Goal: Task Accomplishment & Management: Manage account settings

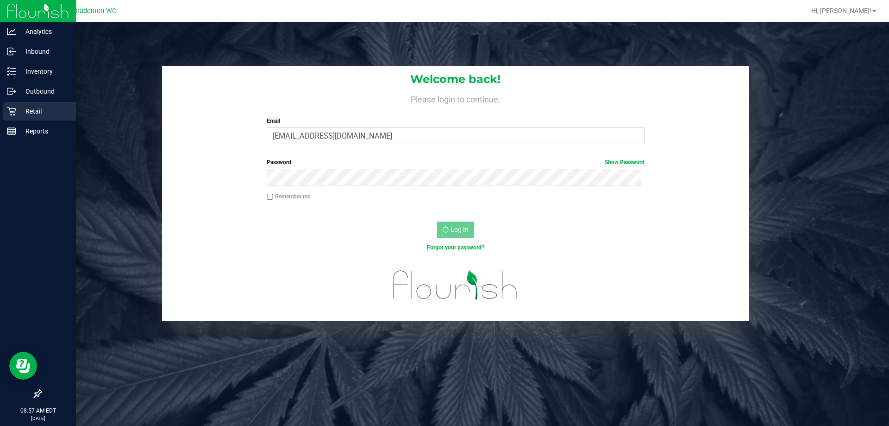
click at [7, 114] on icon at bounding box center [11, 111] width 9 height 9
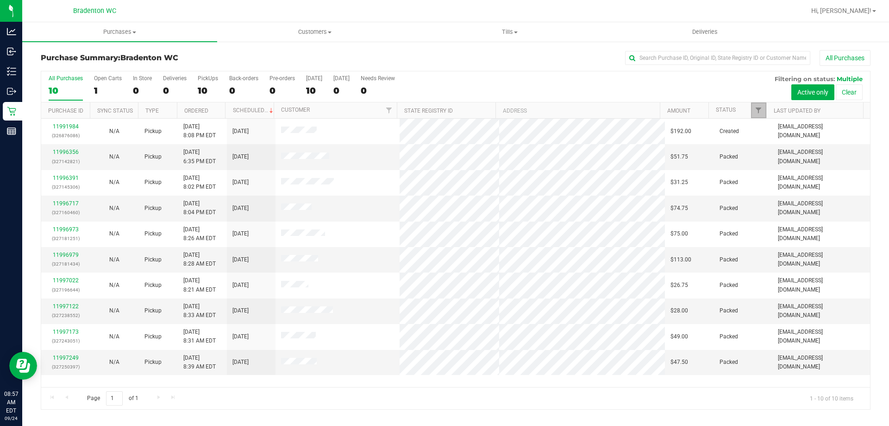
click at [752, 107] on link "Filter" at bounding box center [758, 110] width 15 height 16
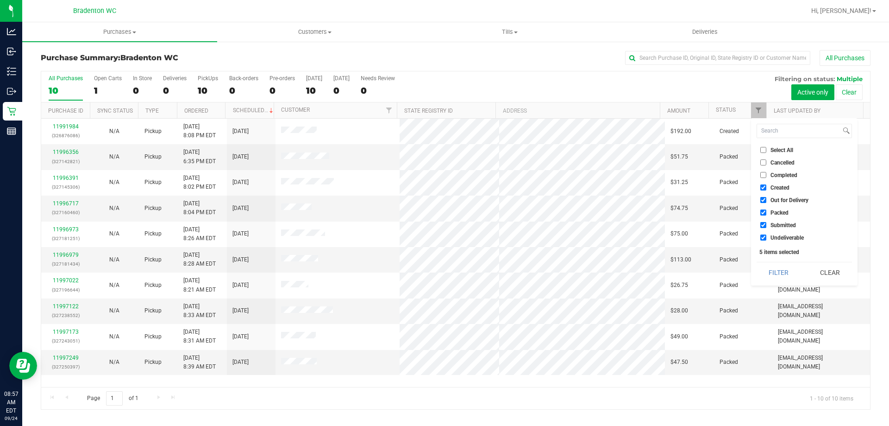
drag, startPoint x: 772, startPoint y: 191, endPoint x: 774, endPoint y: 197, distance: 6.2
click at [773, 190] on li "Created" at bounding box center [804, 188] width 95 height 10
click at [777, 197] on span "Out for Delivery" at bounding box center [790, 200] width 38 height 6
click at [767, 197] on input "Out for Delivery" at bounding box center [764, 200] width 6 height 6
checkbox input "false"
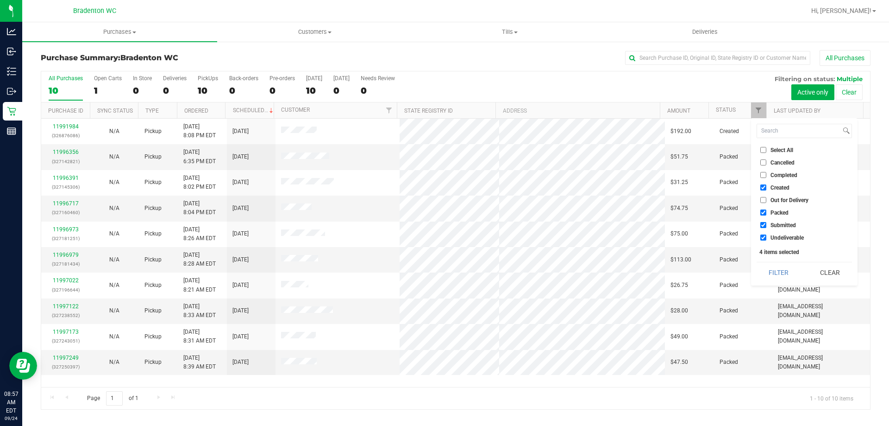
click at [772, 186] on span "Created" at bounding box center [780, 188] width 19 height 6
click at [767, 186] on input "Created" at bounding box center [764, 187] width 6 height 6
checkbox input "false"
click at [782, 211] on span "Packed" at bounding box center [780, 213] width 18 height 6
click at [767, 211] on input "Packed" at bounding box center [764, 212] width 6 height 6
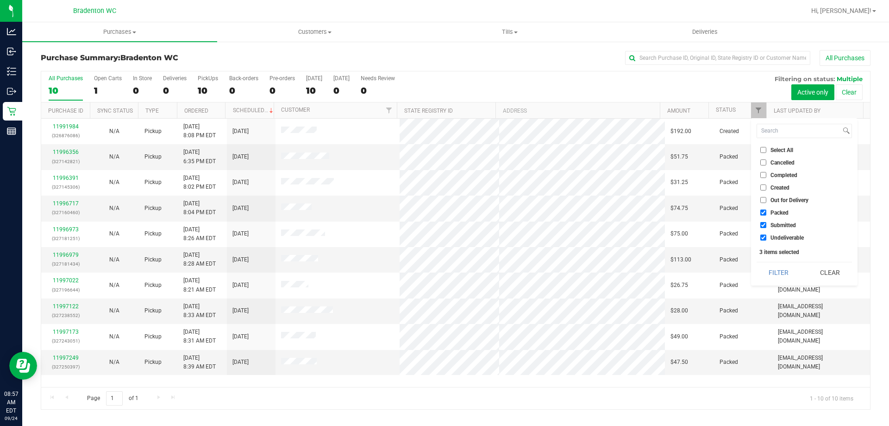
checkbox input "false"
click at [784, 239] on span "Undeliverable" at bounding box center [787, 238] width 33 height 6
click at [767, 239] on input "Undeliverable" at bounding box center [764, 237] width 6 height 6
checkbox input "false"
click at [781, 266] on button "Filter" at bounding box center [779, 272] width 44 height 20
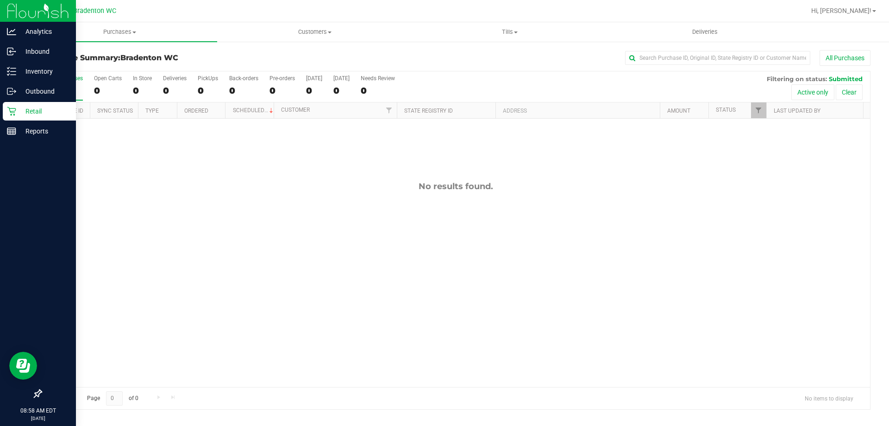
click at [13, 106] on div "Retail" at bounding box center [39, 111] width 73 height 19
click at [19, 116] on p "Retail" at bounding box center [44, 111] width 56 height 11
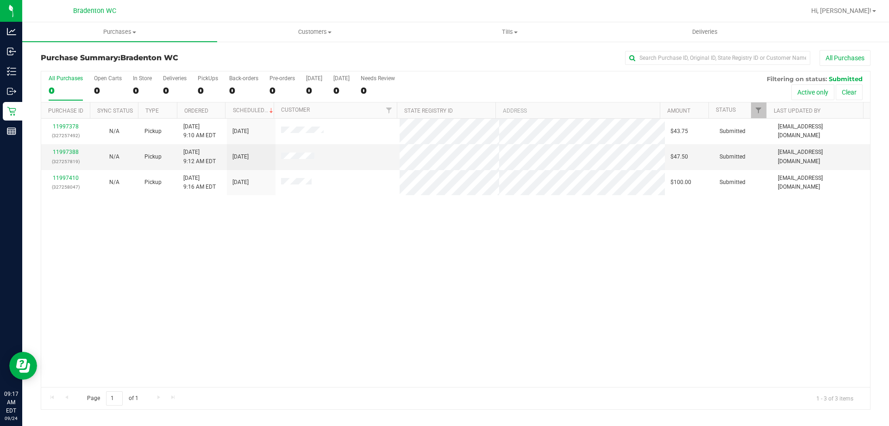
click at [158, 239] on div "11997378 (327257492) N/A Pickup [DATE] 9:10 AM EDT 9/24/2025 $43.75 Submitted […" at bounding box center [455, 253] width 829 height 268
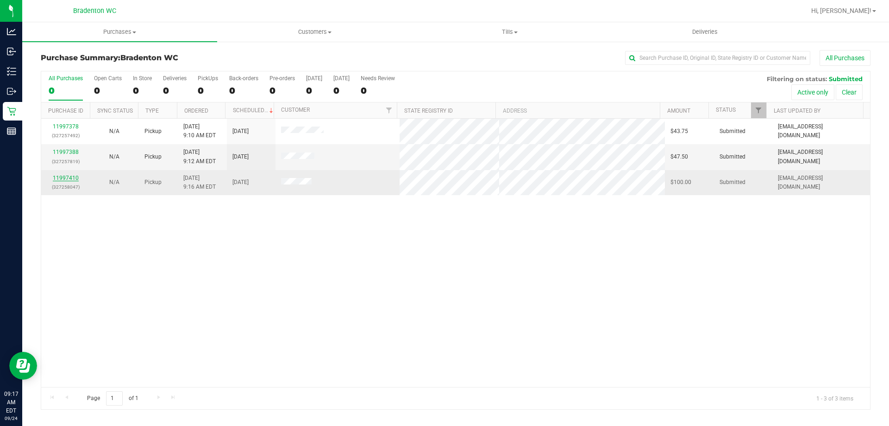
click at [69, 177] on link "11997410" at bounding box center [66, 178] width 26 height 6
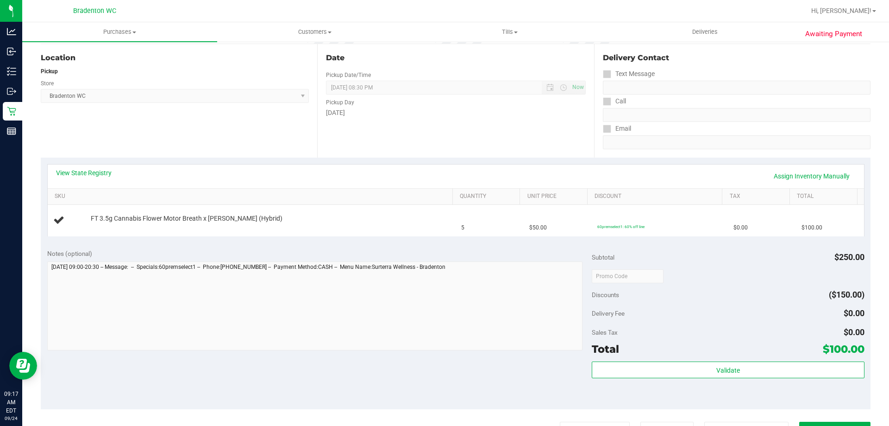
scroll to position [94, 0]
click at [78, 173] on link "View State Registry" at bounding box center [84, 170] width 56 height 9
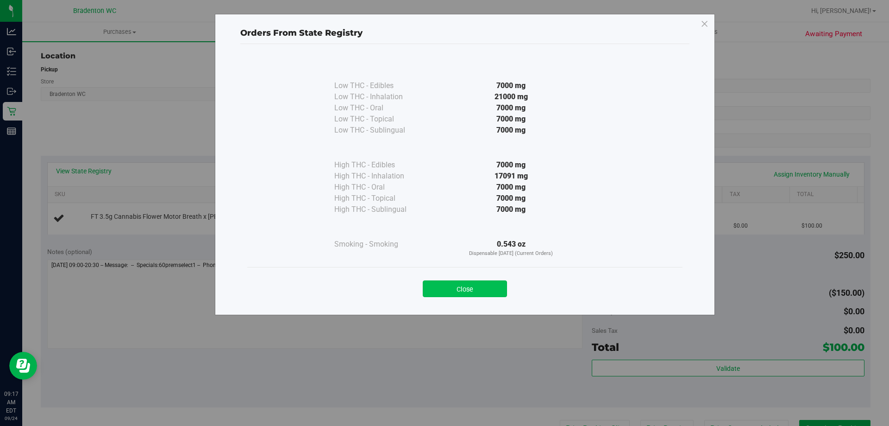
click at [455, 294] on button "Close" at bounding box center [465, 288] width 84 height 17
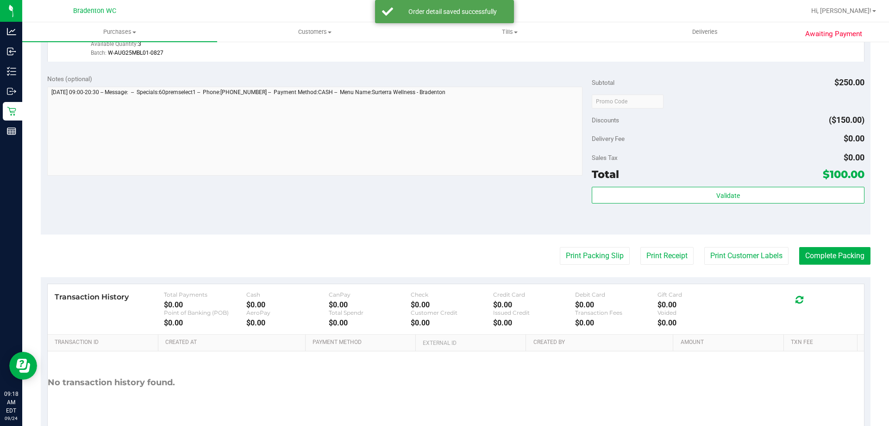
scroll to position [290, 0]
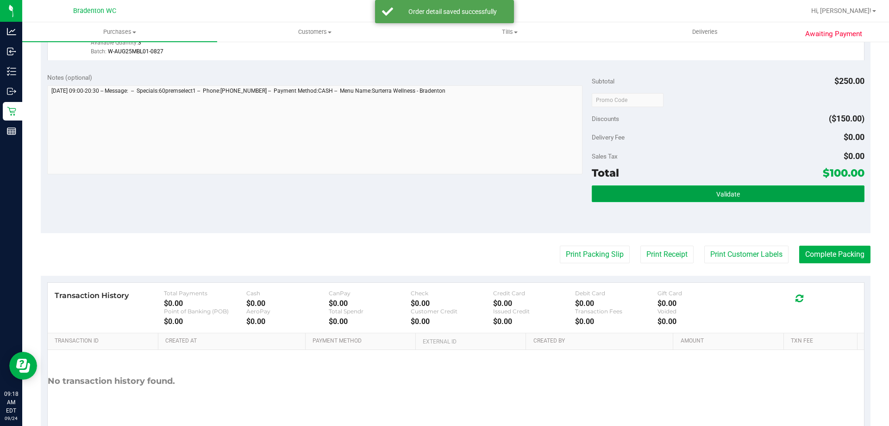
click at [651, 192] on button "Validate" at bounding box center [728, 193] width 272 height 17
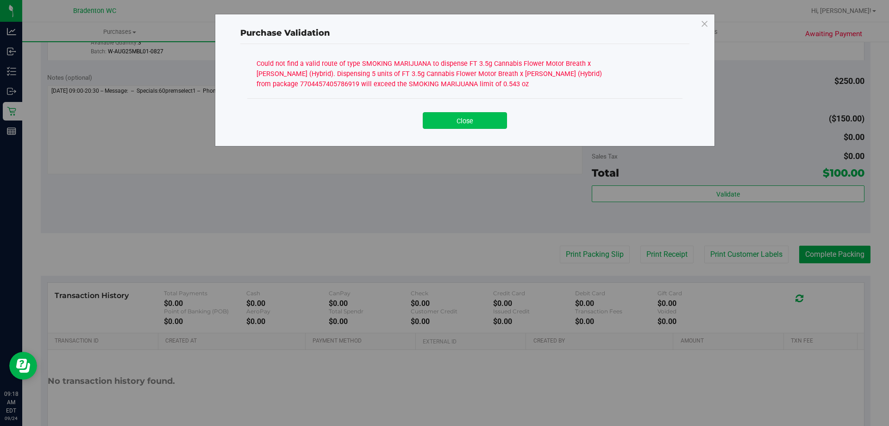
click at [483, 117] on button "Close" at bounding box center [465, 120] width 84 height 17
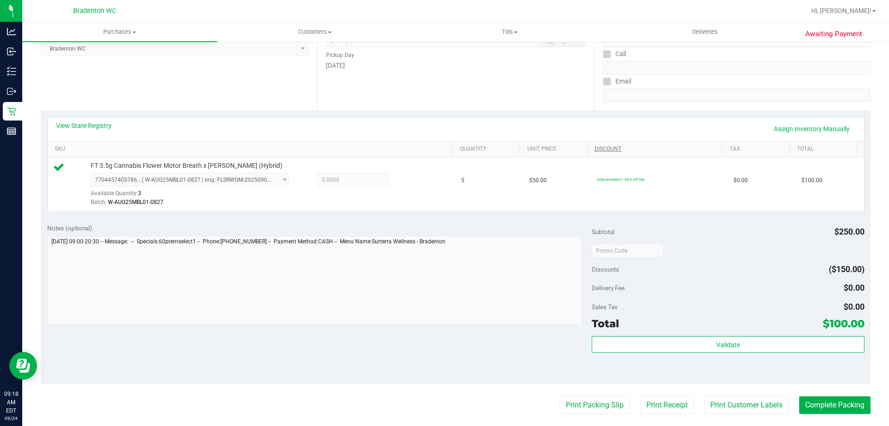
scroll to position [139, 0]
click at [88, 118] on div "View State Registry Assign Inventory Manually" at bounding box center [456, 130] width 817 height 24
click at [89, 127] on link "View State Registry" at bounding box center [84, 125] width 56 height 9
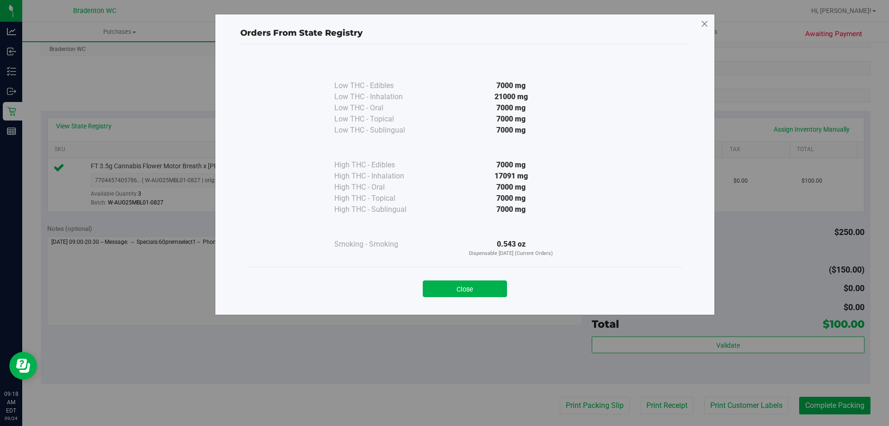
click at [706, 25] on icon at bounding box center [705, 24] width 8 height 15
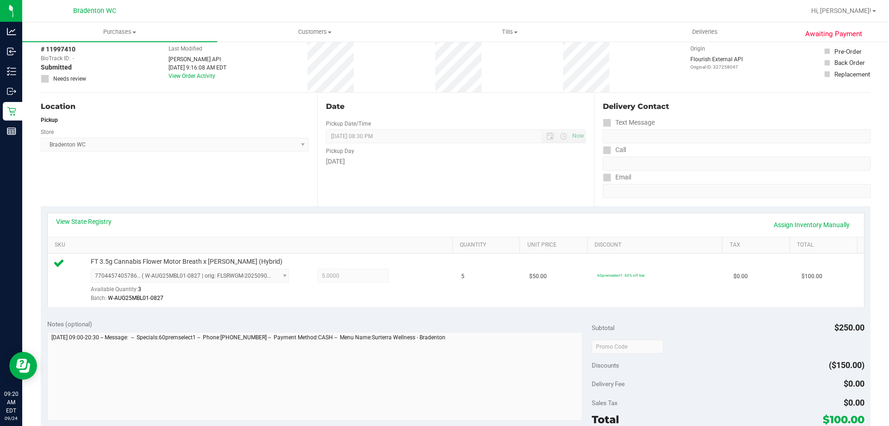
scroll to position [0, 0]
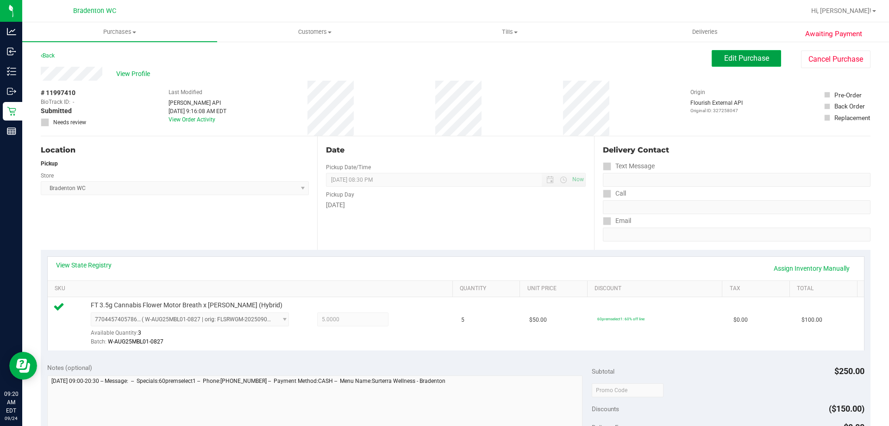
click at [729, 63] on button "Edit Purchase" at bounding box center [746, 58] width 69 height 17
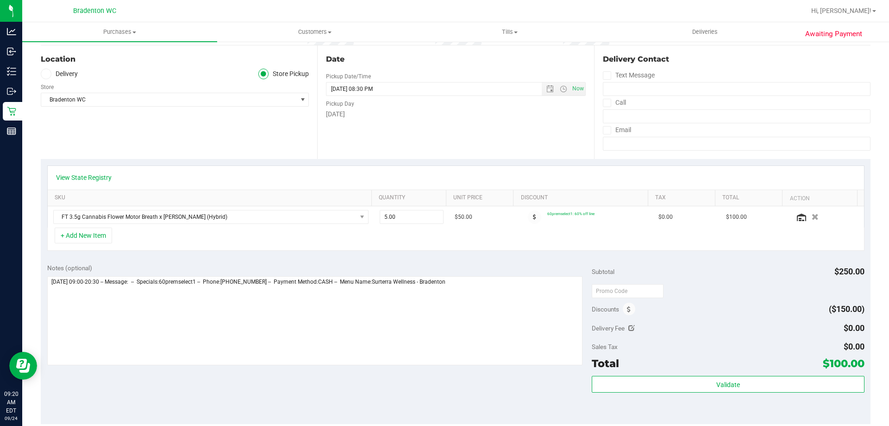
scroll to position [93, 0]
click at [418, 216] on span "5.00 5" at bounding box center [412, 215] width 64 height 14
type input "5"
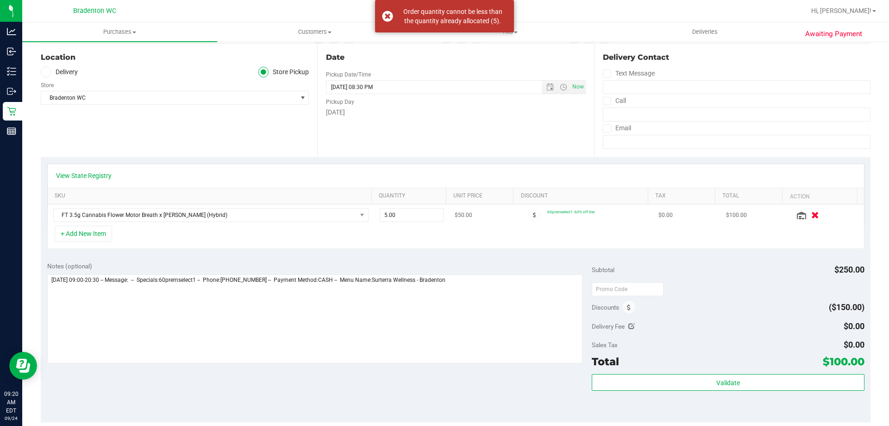
click at [812, 215] on icon "button" at bounding box center [816, 215] width 8 height 7
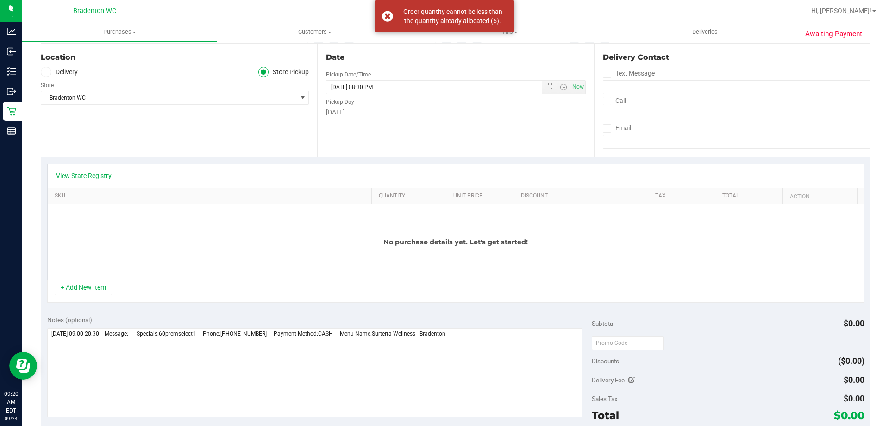
click at [106, 277] on div "No purchase details yet. Let's get started!" at bounding box center [456, 241] width 817 height 75
click at [105, 283] on button "+ Add New Item" at bounding box center [83, 287] width 57 height 16
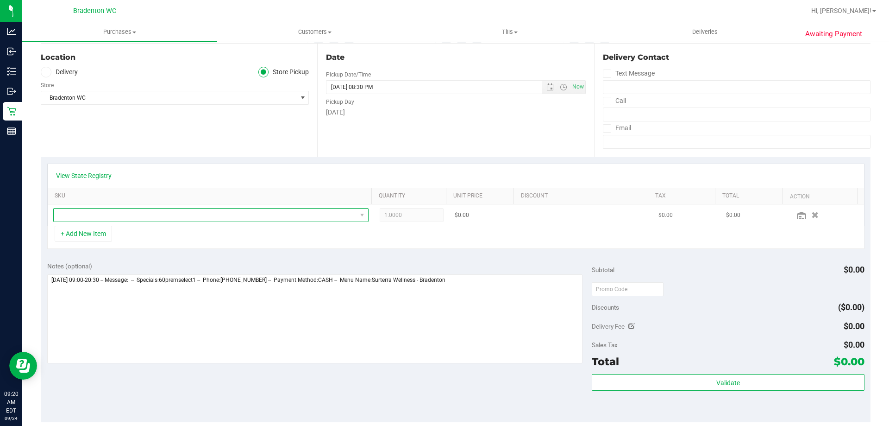
click at [203, 212] on span "NO DATA FOUND" at bounding box center [205, 214] width 303 height 13
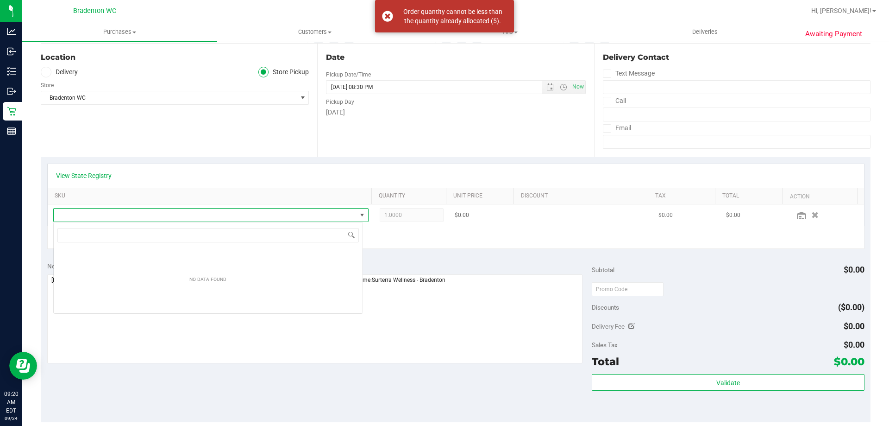
scroll to position [14, 310]
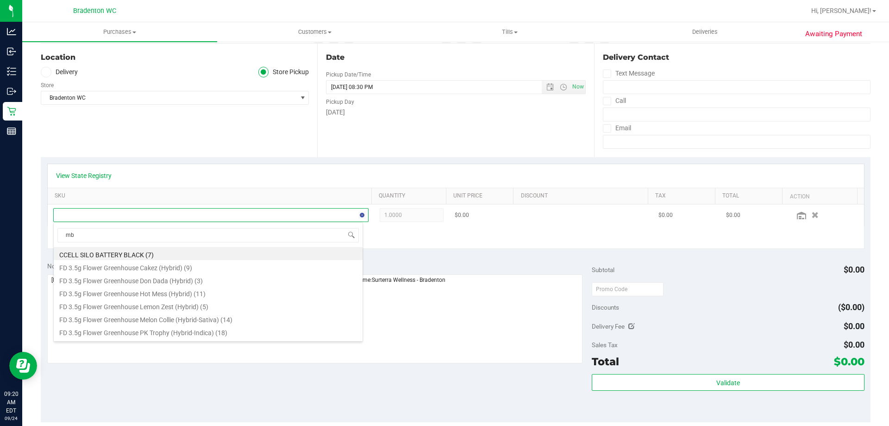
type input "mbl"
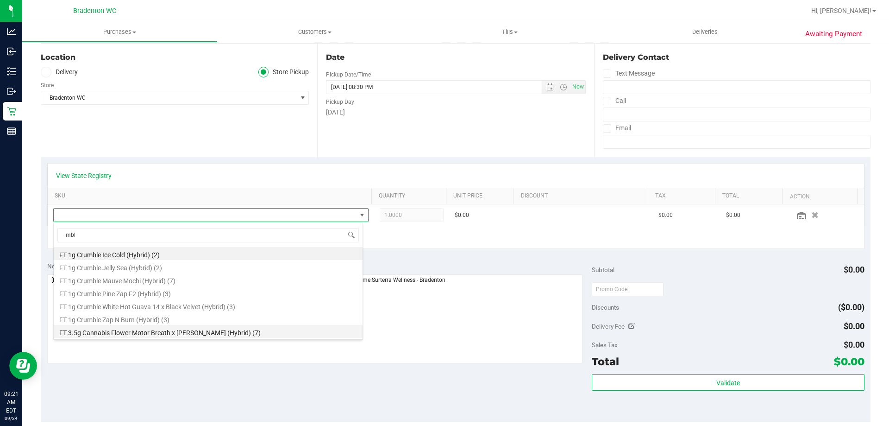
click at [162, 326] on li "FT 3.5g Cannabis Flower Motor Breath x [PERSON_NAME] (Hybrid) (7)" at bounding box center [208, 331] width 309 height 13
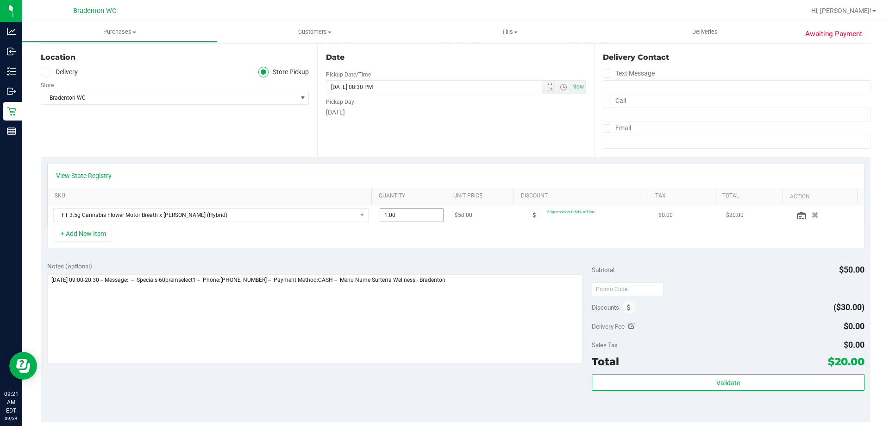
click at [408, 220] on span "1.00 1" at bounding box center [412, 215] width 64 height 14
click at [408, 220] on input "1" at bounding box center [411, 214] width 63 height 13
type input "7"
type input "4"
type input "4.00"
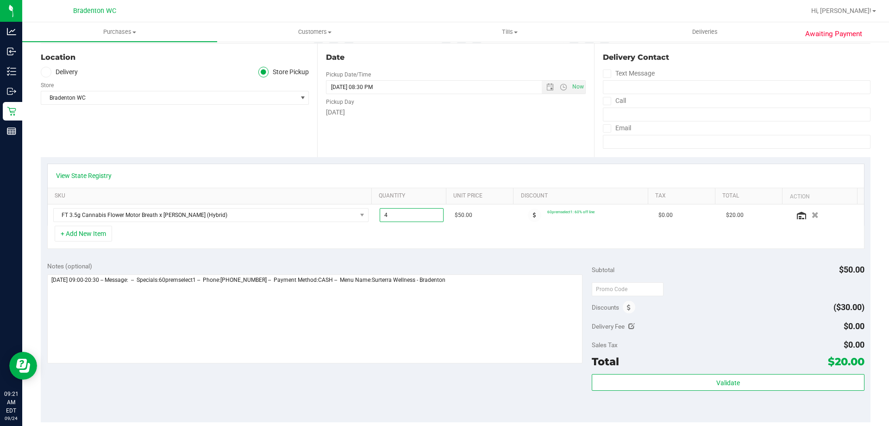
click at [468, 238] on div "+ Add New Item" at bounding box center [456, 237] width 818 height 23
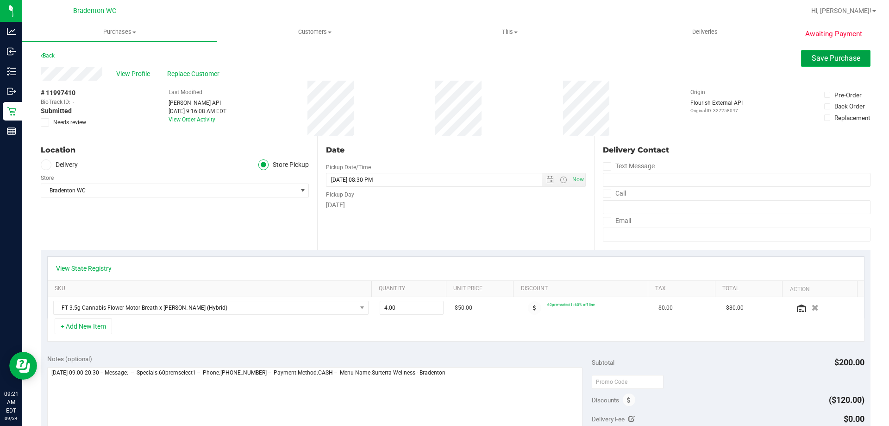
click at [801, 56] on button "Save Purchase" at bounding box center [835, 58] width 69 height 17
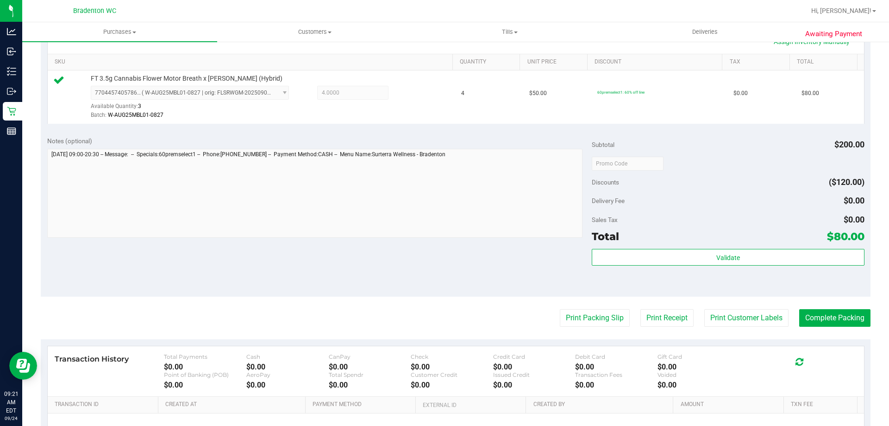
scroll to position [278, 0]
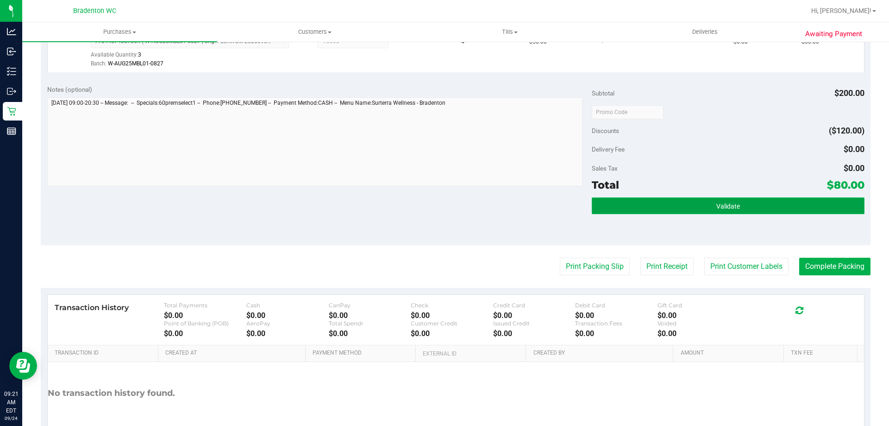
click at [719, 210] on button "Validate" at bounding box center [728, 205] width 272 height 17
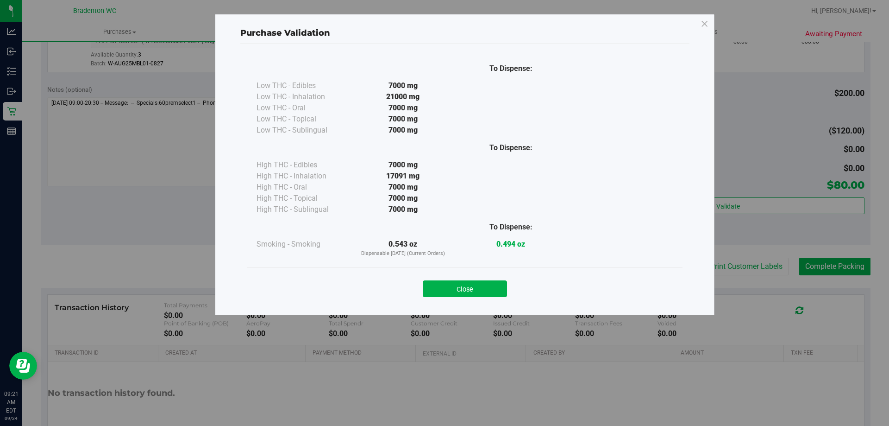
drag, startPoint x: 719, startPoint y: 210, endPoint x: 487, endPoint y: 285, distance: 244.4
click at [487, 285] on button "Close" at bounding box center [465, 288] width 84 height 17
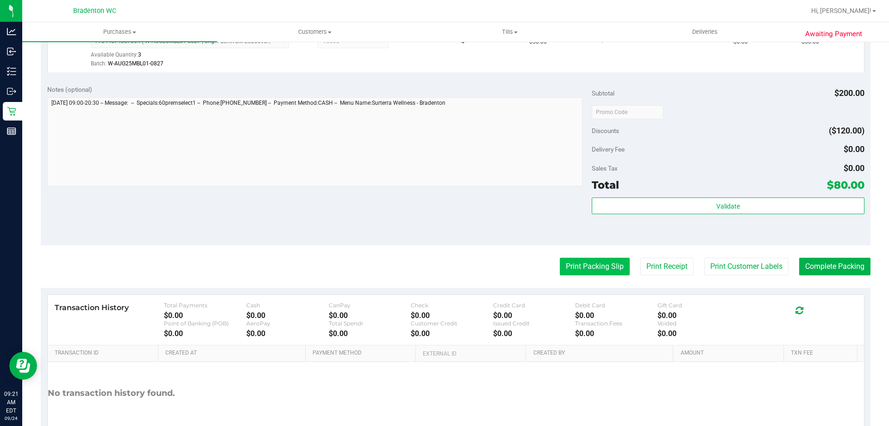
click at [589, 263] on button "Print Packing Slip" at bounding box center [595, 267] width 70 height 18
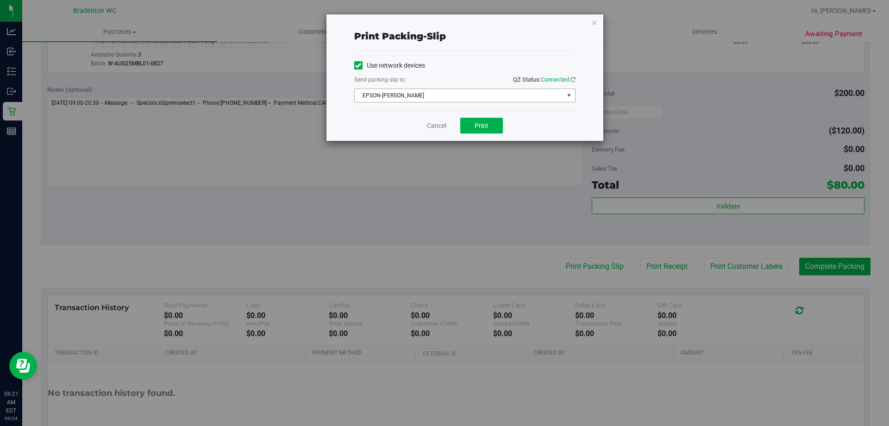
click at [501, 99] on span "EPSON-[PERSON_NAME]" at bounding box center [459, 95] width 209 height 13
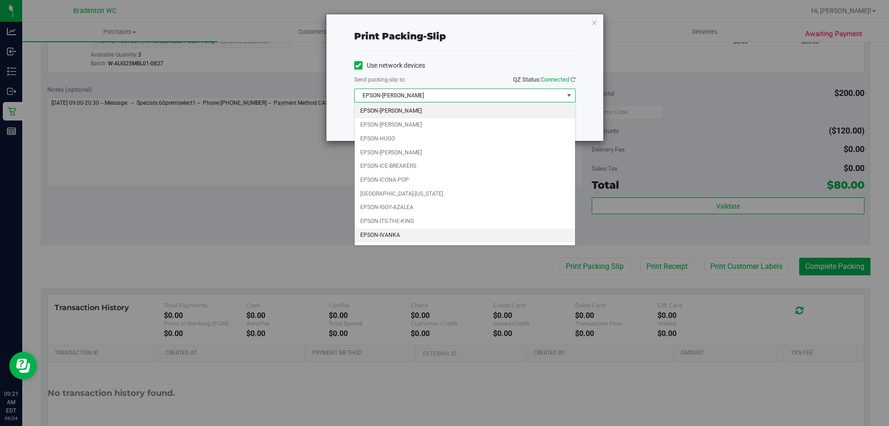
click at [422, 233] on li "EPSON-IVANKA" at bounding box center [465, 235] width 220 height 14
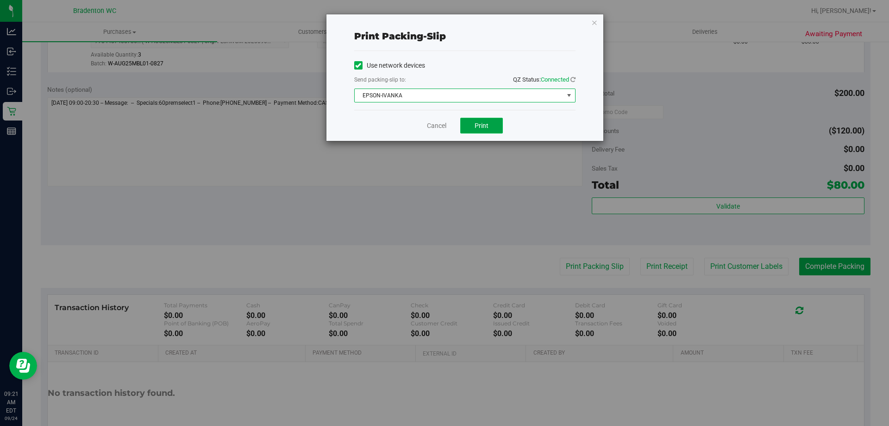
click at [477, 125] on span "Print" at bounding box center [482, 125] width 14 height 7
click at [597, 24] on icon "button" at bounding box center [595, 22] width 6 height 11
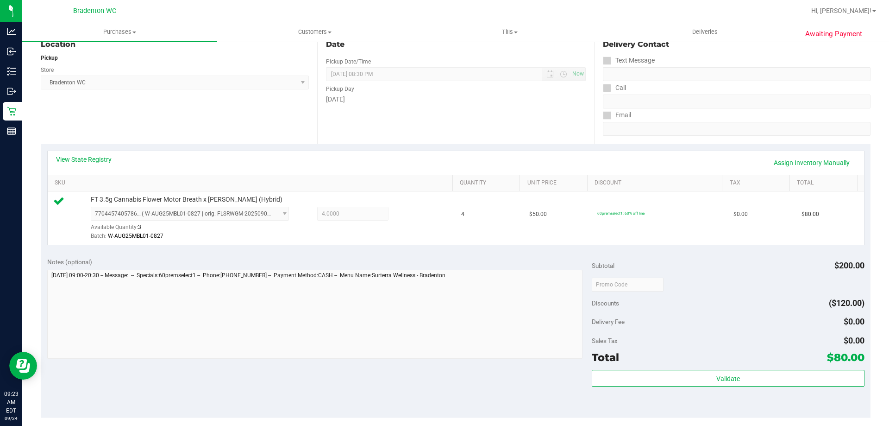
scroll to position [111, 0]
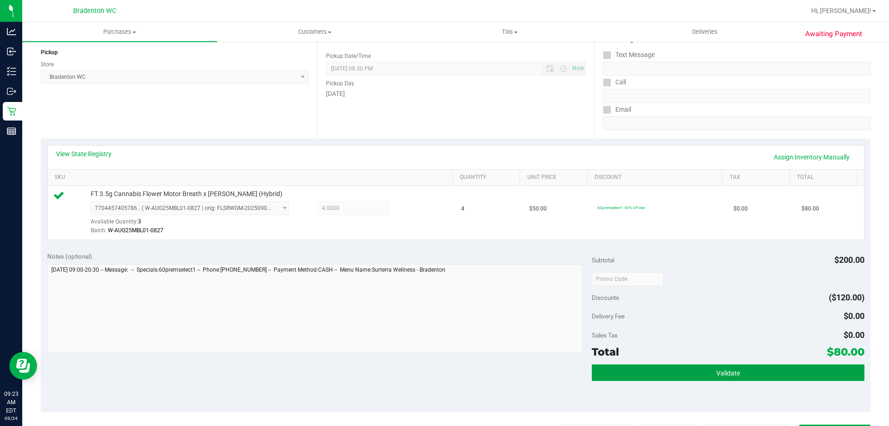
click at [650, 366] on button "Validate" at bounding box center [728, 372] width 272 height 17
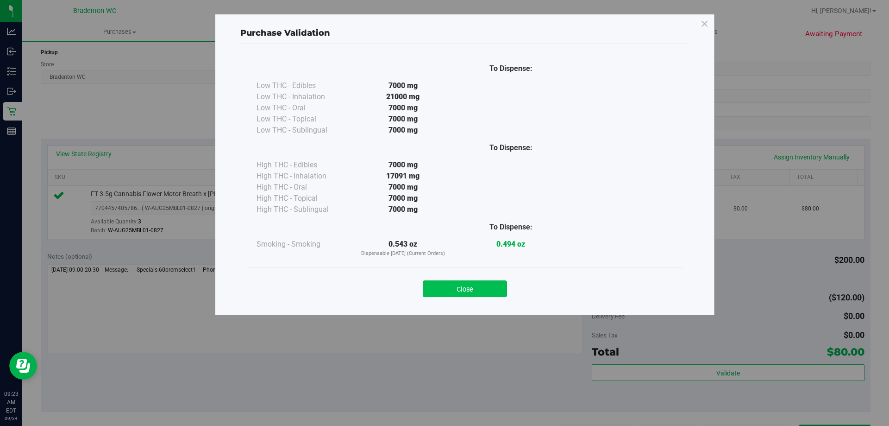
click at [472, 294] on button "Close" at bounding box center [465, 288] width 84 height 17
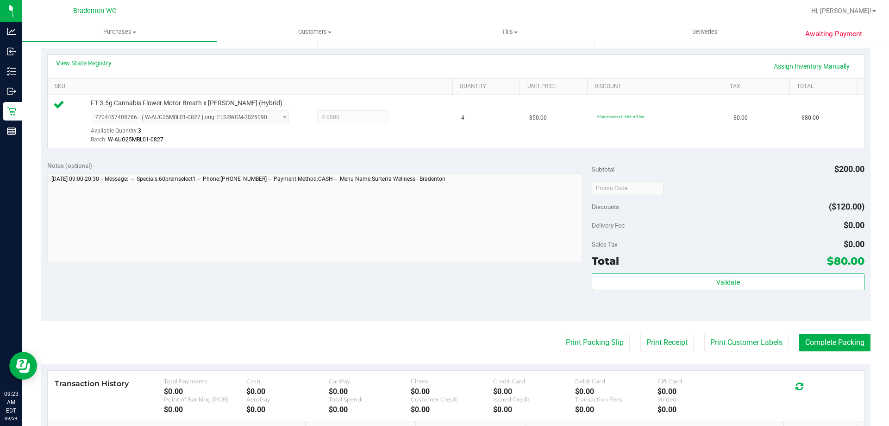
scroll to position [204, 0]
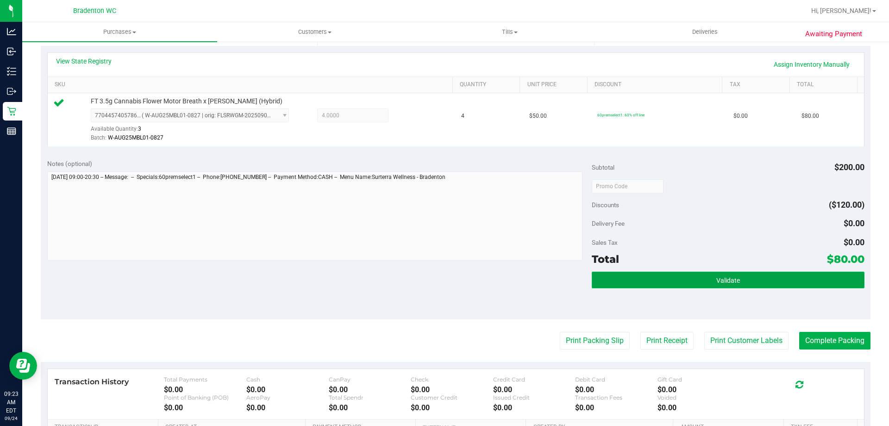
click at [653, 280] on button "Validate" at bounding box center [728, 279] width 272 height 17
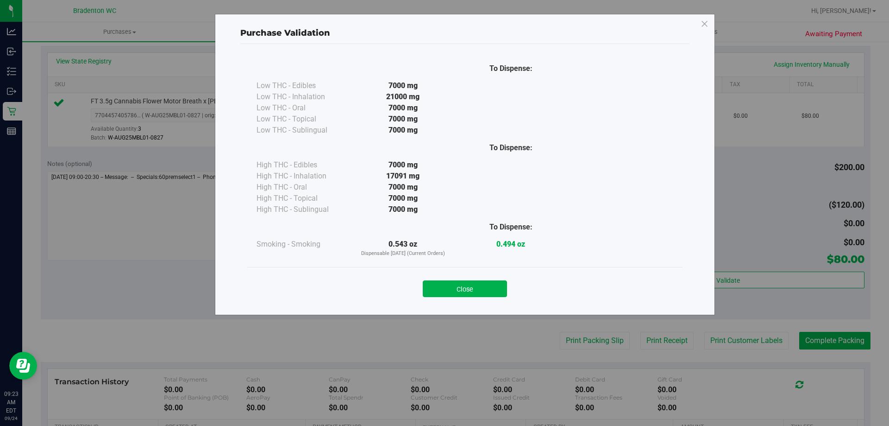
click at [463, 285] on button "Close" at bounding box center [465, 288] width 84 height 17
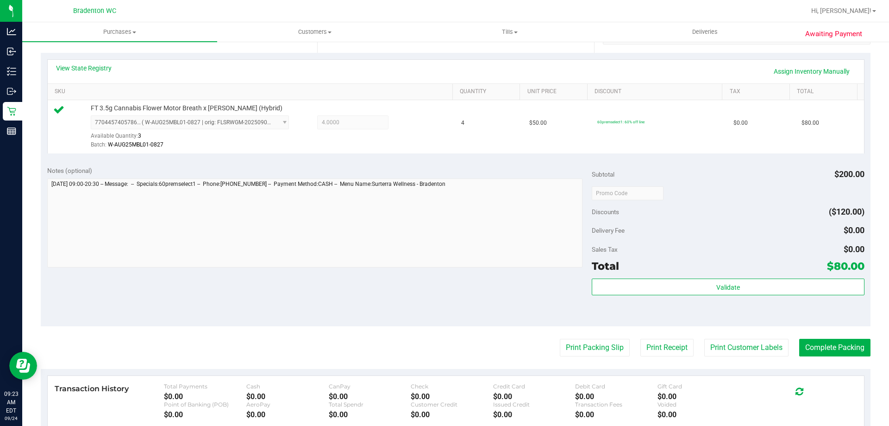
scroll to position [232, 0]
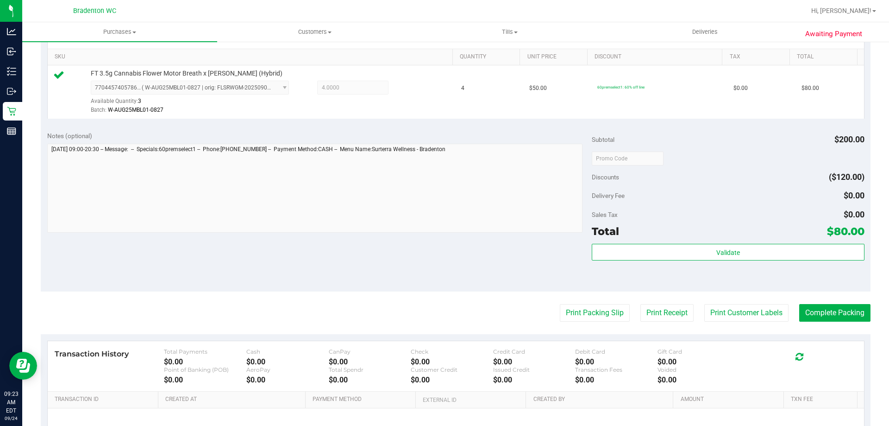
click at [577, 299] on purchase-details "Back Edit Purchase Cancel Purchase View Profile # 11997410 BioTrack ID: - Submi…" at bounding box center [456, 162] width 830 height 689
click at [577, 306] on button "Print Packing Slip" at bounding box center [595, 313] width 70 height 18
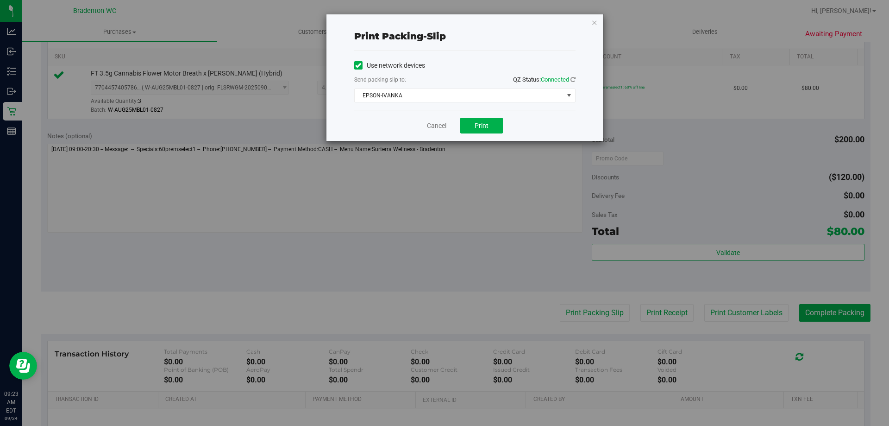
click at [599, 17] on div "Print packing-slip Use network devices Send packing-slip to: QZ Status: Connect…" at bounding box center [465, 77] width 277 height 126
click at [597, 17] on icon "button" at bounding box center [595, 22] width 6 height 11
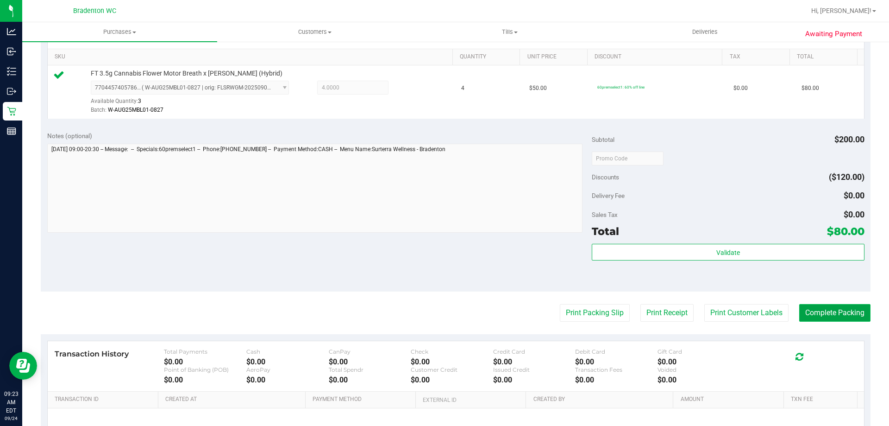
click at [857, 309] on button "Complete Packing" at bounding box center [835, 313] width 71 height 18
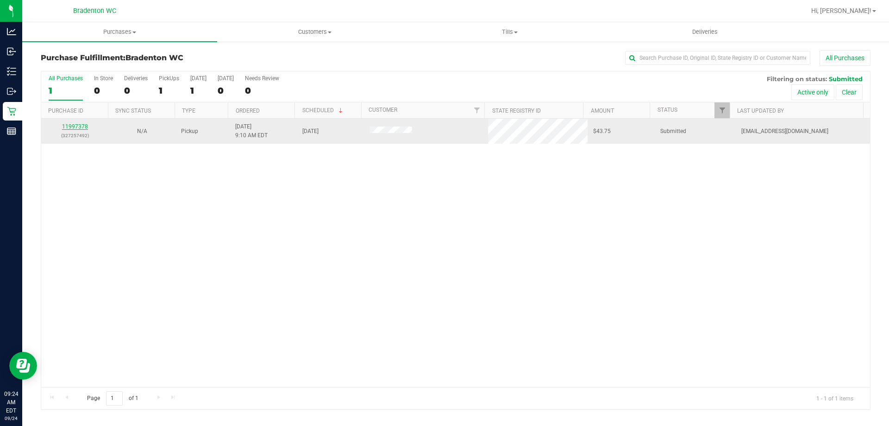
click at [75, 127] on link "11997378" at bounding box center [75, 126] width 26 height 6
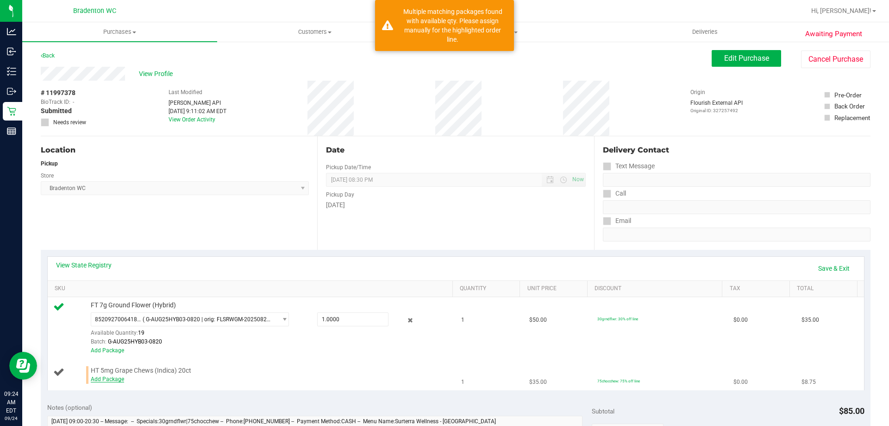
click at [114, 378] on link "Add Package" at bounding box center [107, 379] width 33 height 6
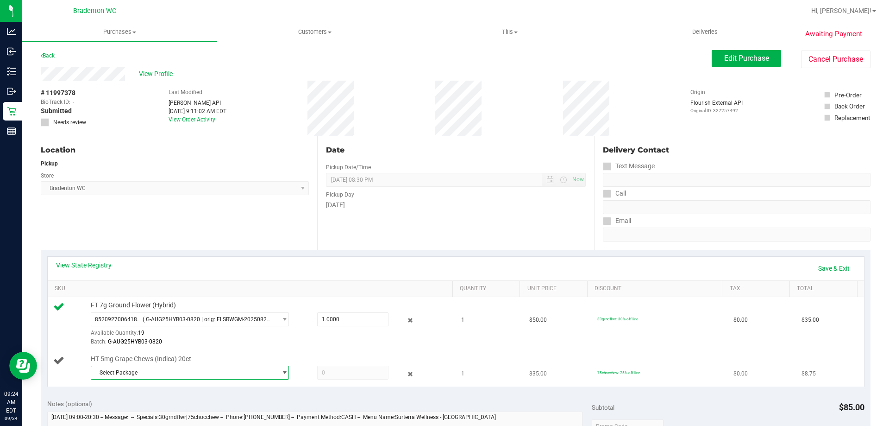
click at [193, 372] on span "Select Package" at bounding box center [184, 372] width 186 height 13
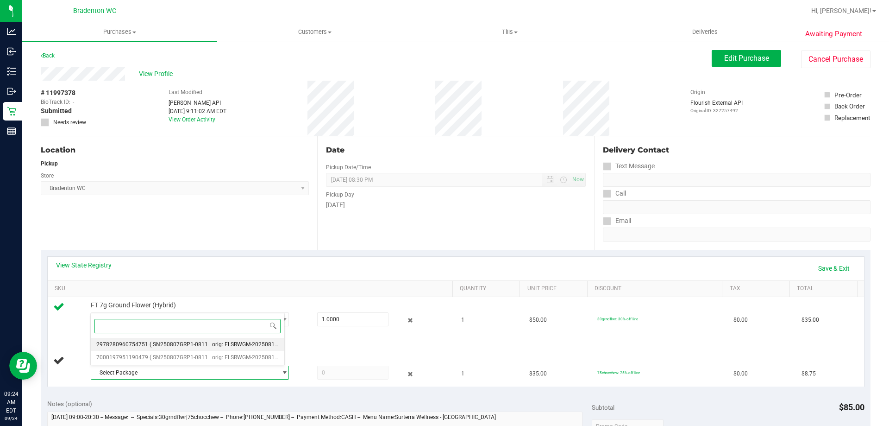
click at [191, 346] on span "( SN250807GRP1-0811 | orig: FLSRWGM-20250815-1447 )" at bounding box center [223, 344] width 146 height 6
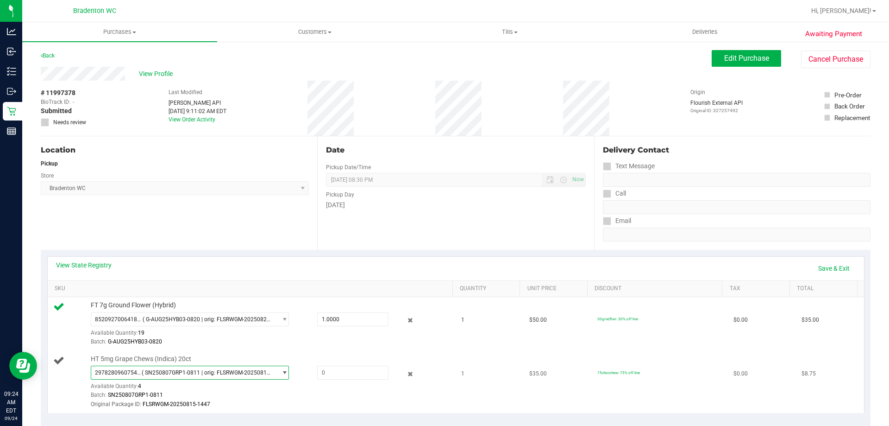
click at [190, 372] on span "( SN250807GRP1-0811 | orig: FLSRWGM-20250815-1447 )" at bounding box center [208, 372] width 132 height 6
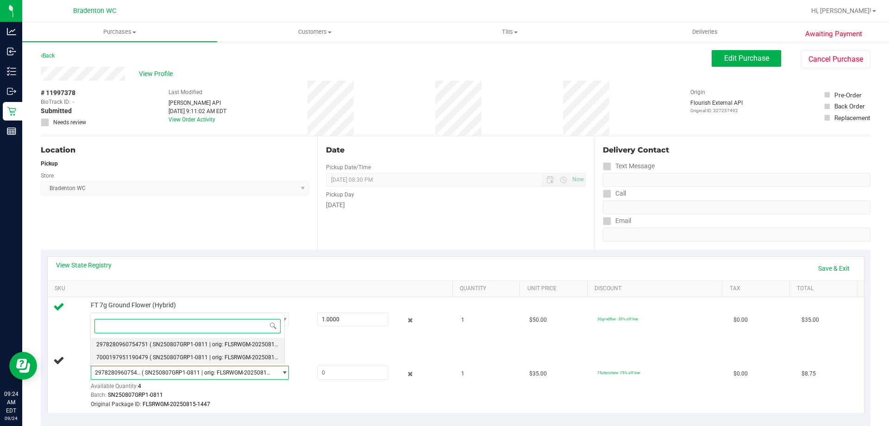
click at [186, 361] on li "7000197951190479 ( SN250807GRP1-0811 | orig: FLSRWGM-20250815-1522 )" at bounding box center [188, 357] width 194 height 13
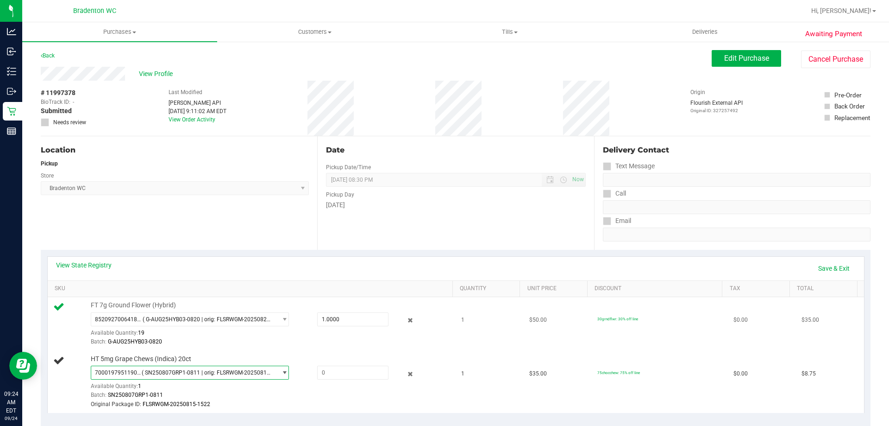
drag, startPoint x: 258, startPoint y: 345, endPoint x: 273, endPoint y: 357, distance: 20.1
click at [258, 345] on div "Batch: G-AUG25HYB03-0820" at bounding box center [270, 341] width 358 height 9
click at [328, 372] on span at bounding box center [352, 372] width 71 height 14
type input "1"
type input "1.0000"
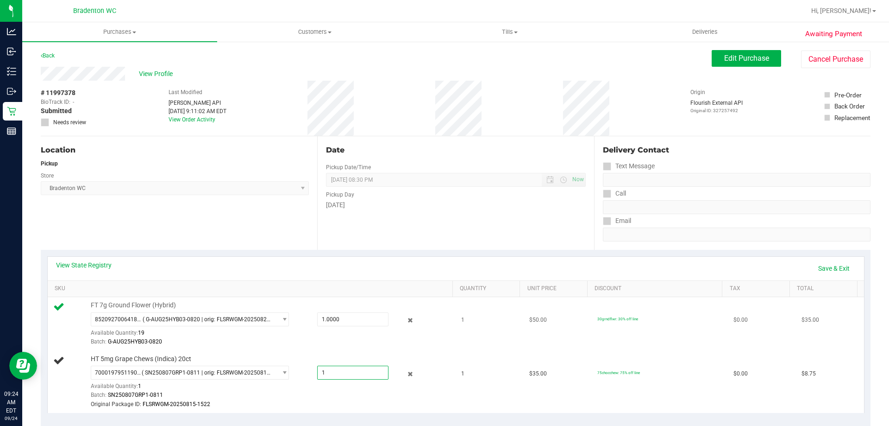
click at [317, 346] on td "FT 7g Ground Flower (Hybrid) 8520927006418783 ( G-AUG25HYB03-0820 | orig: FLSRW…" at bounding box center [252, 324] width 409 height 54
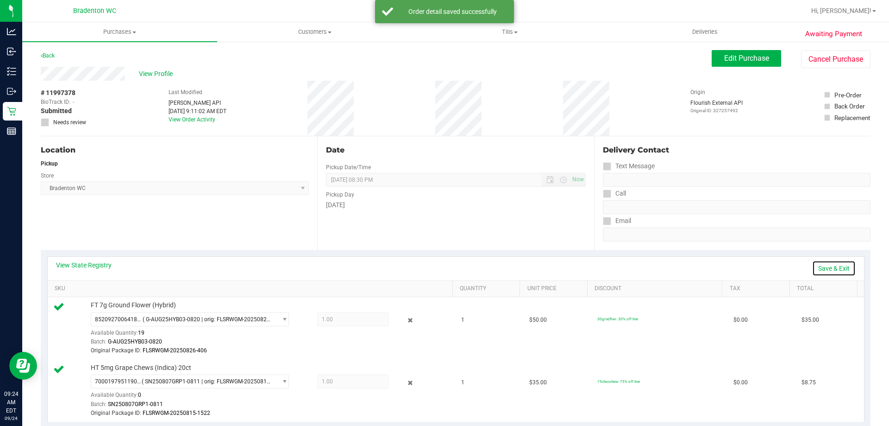
click at [831, 269] on link "Save & Exit" at bounding box center [835, 268] width 44 height 16
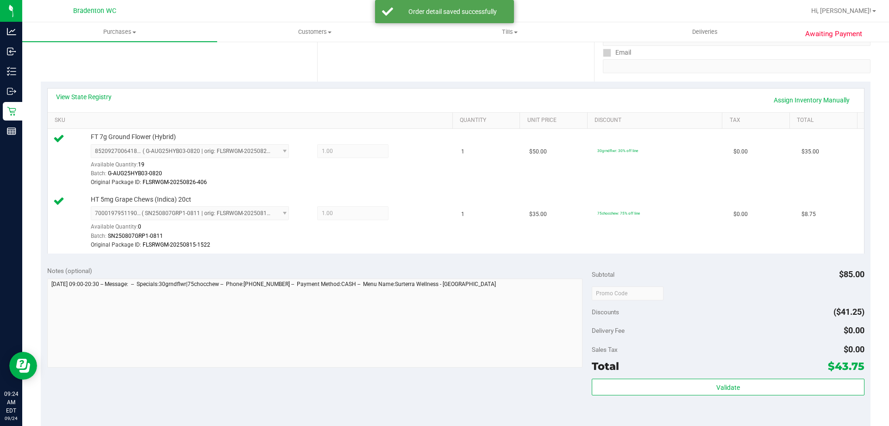
scroll to position [324, 0]
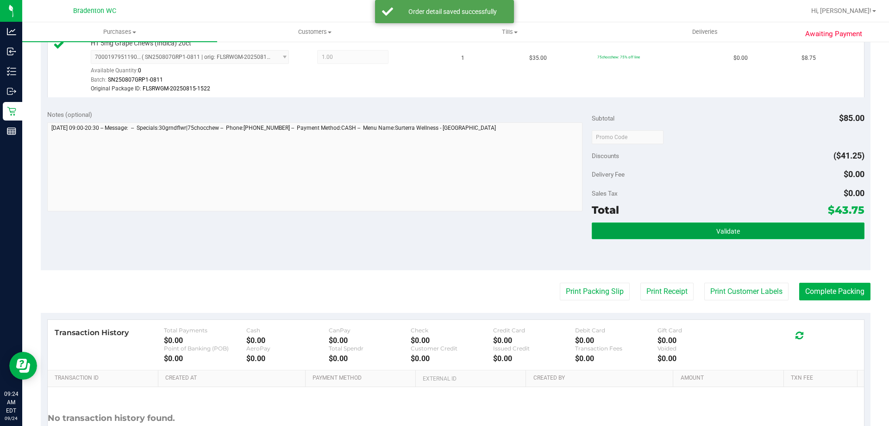
click at [743, 230] on button "Validate" at bounding box center [728, 230] width 272 height 17
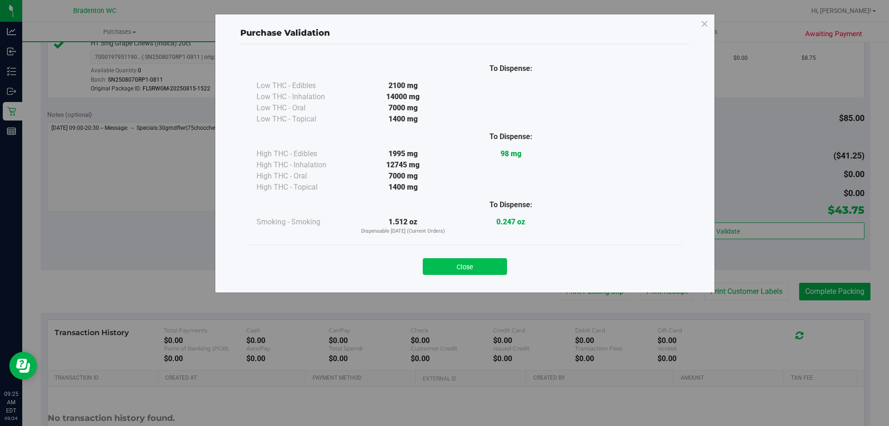
click at [491, 262] on button "Close" at bounding box center [465, 266] width 84 height 17
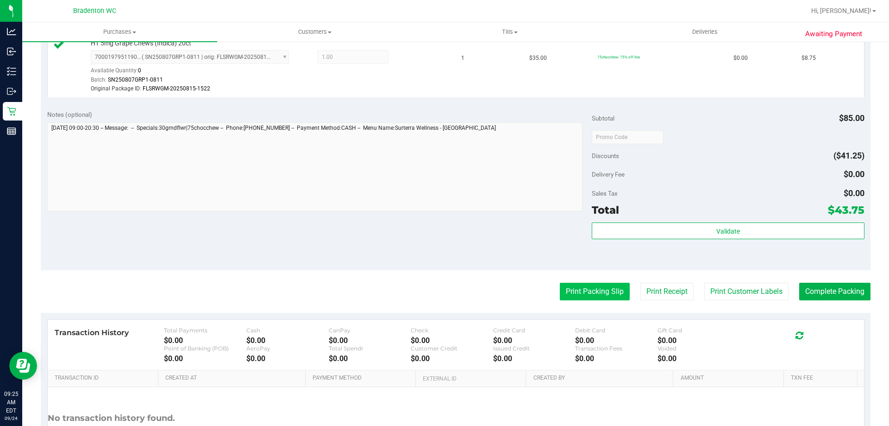
click at [607, 296] on button "Print Packing Slip" at bounding box center [595, 292] width 70 height 18
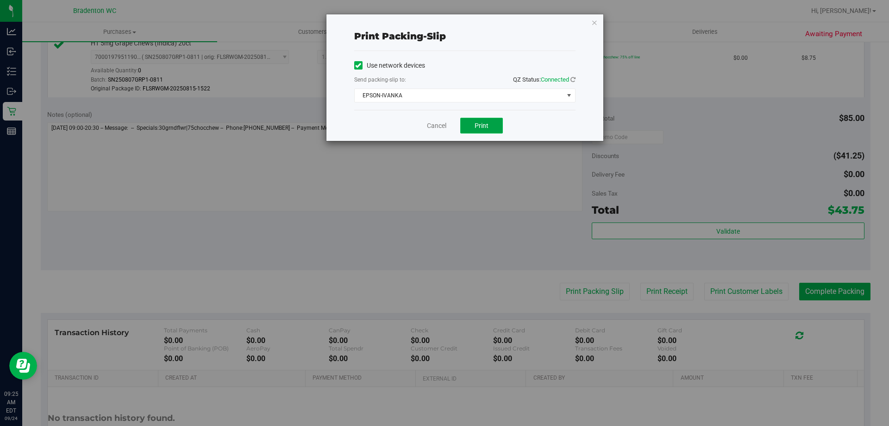
click at [469, 130] on button "Print" at bounding box center [481, 126] width 43 height 16
click at [596, 26] on icon "button" at bounding box center [595, 22] width 6 height 11
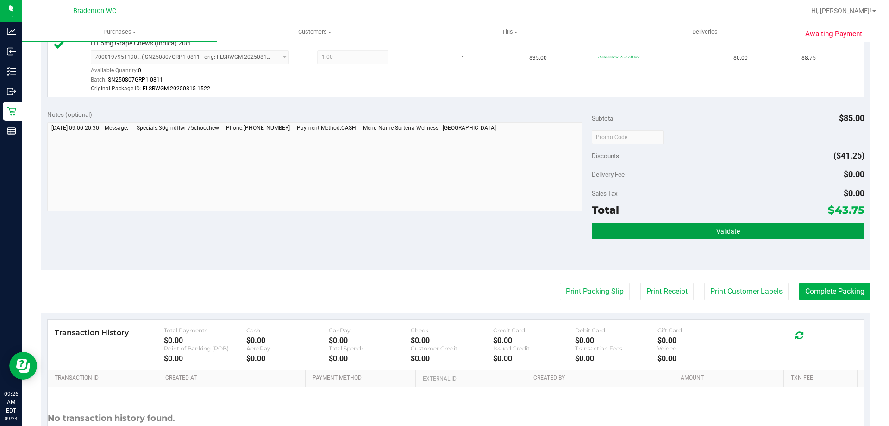
click at [694, 223] on button "Validate" at bounding box center [728, 230] width 272 height 17
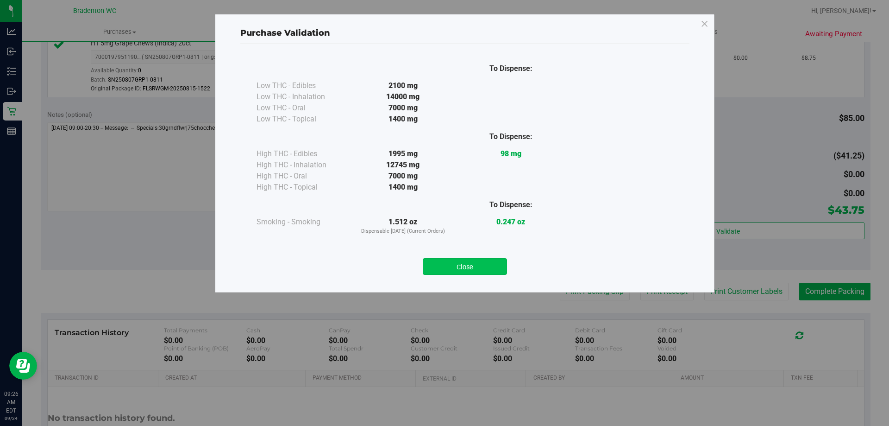
click at [468, 265] on button "Close" at bounding box center [465, 266] width 84 height 17
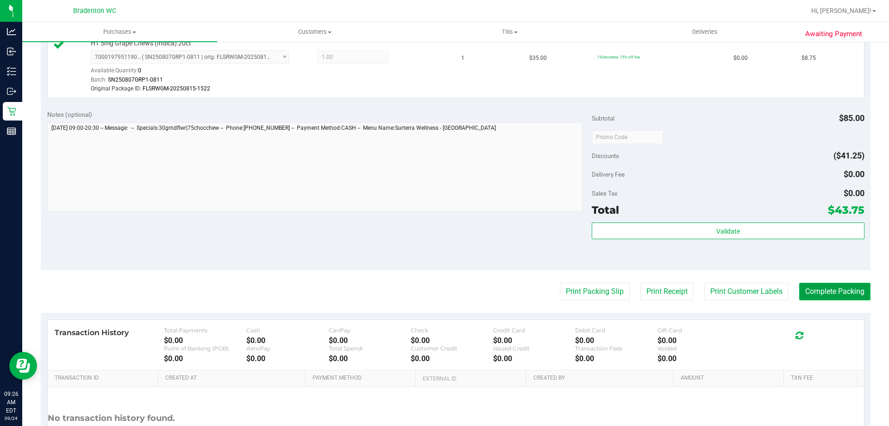
click at [816, 291] on button "Complete Packing" at bounding box center [835, 292] width 71 height 18
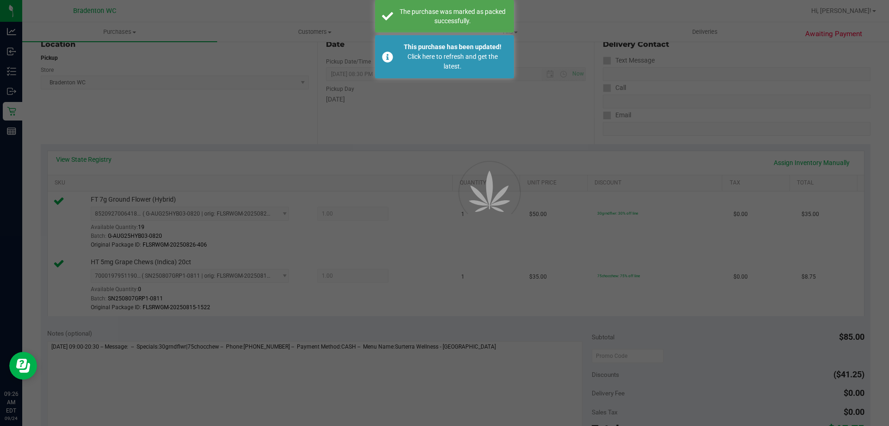
scroll to position [57, 0]
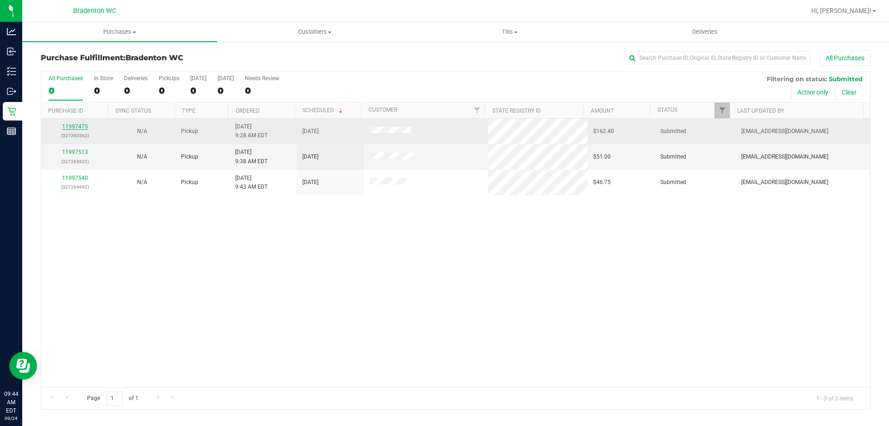
click at [78, 127] on link "11997475" at bounding box center [75, 126] width 26 height 6
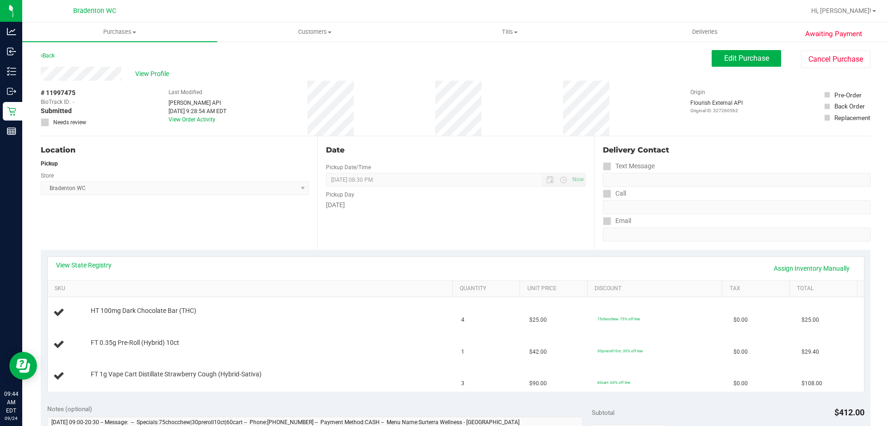
click at [49, 60] on div "Back" at bounding box center [48, 55] width 14 height 11
click at [46, 57] on link "Back" at bounding box center [48, 55] width 14 height 6
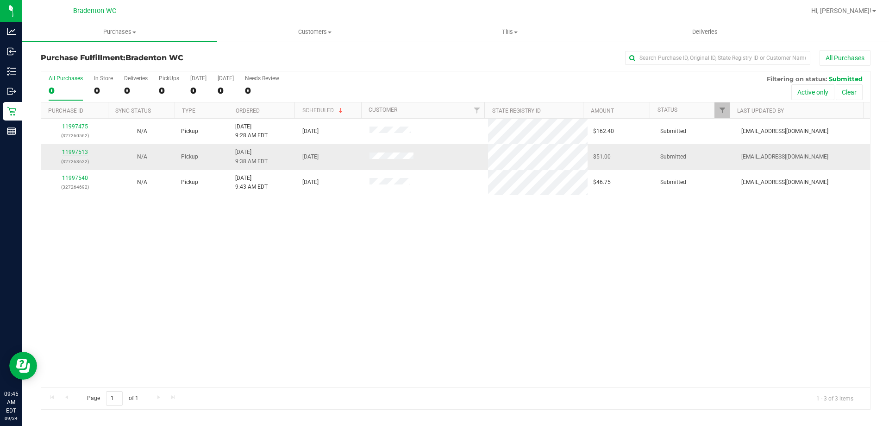
click at [80, 150] on link "11997513" at bounding box center [75, 152] width 26 height 6
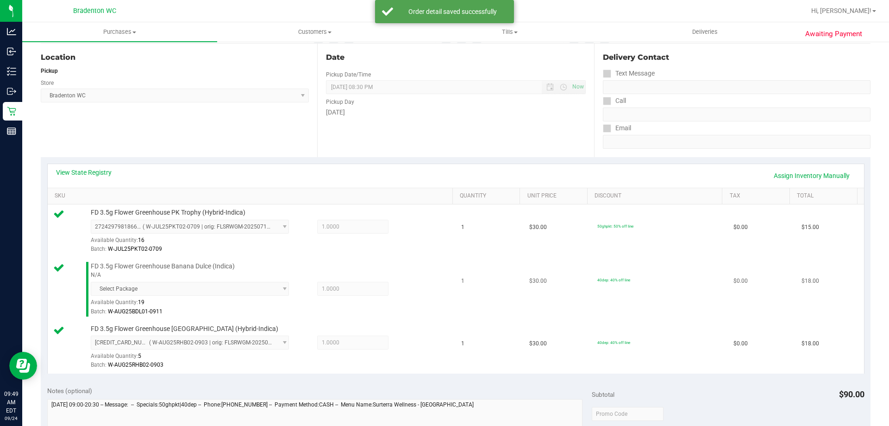
click at [498, 269] on td "1" at bounding box center [490, 289] width 68 height 63
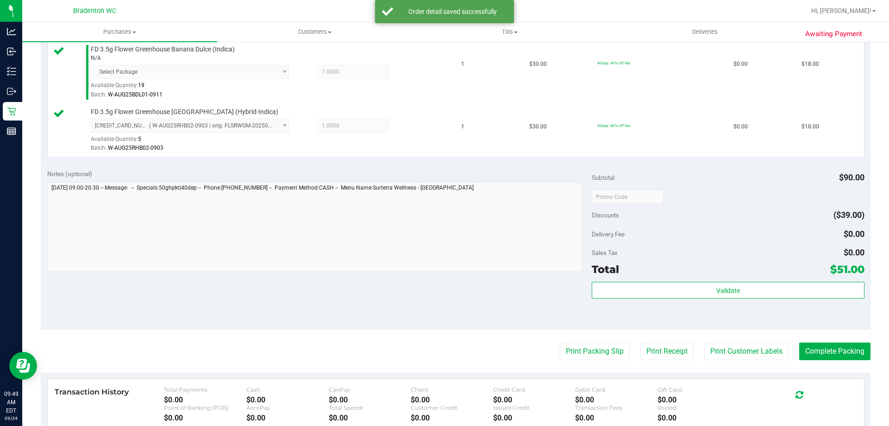
scroll to position [371, 0]
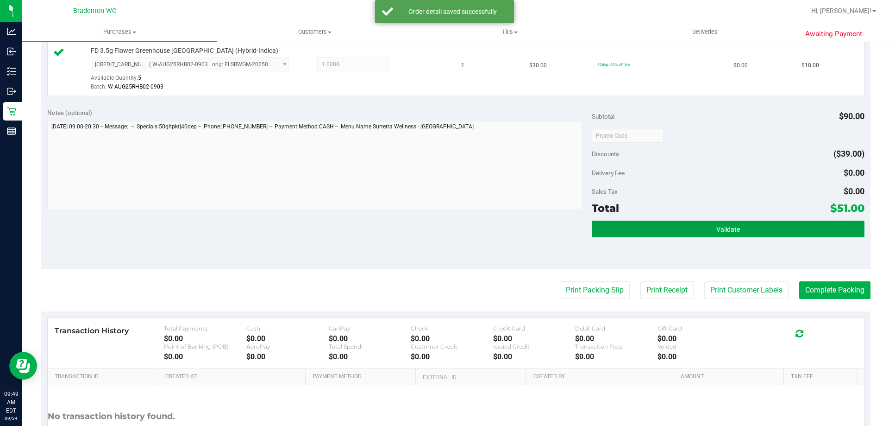
click at [698, 236] on button "Validate" at bounding box center [728, 228] width 272 height 17
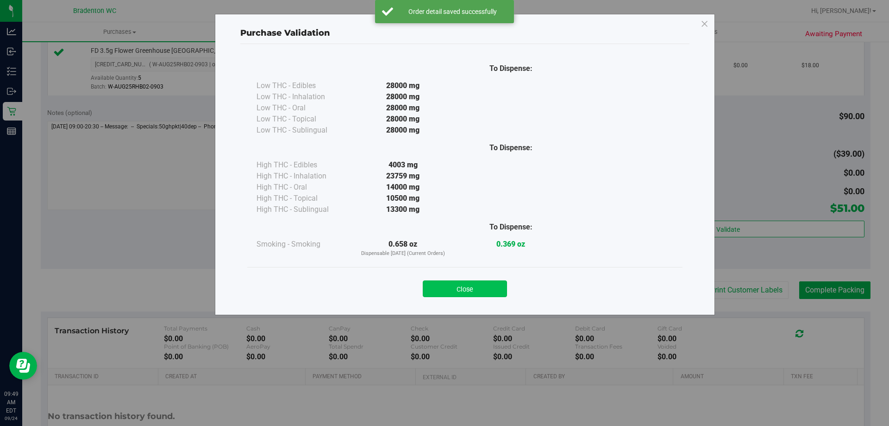
click at [484, 288] on button "Close" at bounding box center [465, 288] width 84 height 17
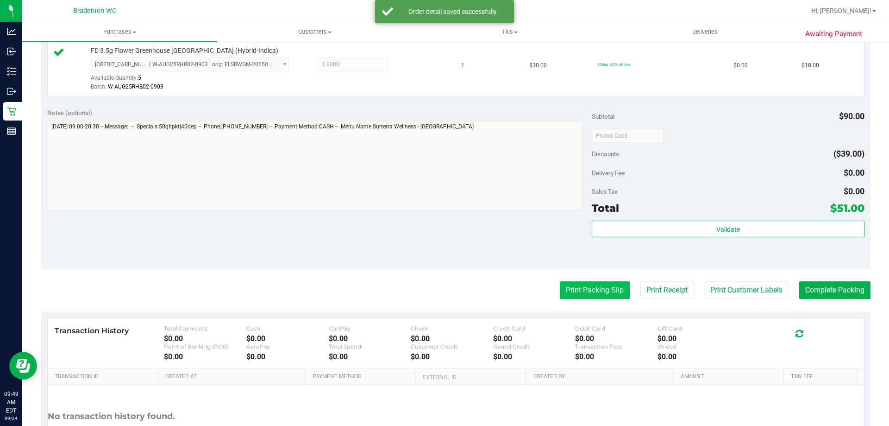
click at [608, 290] on button "Print Packing Slip" at bounding box center [595, 290] width 70 height 18
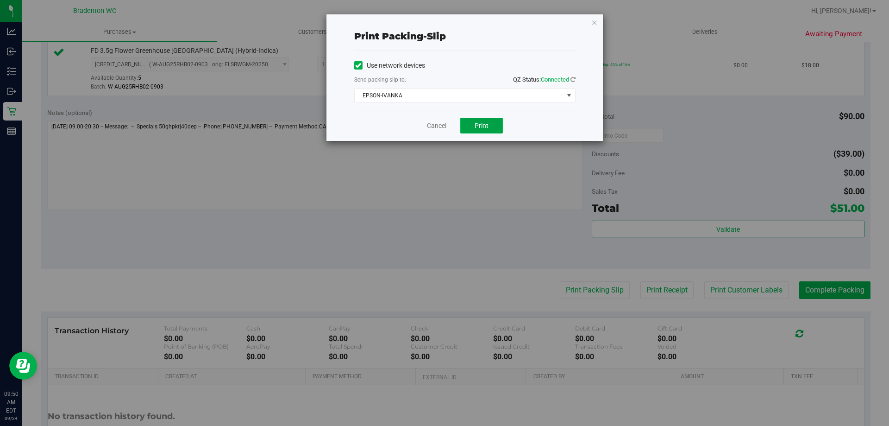
click at [487, 126] on span "Print" at bounding box center [482, 125] width 14 height 7
click at [596, 26] on icon "button" at bounding box center [595, 22] width 6 height 11
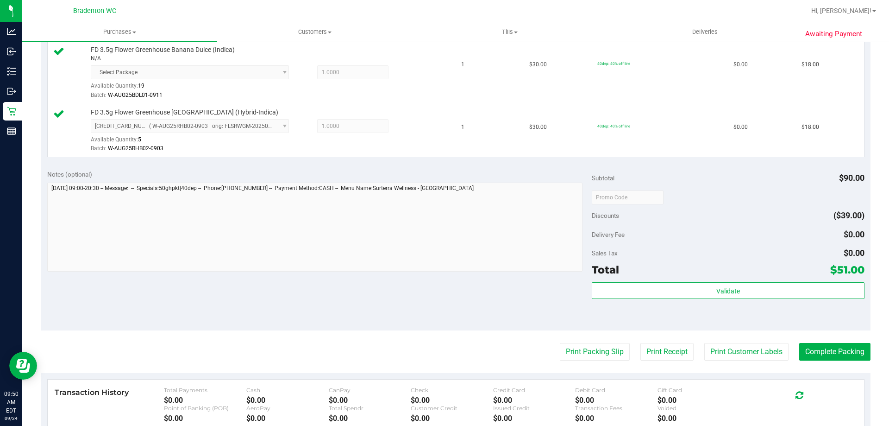
scroll to position [308, 0]
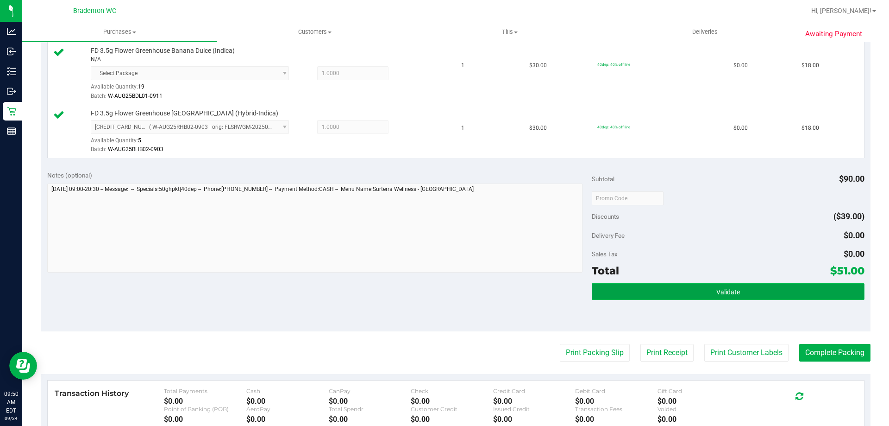
click at [761, 298] on button "Validate" at bounding box center [728, 291] width 272 height 17
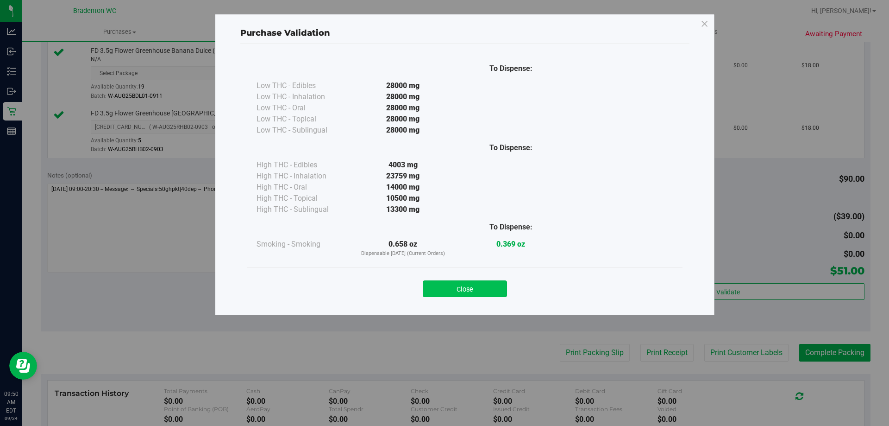
click at [468, 283] on button "Close" at bounding box center [465, 288] width 84 height 17
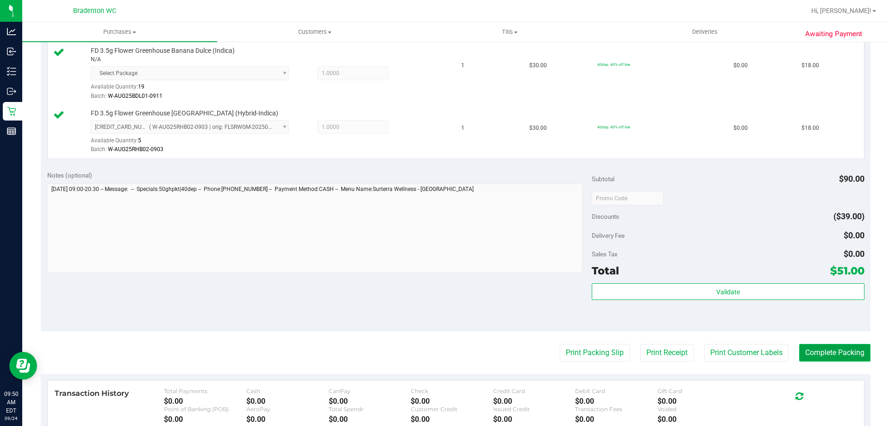
click at [820, 353] on button "Complete Packing" at bounding box center [835, 353] width 71 height 18
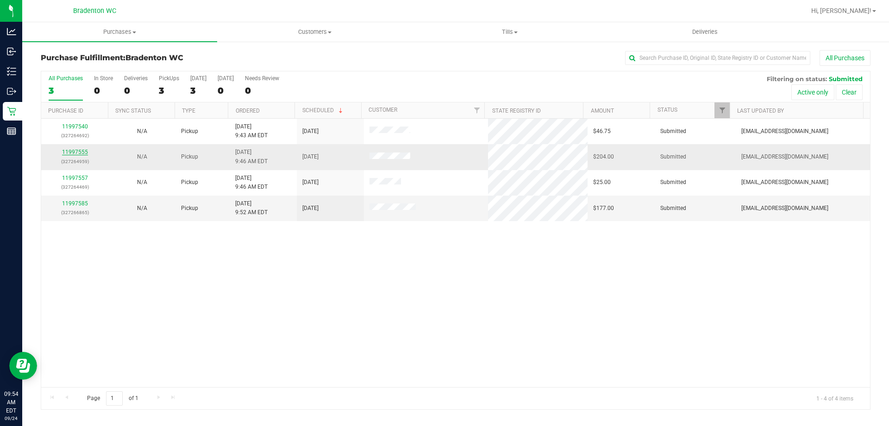
click at [67, 151] on link "11997555" at bounding box center [75, 152] width 26 height 6
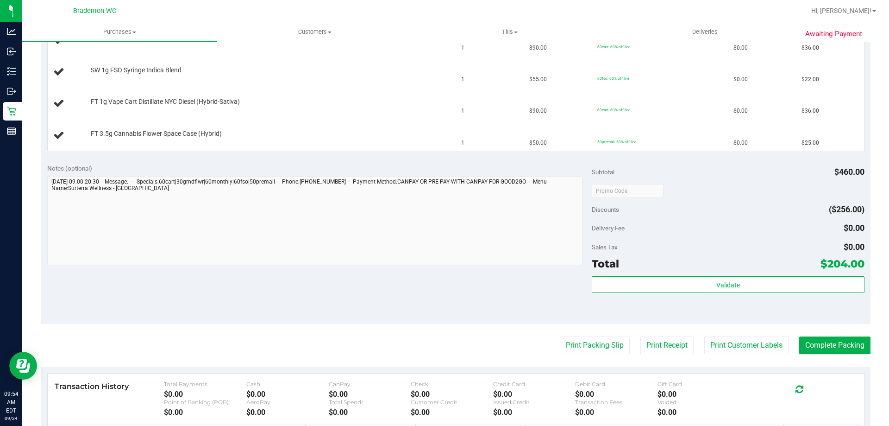
scroll to position [371, 0]
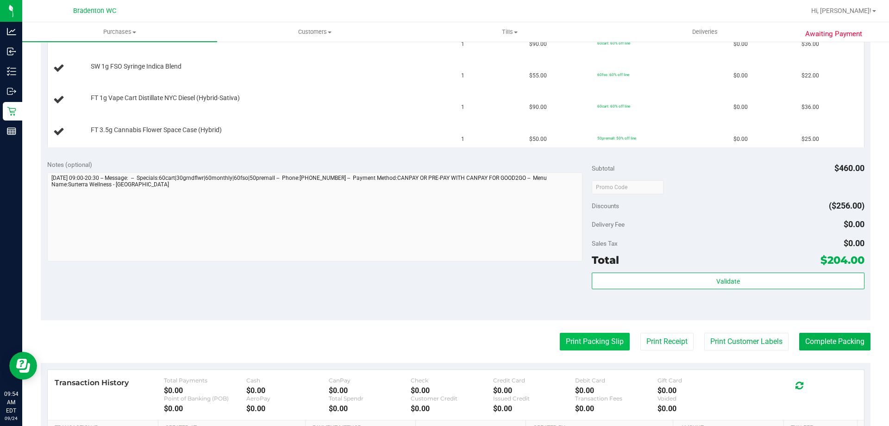
click at [597, 336] on button "Print Packing Slip" at bounding box center [595, 342] width 70 height 18
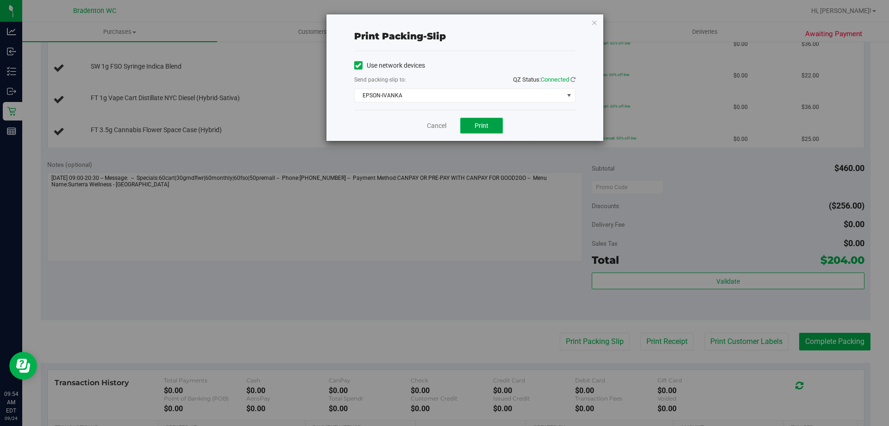
click at [489, 127] on button "Print" at bounding box center [481, 126] width 43 height 16
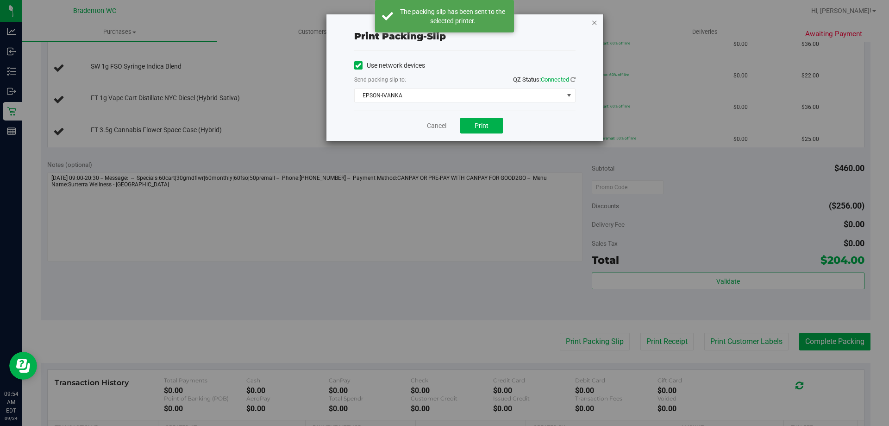
click at [592, 17] on icon "button" at bounding box center [595, 22] width 6 height 11
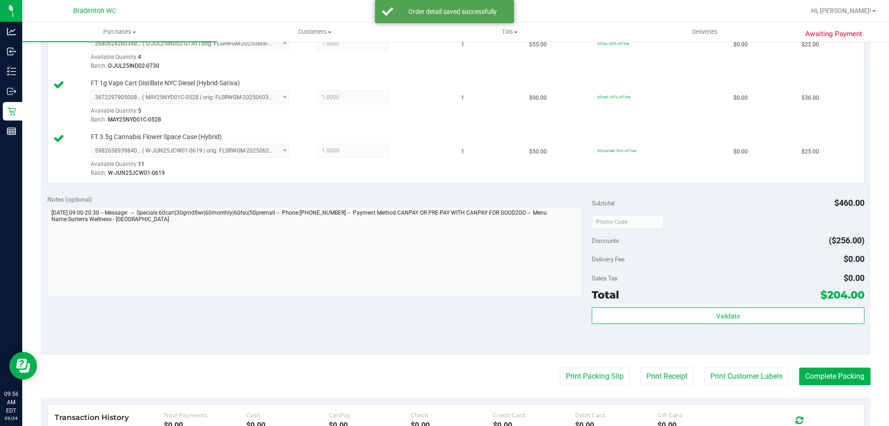
scroll to position [578, 0]
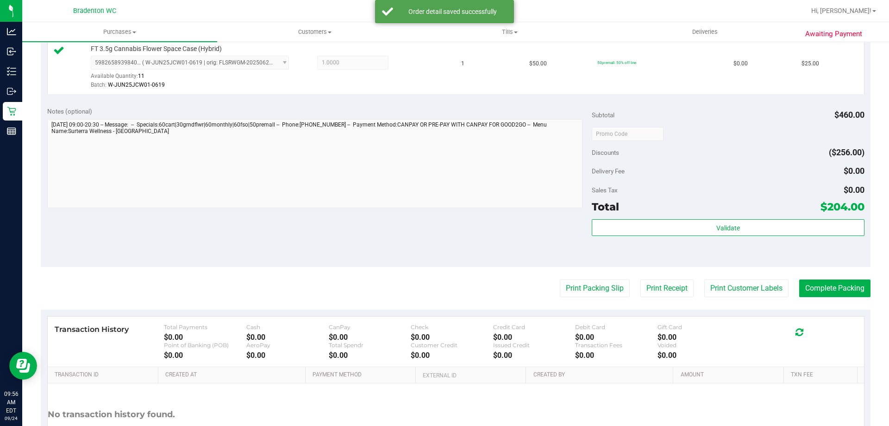
click at [732, 212] on div "Total $204.00" at bounding box center [728, 206] width 272 height 17
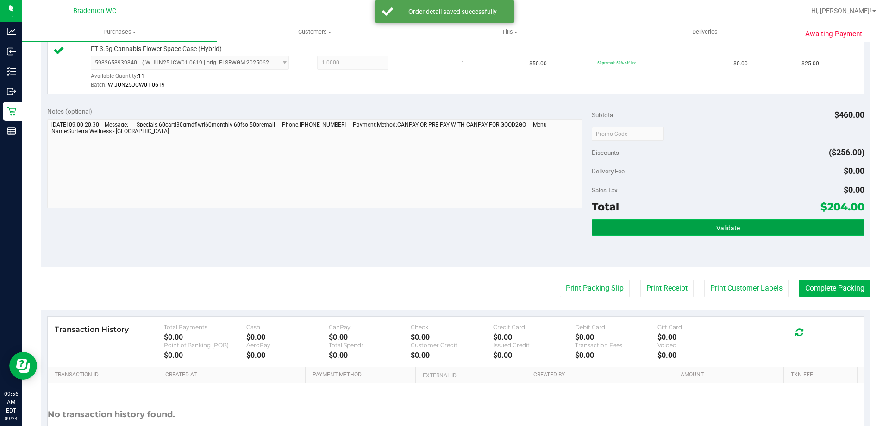
click at [734, 227] on span "Validate" at bounding box center [729, 227] width 24 height 7
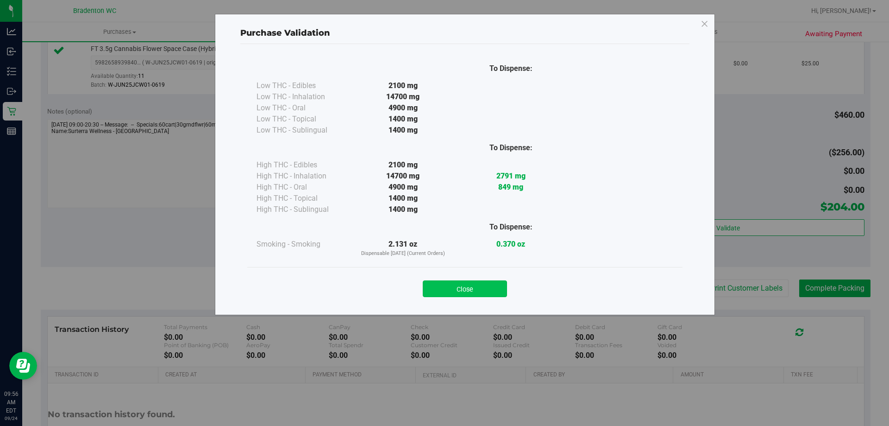
click at [475, 283] on button "Close" at bounding box center [465, 288] width 84 height 17
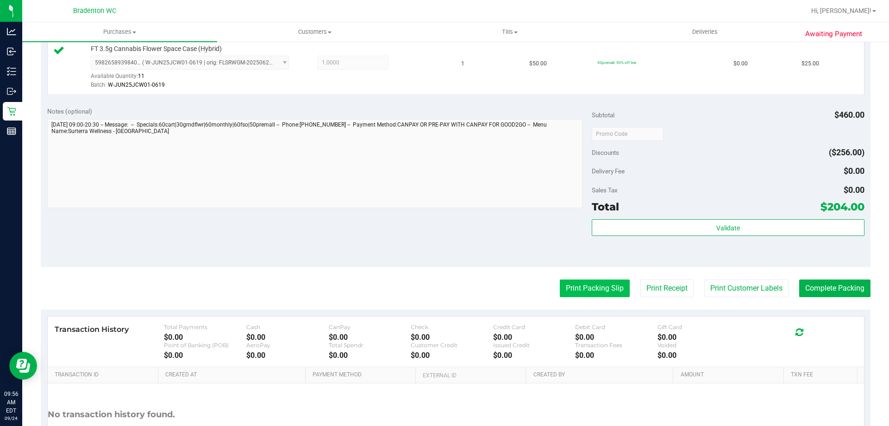
click at [588, 283] on button "Print Packing Slip" at bounding box center [595, 288] width 70 height 18
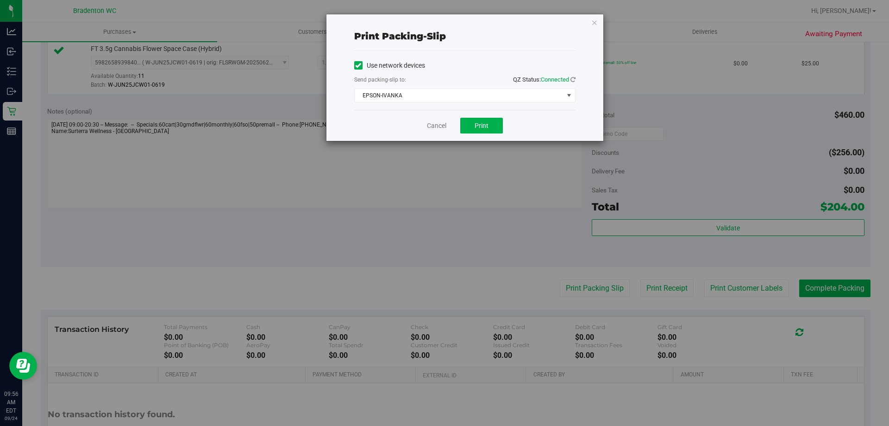
click at [590, 23] on div "Print packing-slip Use network devices Send packing-slip to: QZ Status: Connect…" at bounding box center [465, 77] width 277 height 126
click at [595, 23] on icon "button" at bounding box center [595, 22] width 6 height 11
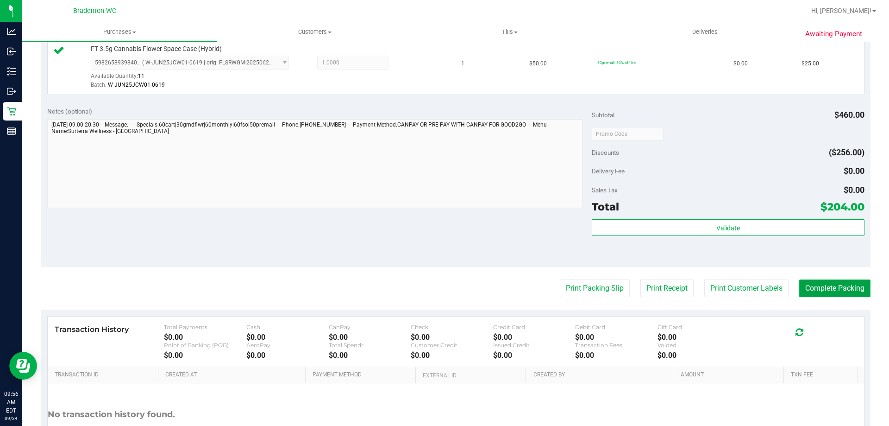
click at [819, 288] on button "Complete Packing" at bounding box center [835, 288] width 71 height 18
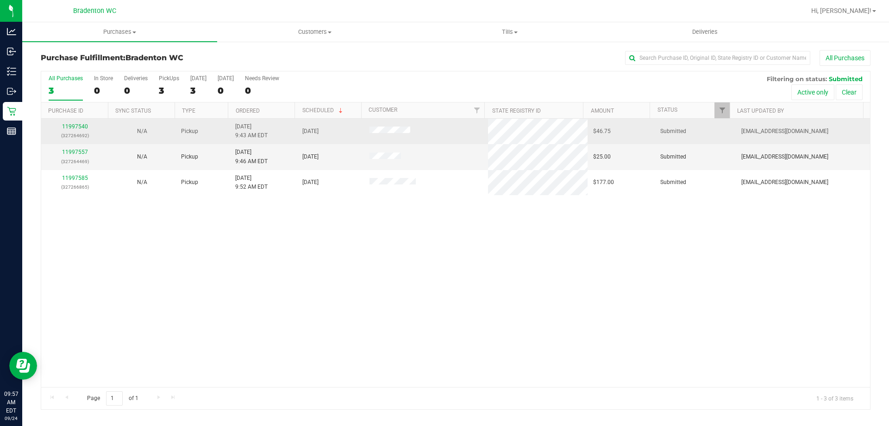
click at [74, 134] on p "(327264692)" at bounding box center [75, 135] width 56 height 9
click at [77, 126] on link "11997540" at bounding box center [75, 126] width 26 height 6
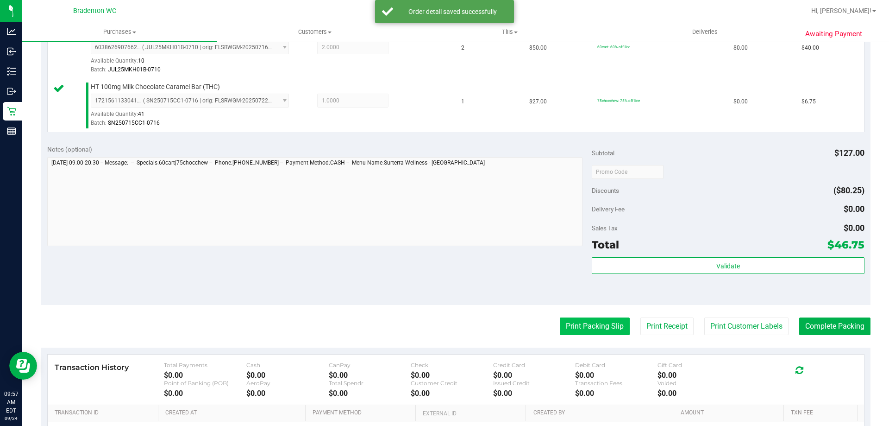
scroll to position [371, 0]
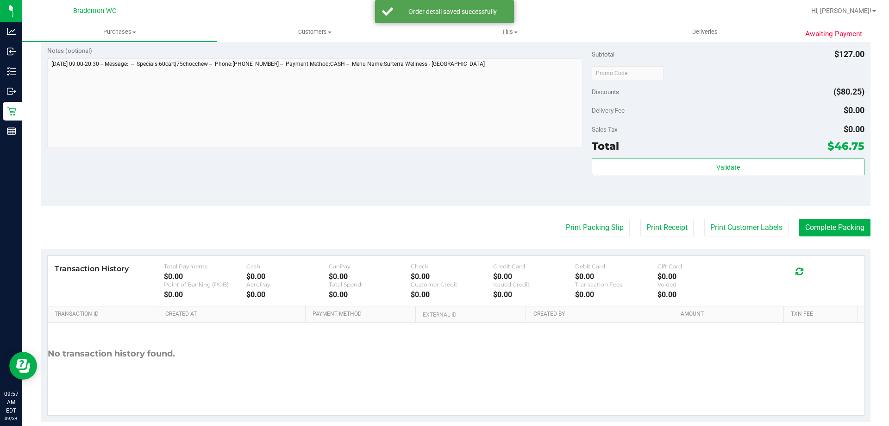
click at [642, 177] on div "Validate" at bounding box center [728, 179] width 272 height 42
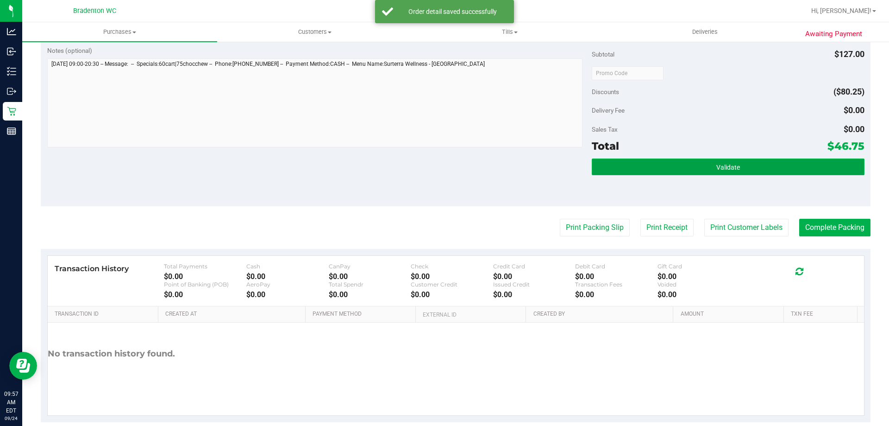
click at [644, 170] on button "Validate" at bounding box center [728, 166] width 272 height 17
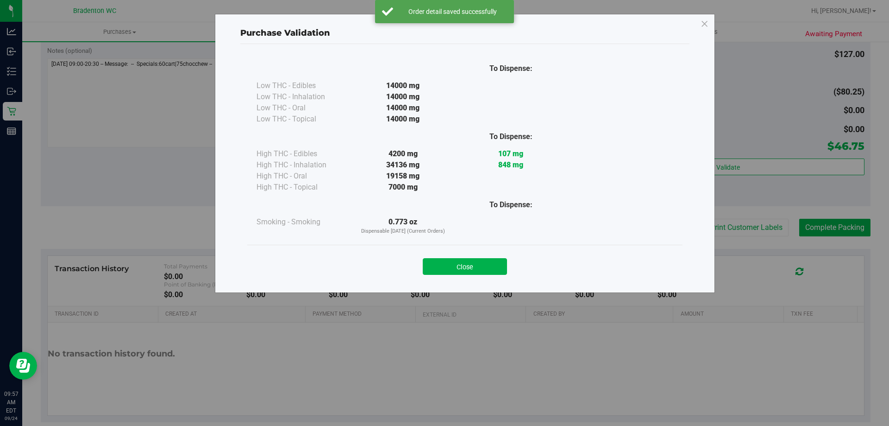
drag, startPoint x: 484, startPoint y: 266, endPoint x: 524, endPoint y: 252, distance: 42.6
click at [485, 267] on button "Close" at bounding box center [465, 266] width 84 height 17
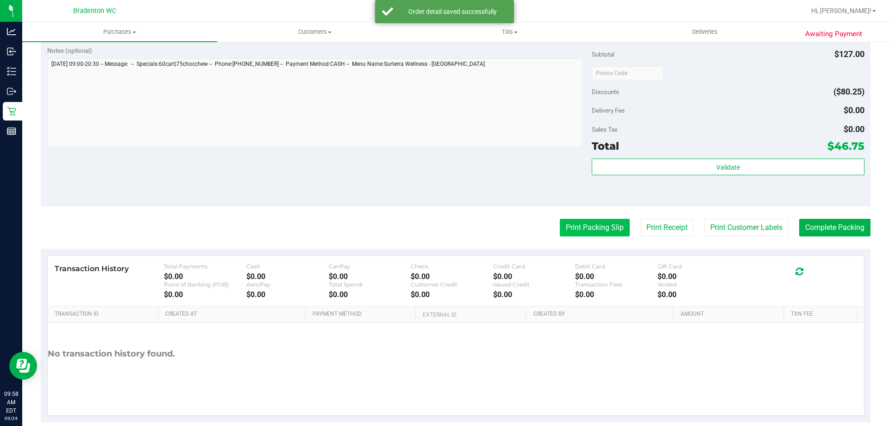
click at [578, 228] on button "Print Packing Slip" at bounding box center [595, 228] width 70 height 18
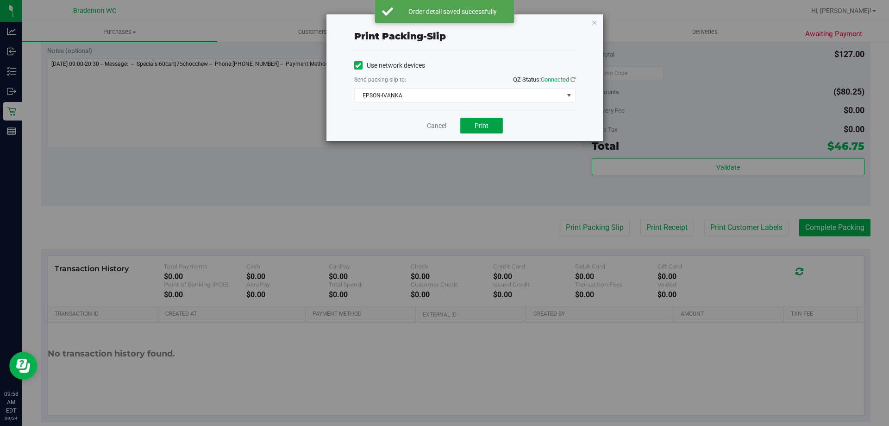
click at [472, 122] on button "Print" at bounding box center [481, 126] width 43 height 16
click at [595, 19] on icon "button" at bounding box center [595, 22] width 6 height 11
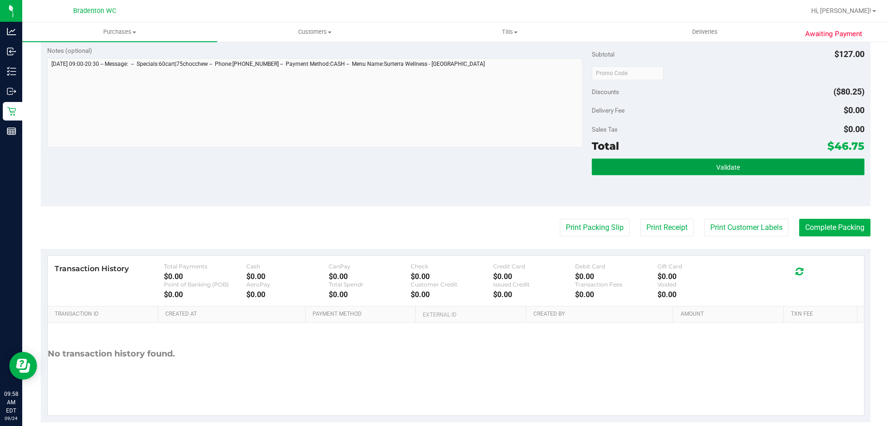
click at [717, 164] on span "Validate" at bounding box center [729, 167] width 24 height 7
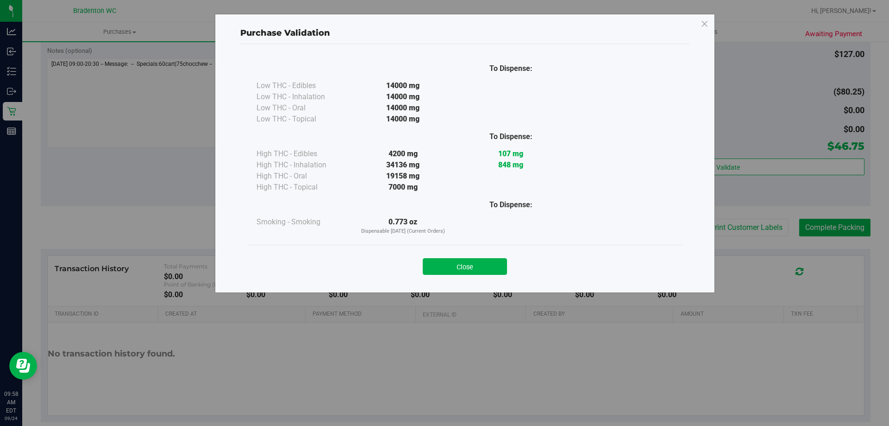
click at [440, 267] on button "Close" at bounding box center [465, 266] width 84 height 17
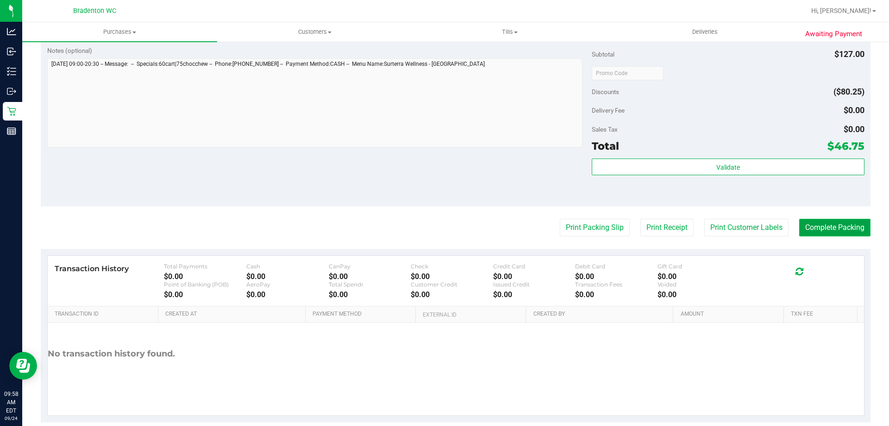
click at [832, 222] on button "Complete Packing" at bounding box center [835, 228] width 71 height 18
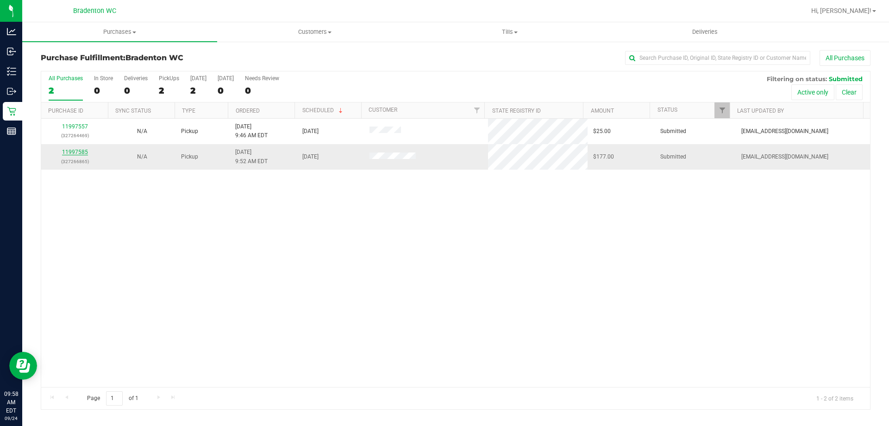
click at [83, 149] on link "11997585" at bounding box center [75, 152] width 26 height 6
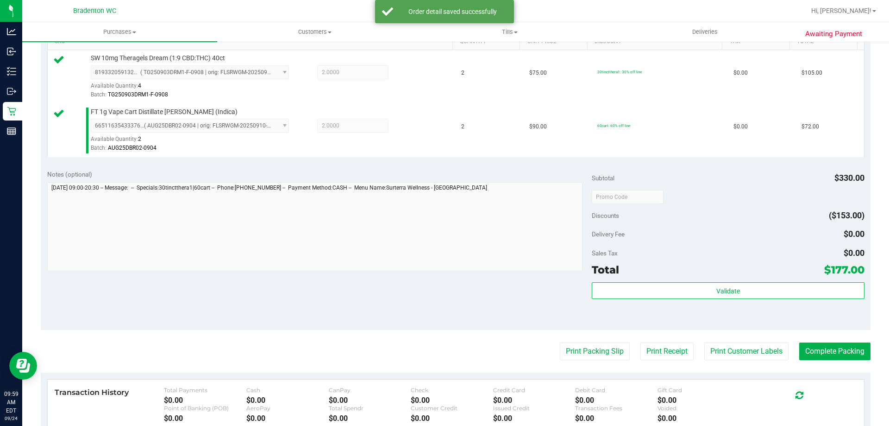
scroll to position [385, 0]
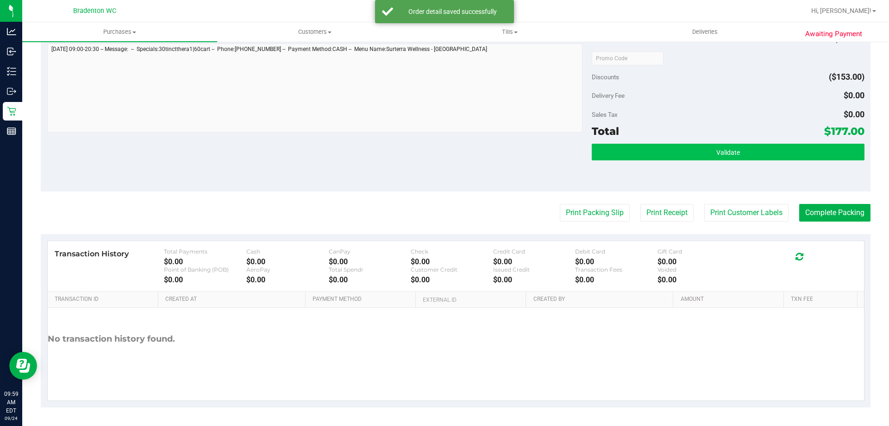
click at [589, 153] on div "Notes (optional) Subtotal $330.00 Discounts ($153.00) Delivery Fee $0.00 Sales …" at bounding box center [456, 108] width 830 height 167
click at [611, 149] on button "Validate" at bounding box center [728, 152] width 272 height 17
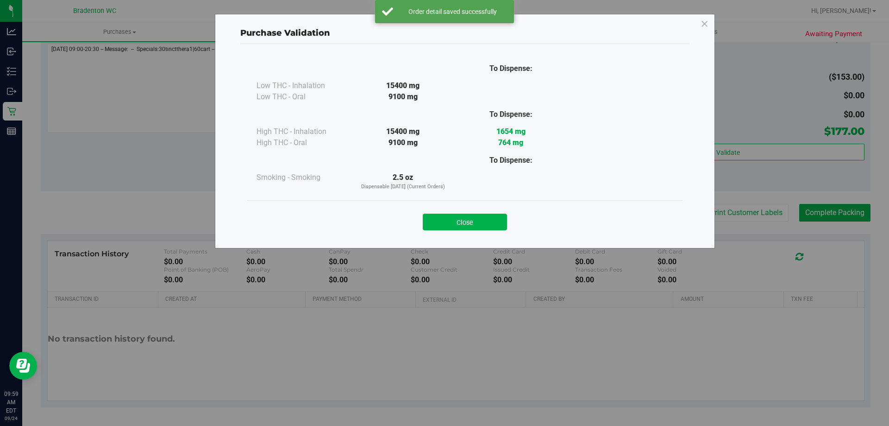
click at [485, 220] on button "Close" at bounding box center [465, 222] width 84 height 17
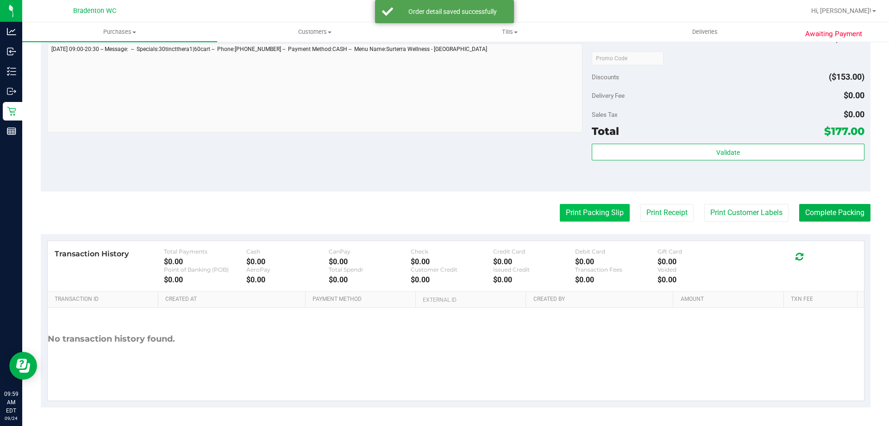
click at [591, 209] on button "Print Packing Slip" at bounding box center [595, 213] width 70 height 18
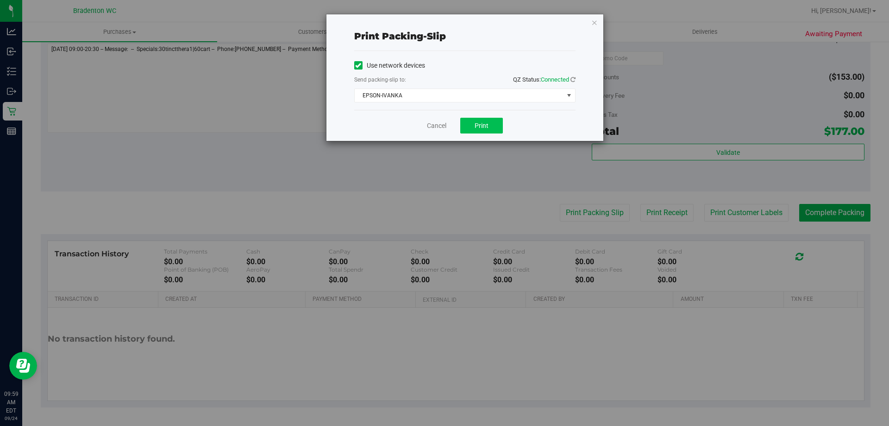
drag, startPoint x: 491, startPoint y: 135, endPoint x: 480, endPoint y: 126, distance: 14.5
click at [490, 135] on div "Cancel Print" at bounding box center [464, 125] width 221 height 31
click at [479, 126] on span "Print" at bounding box center [482, 125] width 14 height 7
click at [594, 25] on icon "button" at bounding box center [595, 22] width 6 height 11
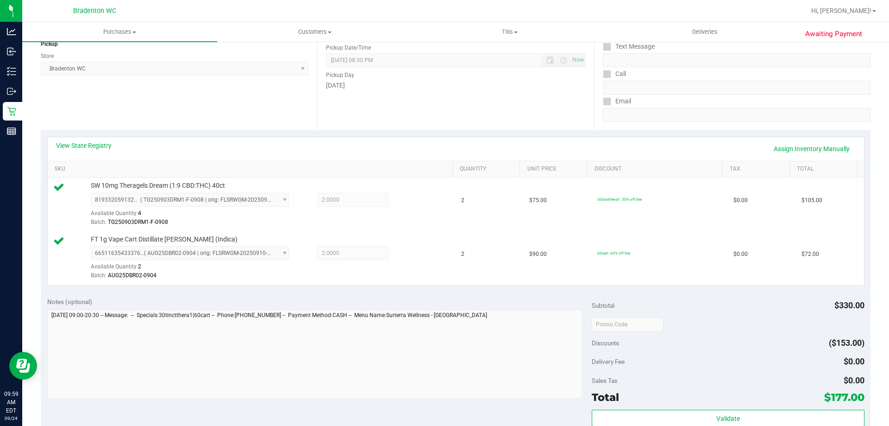
scroll to position [188, 0]
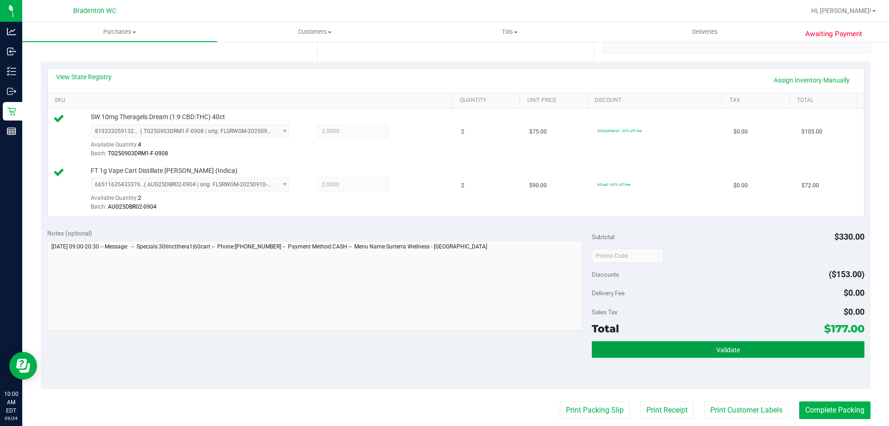
click at [634, 353] on button "Validate" at bounding box center [728, 349] width 272 height 17
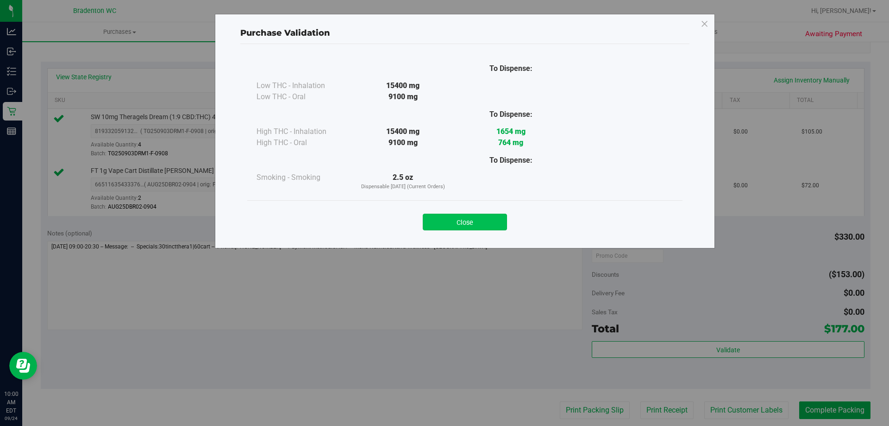
click at [484, 215] on button "Close" at bounding box center [465, 222] width 84 height 17
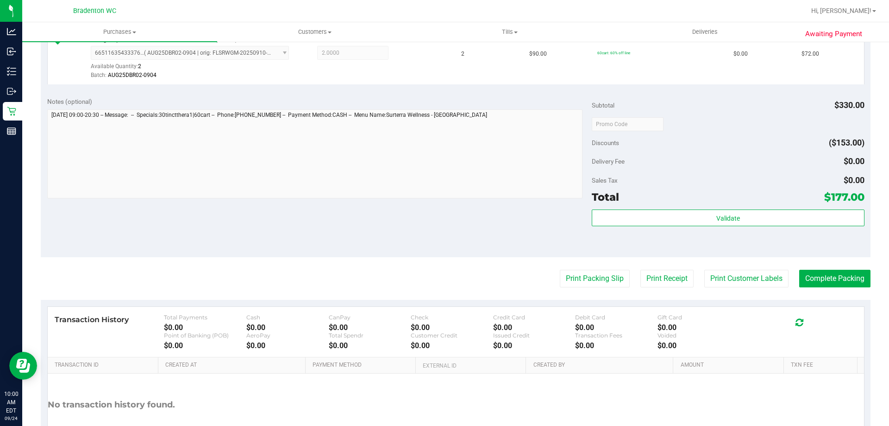
scroll to position [343, 0]
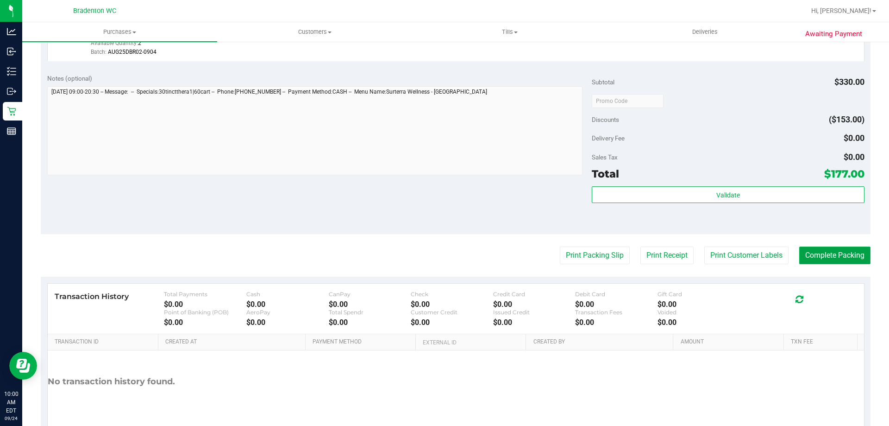
click at [849, 263] on button "Complete Packing" at bounding box center [835, 255] width 71 height 18
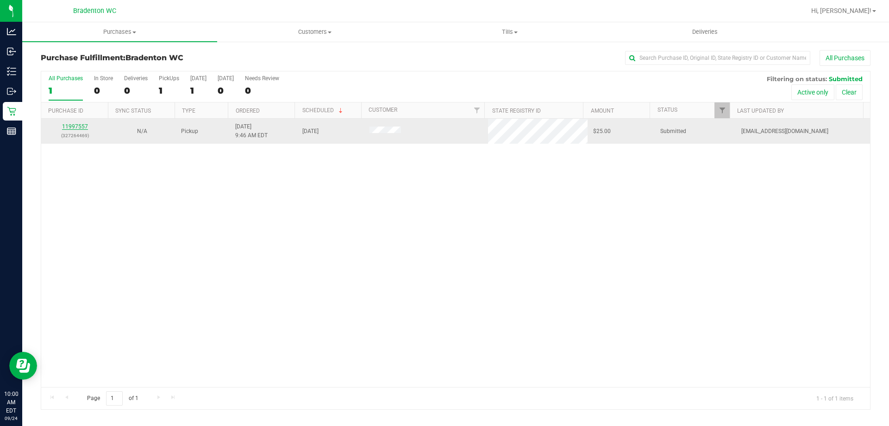
click at [83, 126] on link "11997557" at bounding box center [75, 126] width 26 height 6
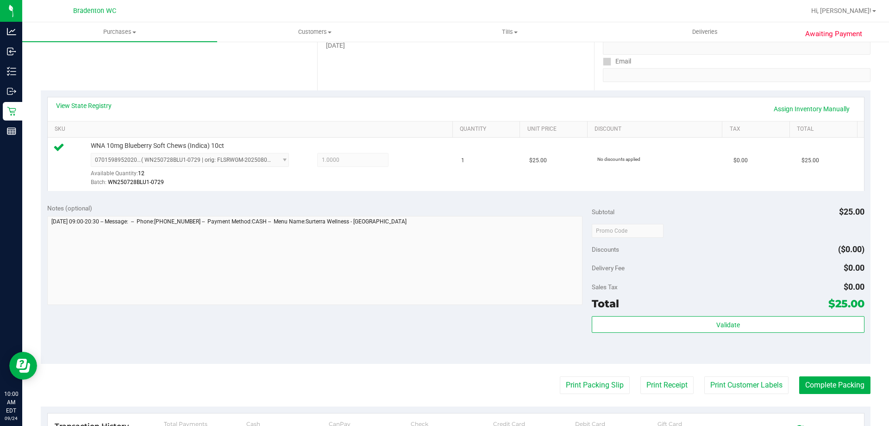
scroll to position [166, 0]
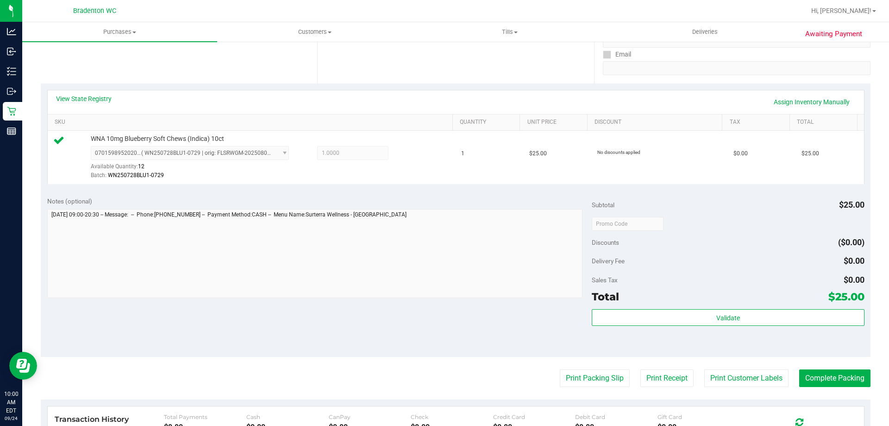
click at [700, 300] on div "Total $25.00" at bounding box center [728, 296] width 272 height 17
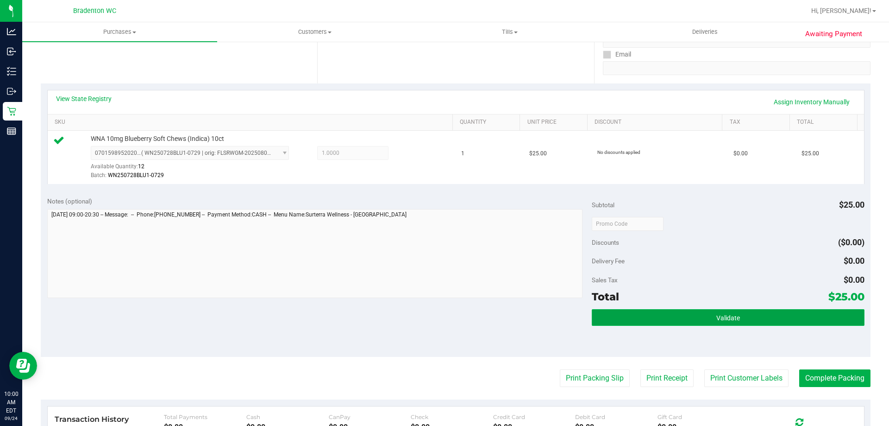
click at [715, 324] on button "Validate" at bounding box center [728, 317] width 272 height 17
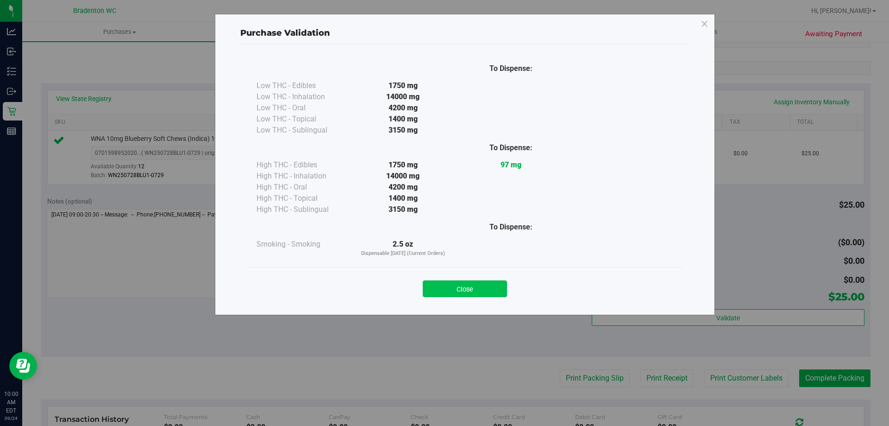
click at [465, 288] on button "Close" at bounding box center [465, 288] width 84 height 17
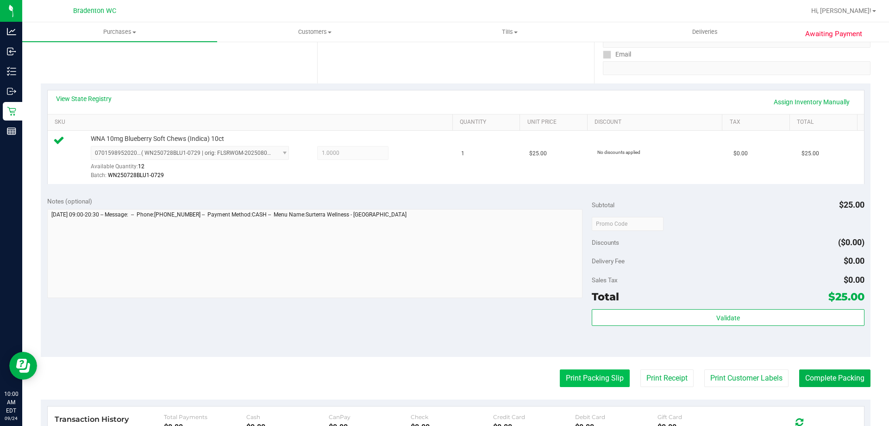
click at [576, 379] on button "Print Packing Slip" at bounding box center [595, 378] width 70 height 18
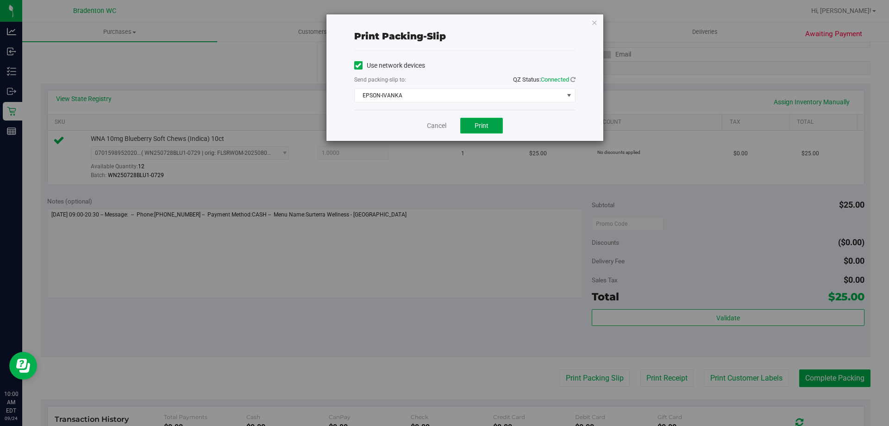
click at [483, 120] on button "Print" at bounding box center [481, 126] width 43 height 16
click at [609, 25] on div "Print packing-slip Use network devices Send packing-slip to: QZ Status: Connect…" at bounding box center [448, 213] width 896 height 426
click at [597, 18] on icon "button" at bounding box center [595, 22] width 6 height 11
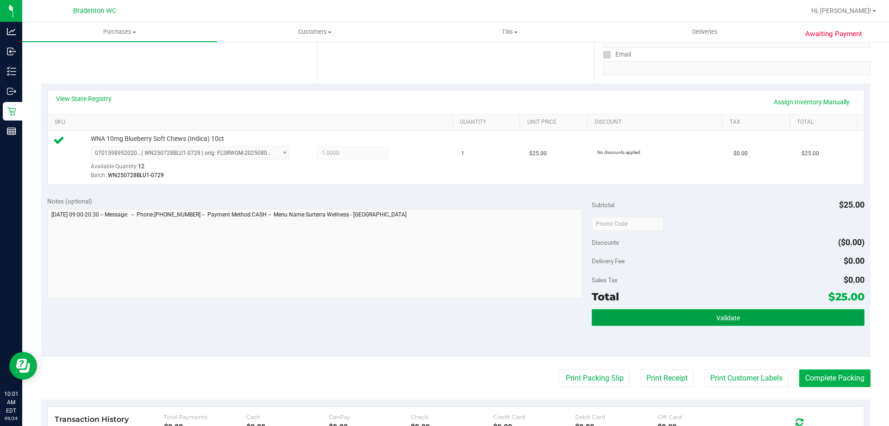
click at [735, 324] on button "Validate" at bounding box center [728, 317] width 272 height 17
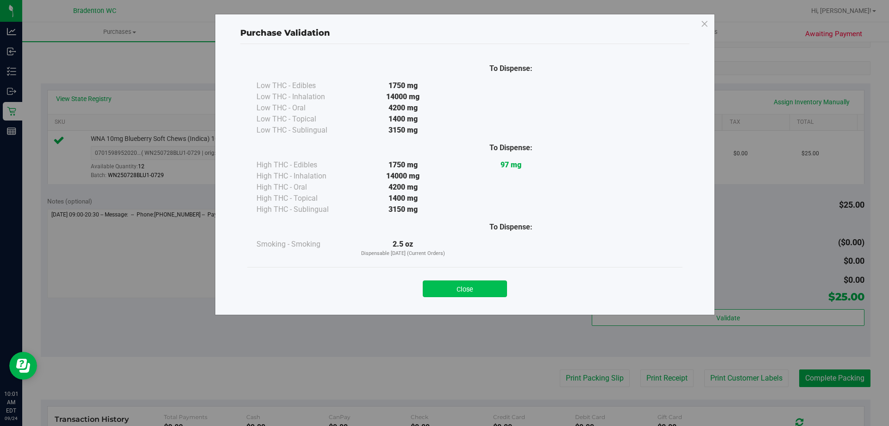
click at [482, 281] on button "Close" at bounding box center [465, 288] width 84 height 17
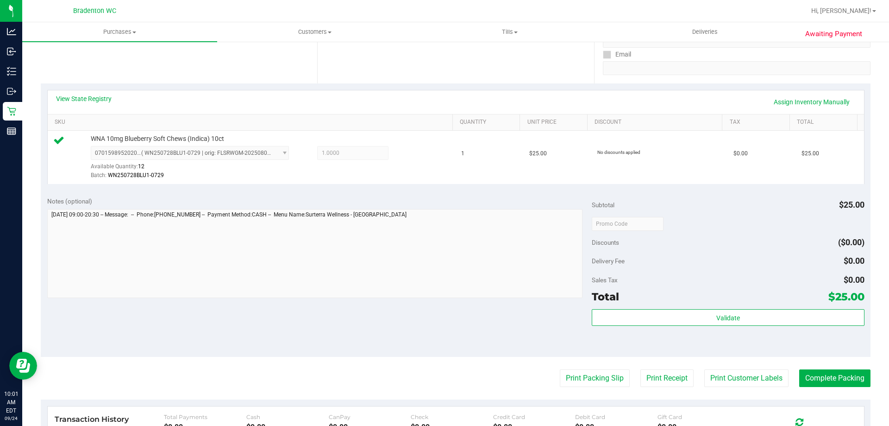
click at [840, 350] on div "Validate" at bounding box center [728, 330] width 272 height 42
click at [834, 384] on button "Complete Packing" at bounding box center [835, 378] width 71 height 18
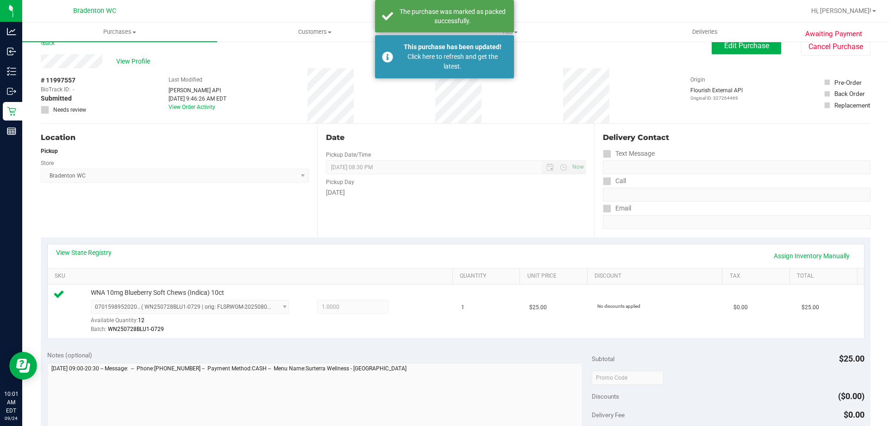
scroll to position [0, 0]
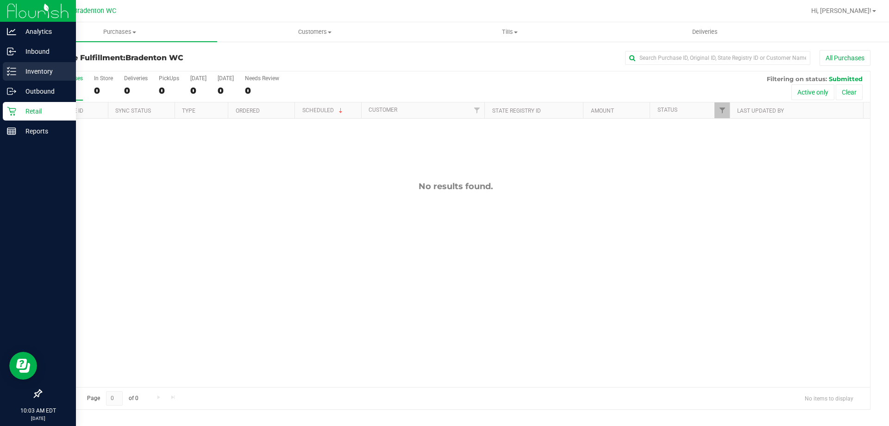
click at [44, 78] on div "Inventory" at bounding box center [39, 71] width 73 height 19
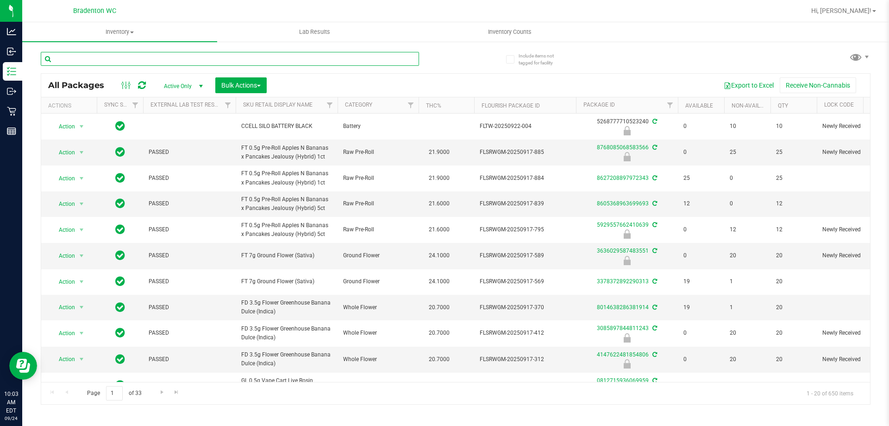
click at [158, 63] on input "text" at bounding box center [230, 59] width 378 height 14
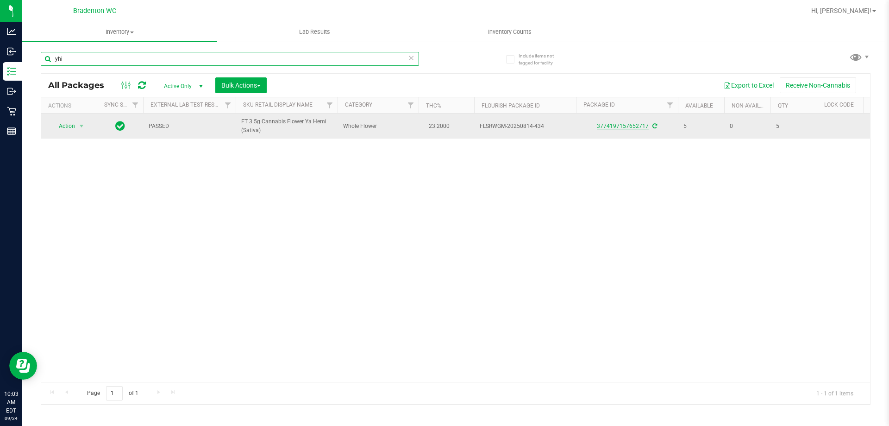
type input "yhi"
click at [618, 128] on link "3774197157652717" at bounding box center [623, 126] width 52 height 6
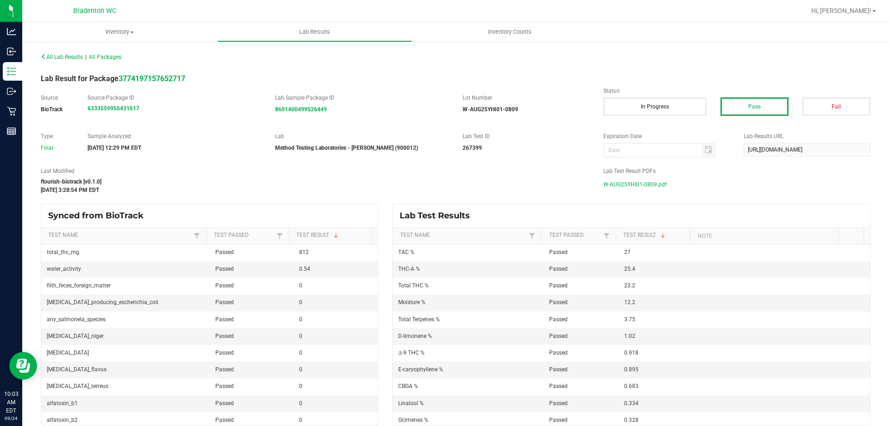
click at [647, 182] on span "W-AUG25YHI01-0809.pdf" at bounding box center [635, 184] width 63 height 14
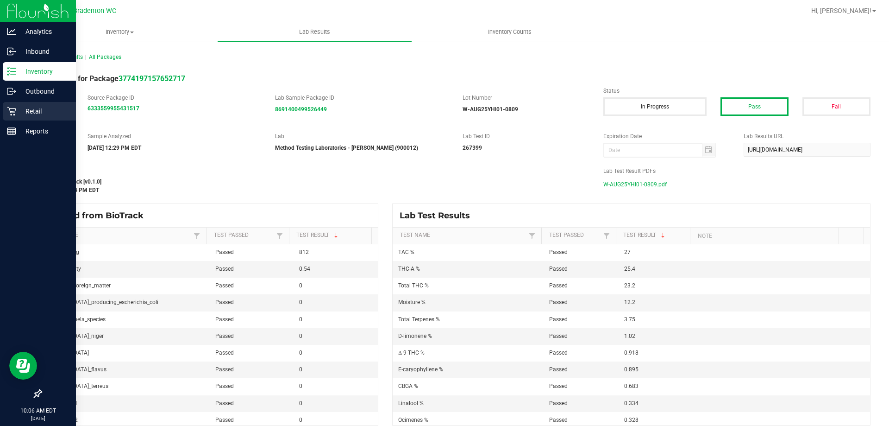
click at [18, 107] on p "Retail" at bounding box center [44, 111] width 56 height 11
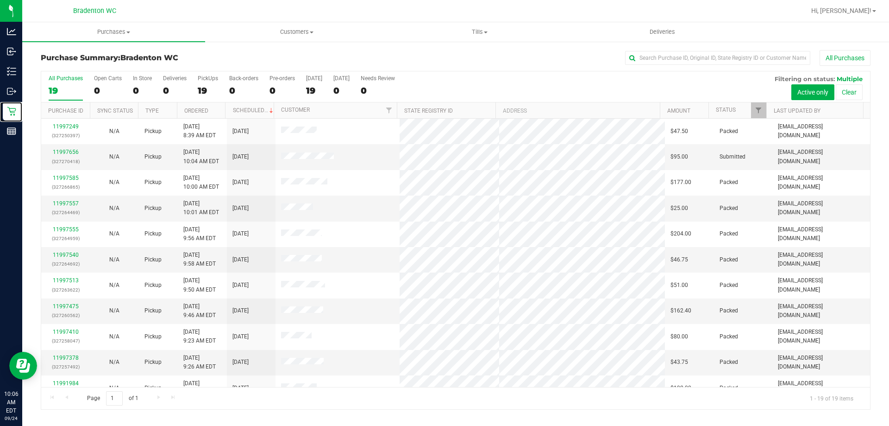
click at [769, 107] on div "Purchase ID Sync Status Type Ordered Scheduled Customer State Registry ID Addre…" at bounding box center [452, 110] width 823 height 16
click at [763, 108] on link "Filter" at bounding box center [758, 110] width 15 height 16
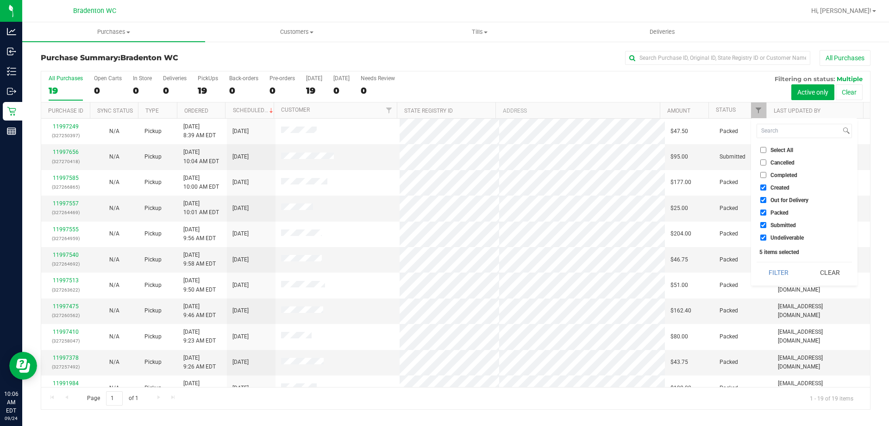
click at [768, 190] on label "Created" at bounding box center [775, 187] width 29 height 6
click at [767, 190] on input "Created" at bounding box center [764, 187] width 6 height 6
checkbox input "false"
click at [771, 202] on span "Out for Delivery" at bounding box center [790, 200] width 38 height 6
click at [767, 202] on input "Out for Delivery" at bounding box center [764, 200] width 6 height 6
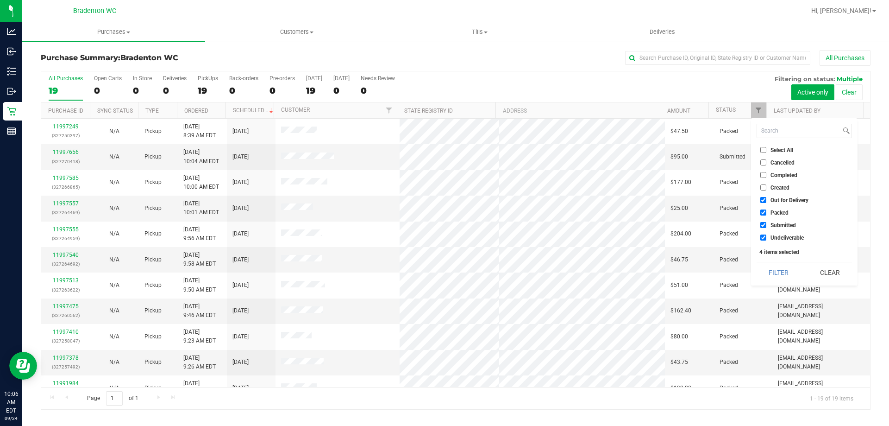
checkbox input "false"
click at [772, 216] on li "Packed" at bounding box center [804, 213] width 95 height 10
click at [776, 210] on span "Packed" at bounding box center [780, 213] width 18 height 6
click at [767, 210] on input "Packed" at bounding box center [764, 212] width 6 height 6
checkbox input "false"
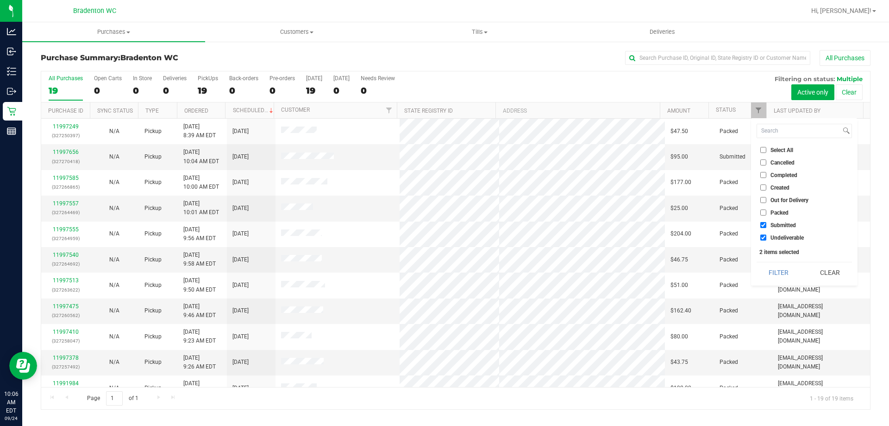
click at [779, 236] on span "Undeliverable" at bounding box center [787, 238] width 33 height 6
click at [767, 236] on input "Undeliverable" at bounding box center [764, 237] width 6 height 6
checkbox input "false"
click at [779, 266] on button "Filter" at bounding box center [779, 272] width 44 height 20
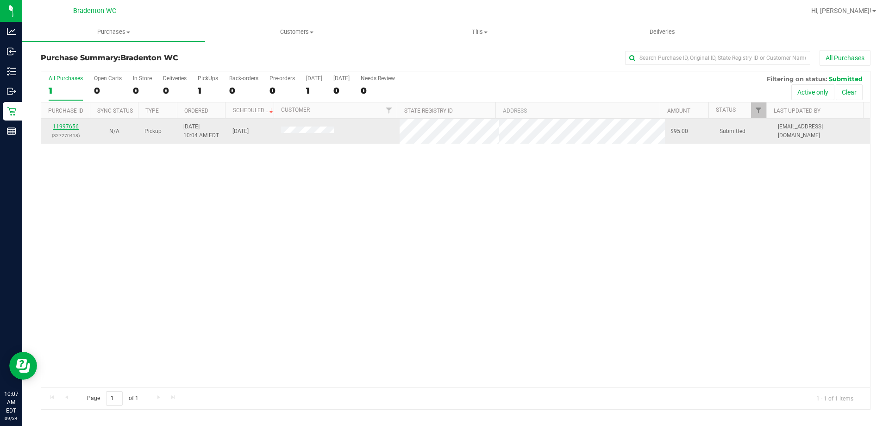
click at [74, 127] on link "11997656" at bounding box center [66, 126] width 26 height 6
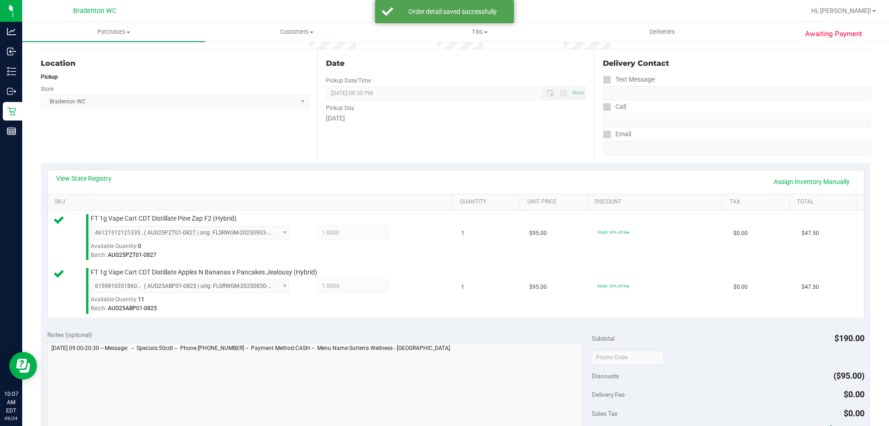
scroll to position [185, 0]
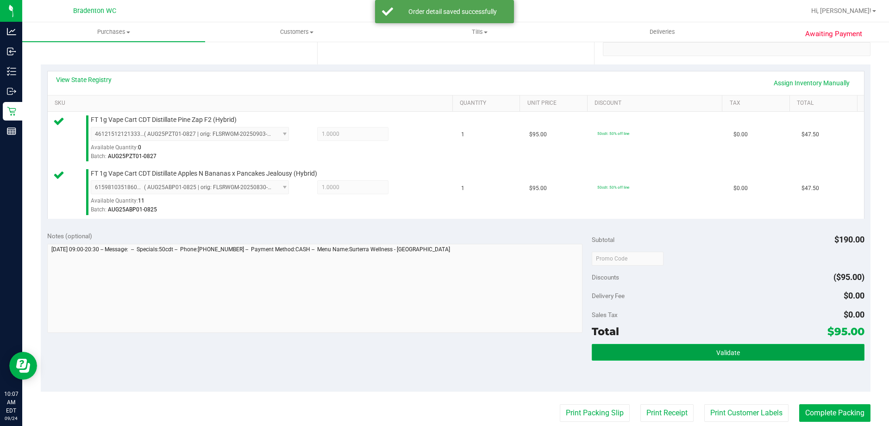
click at [661, 351] on button "Validate" at bounding box center [728, 352] width 272 height 17
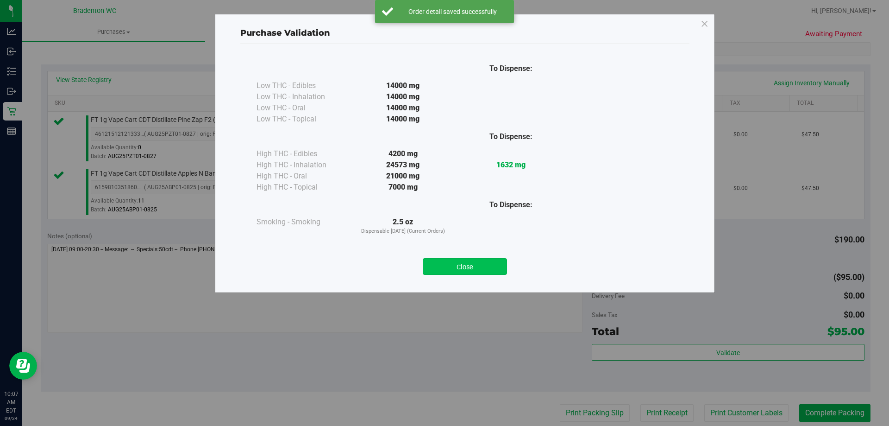
click at [463, 265] on button "Close" at bounding box center [465, 266] width 84 height 17
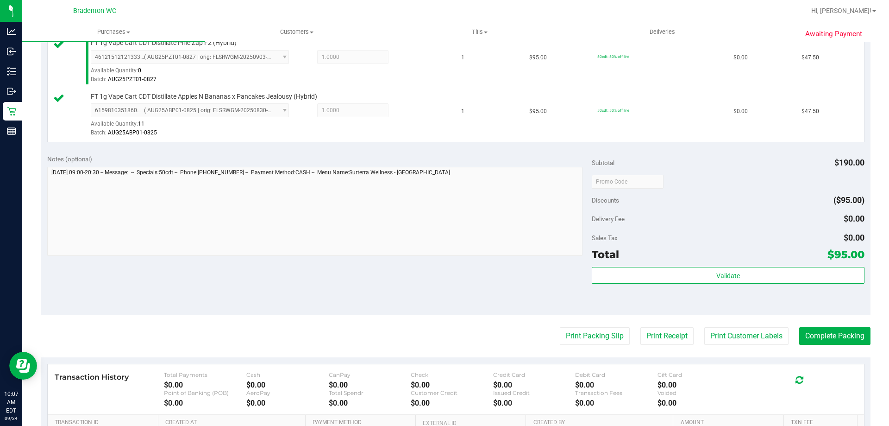
scroll to position [324, 0]
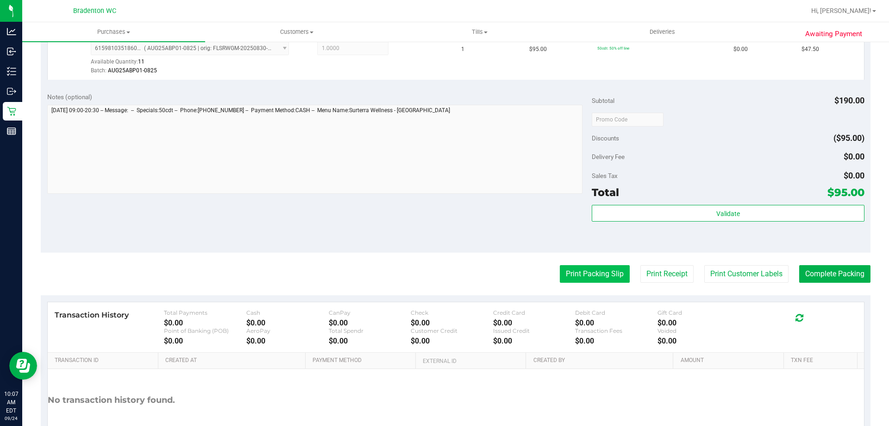
click at [593, 280] on button "Print Packing Slip" at bounding box center [595, 274] width 70 height 18
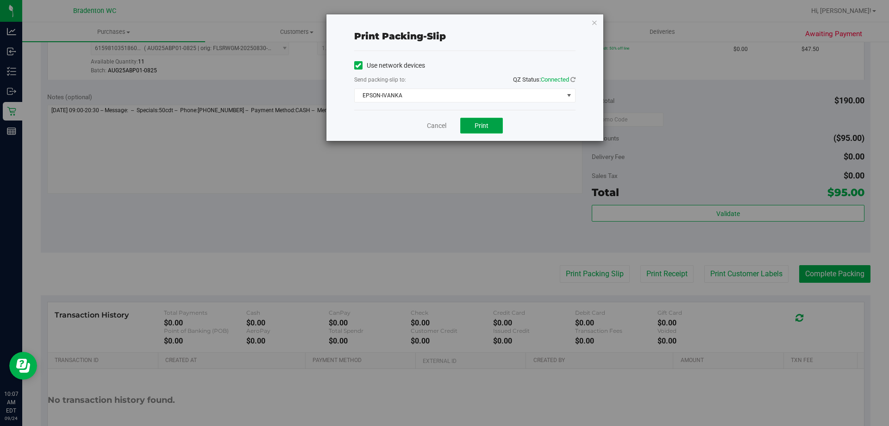
click at [484, 129] on button "Print" at bounding box center [481, 126] width 43 height 16
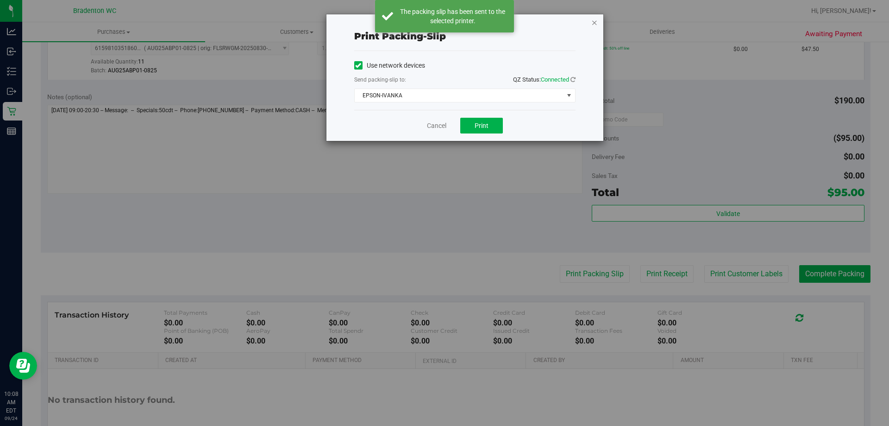
click at [592, 25] on div "Print packing-slip Use network devices Send packing-slip to: QZ Status: Connect…" at bounding box center [465, 77] width 277 height 126
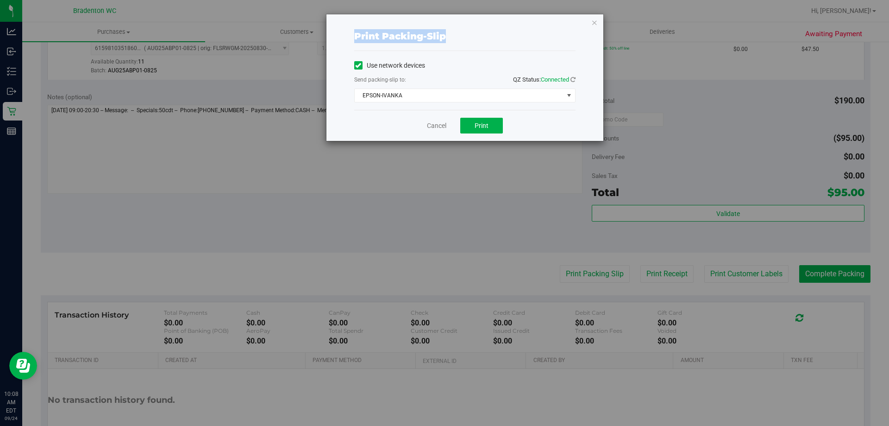
click at [431, 215] on div "Print packing-slip Use network devices Send packing-slip to: QZ Status: Connect…" at bounding box center [448, 213] width 896 height 426
click at [594, 22] on icon "button" at bounding box center [595, 22] width 6 height 11
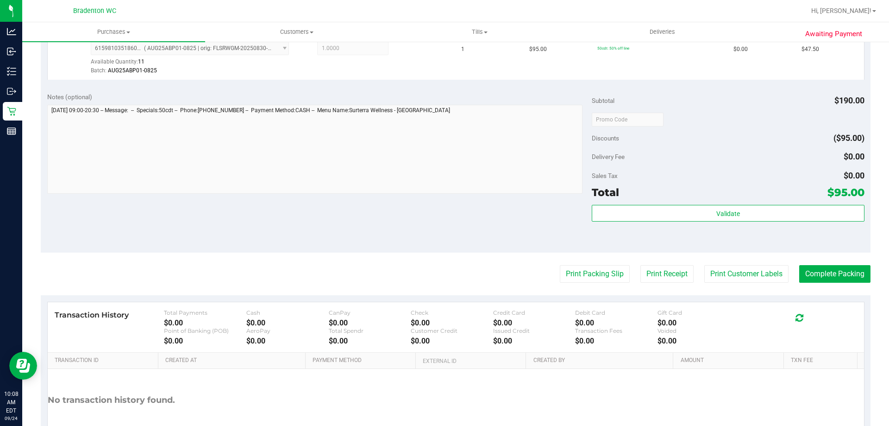
click at [696, 195] on div "Total $95.00" at bounding box center [728, 192] width 272 height 17
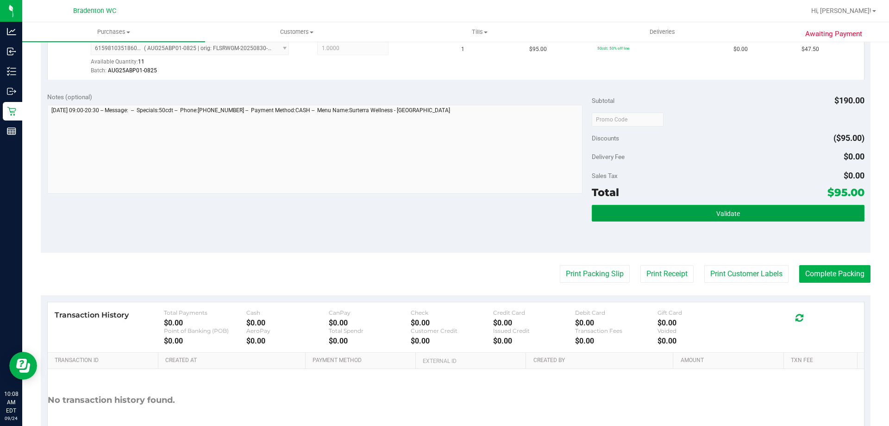
click at [645, 218] on button "Validate" at bounding box center [728, 213] width 272 height 17
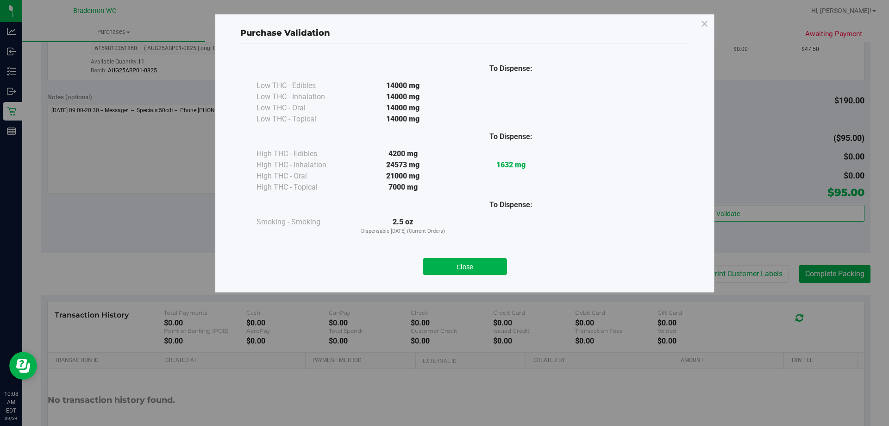
click at [494, 282] on div "To Dispense: Low THC - Edibles 14000 mg" at bounding box center [464, 164] width 449 height 240
click at [484, 273] on button "Close" at bounding box center [465, 266] width 84 height 17
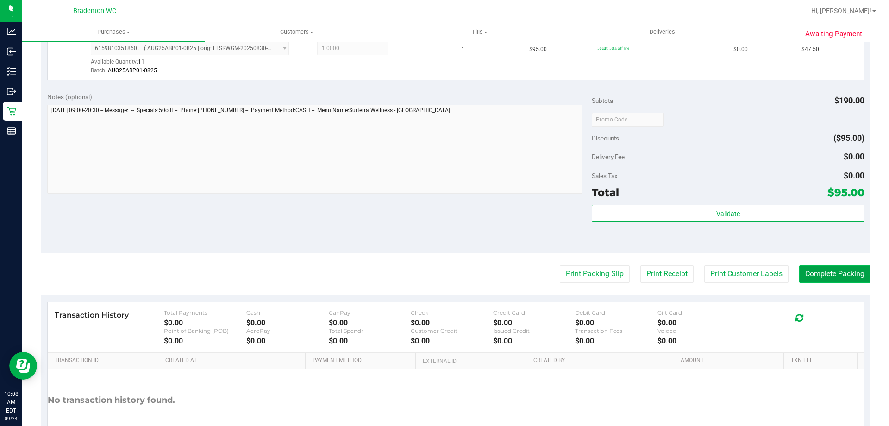
click at [851, 270] on button "Complete Packing" at bounding box center [835, 274] width 71 height 18
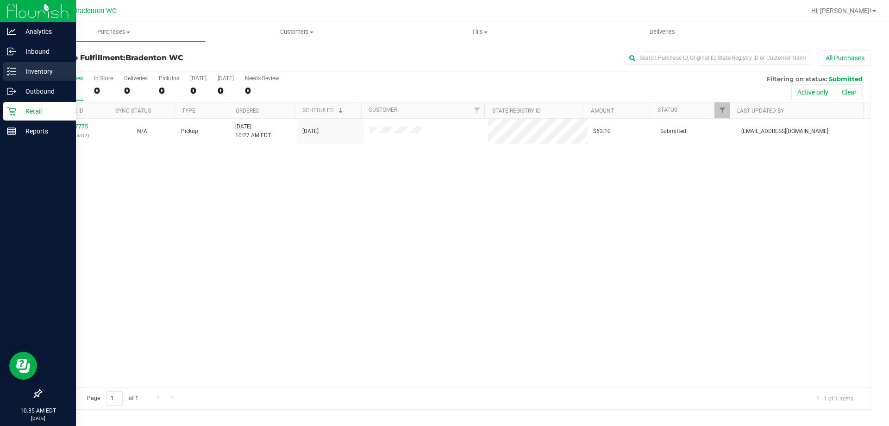
click at [0, 68] on link "Inventory" at bounding box center [38, 72] width 76 height 20
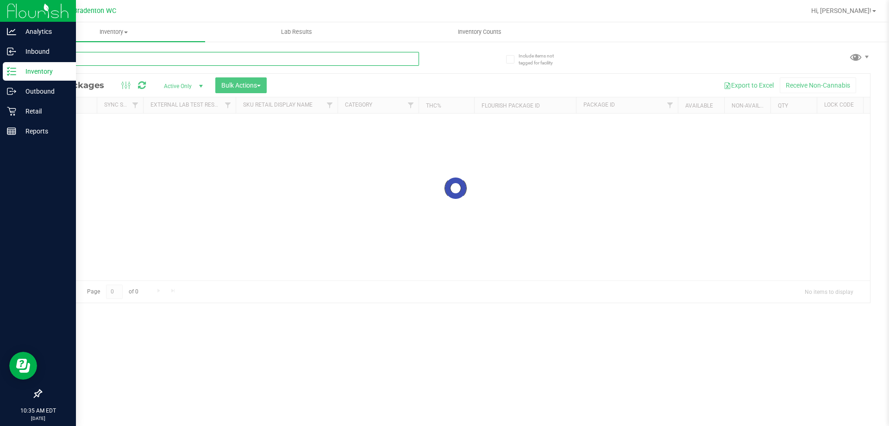
click at [191, 57] on input "text" at bounding box center [230, 59] width 378 height 14
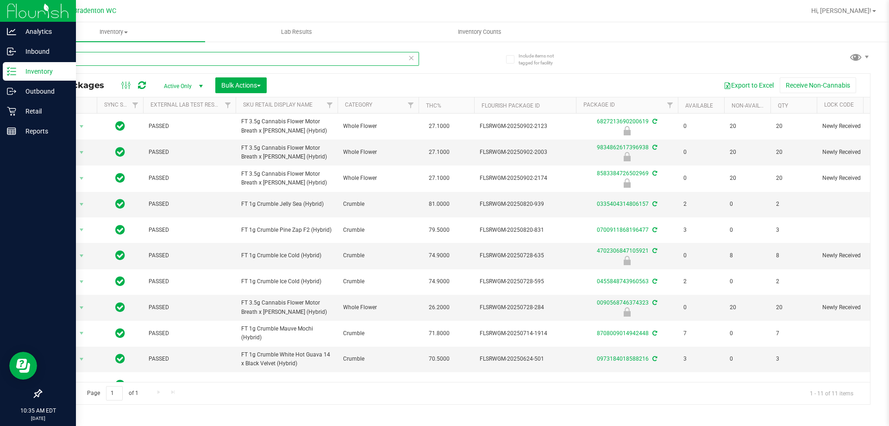
type input "mbl"
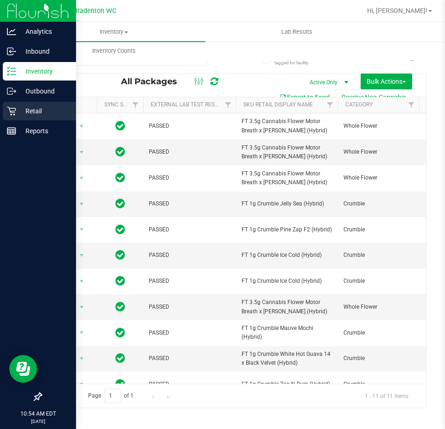
click at [19, 109] on p "Retail" at bounding box center [44, 111] width 56 height 11
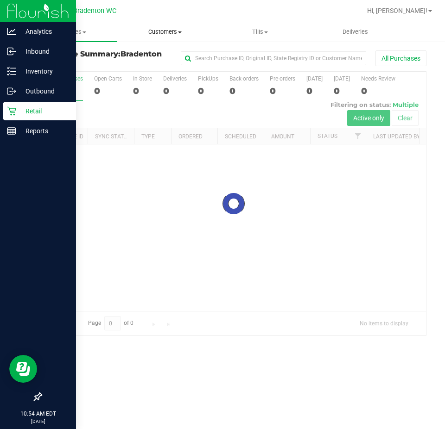
click at [171, 28] on span "Customers" at bounding box center [165, 32] width 94 height 8
click at [160, 56] on span "All customers" at bounding box center [150, 56] width 67 height 8
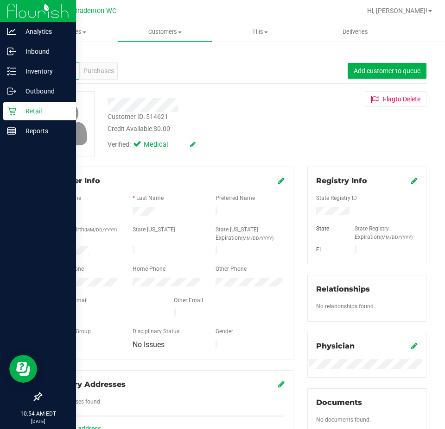
click at [88, 61] on div "Profile Purchases Add customer to queue" at bounding box center [233, 70] width 385 height 25
click at [93, 66] on div "Purchases" at bounding box center [98, 71] width 38 height 18
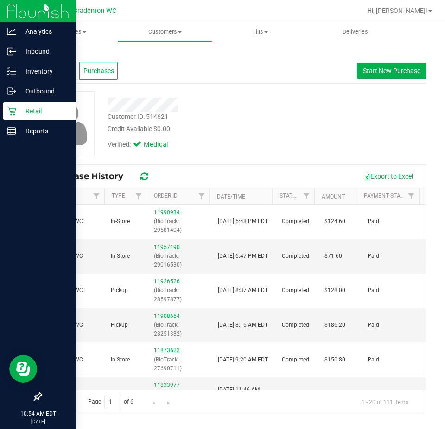
click at [65, 72] on span "Profile" at bounding box center [60, 71] width 19 height 10
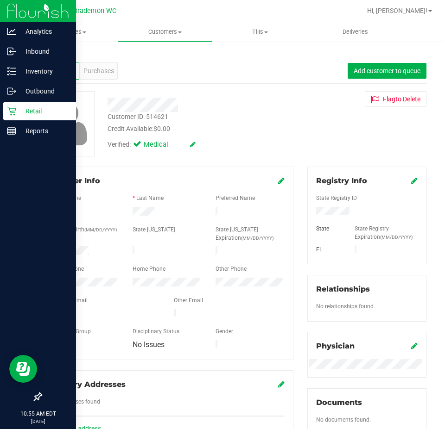
click at [207, 91] on div "Back Profile Purchases Add customer to queue Customer ID: 514621 Credit Availab…" at bounding box center [233, 349] width 385 height 599
click at [42, 54] on icon at bounding box center [42, 54] width 2 height 6
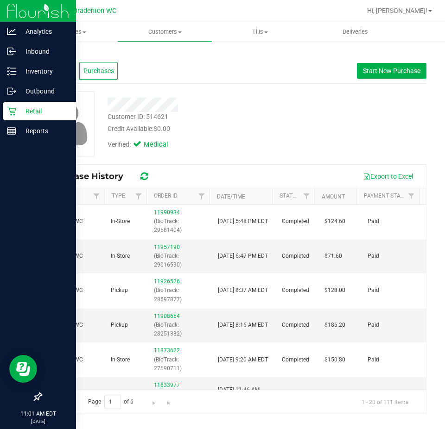
click at [0, 109] on link "Retail" at bounding box center [38, 112] width 76 height 20
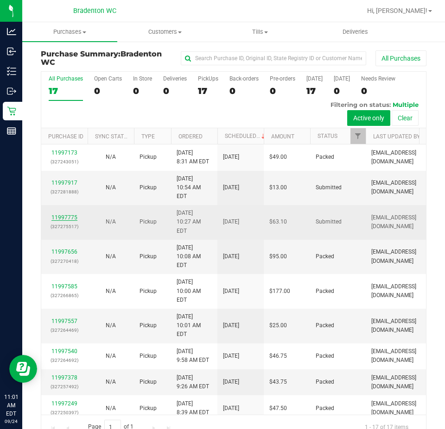
click at [67, 214] on link "11997775" at bounding box center [64, 217] width 26 height 6
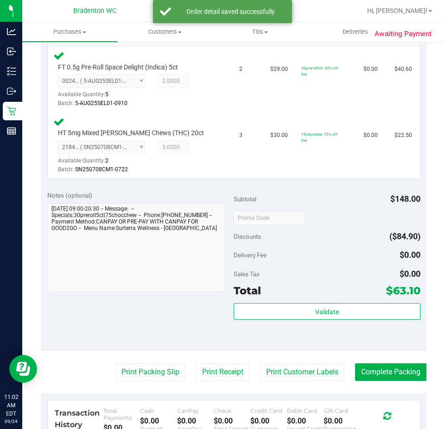
scroll to position [251, 0]
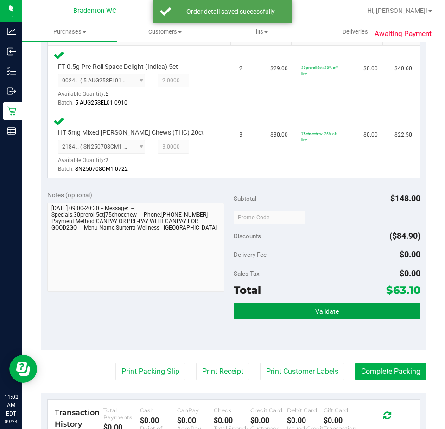
click at [322, 306] on button "Validate" at bounding box center [326, 311] width 187 height 17
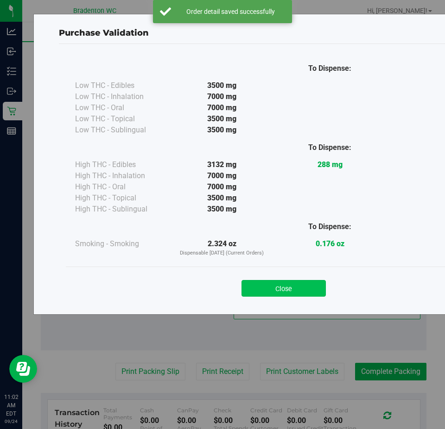
click at [301, 292] on button "Close" at bounding box center [283, 288] width 84 height 17
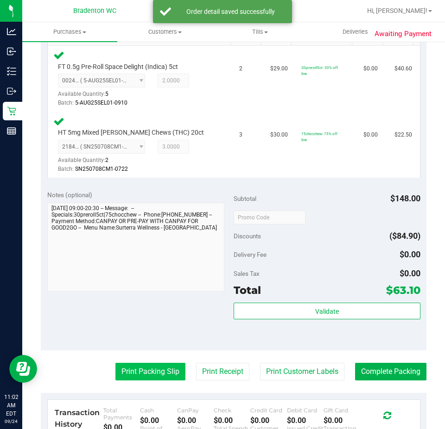
click at [156, 374] on button "Print Packing Slip" at bounding box center [150, 372] width 70 height 18
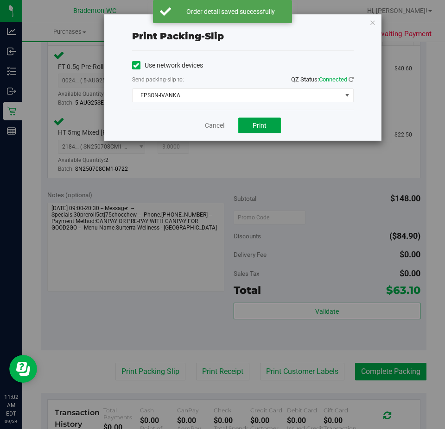
click at [267, 127] on button "Print" at bounding box center [259, 126] width 43 height 16
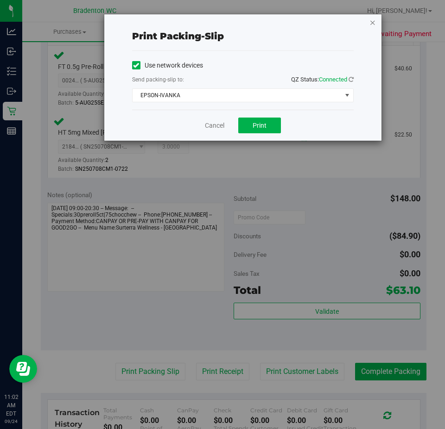
click at [371, 25] on icon "button" at bounding box center [372, 22] width 6 height 11
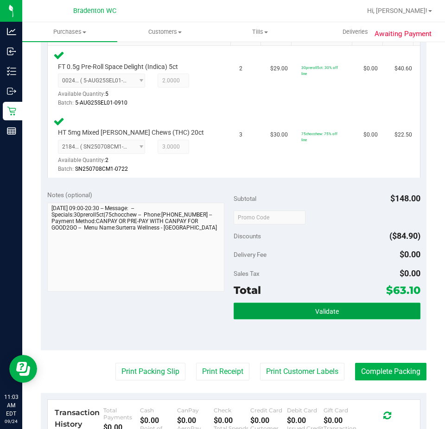
click at [322, 303] on button "Validate" at bounding box center [326, 311] width 187 height 17
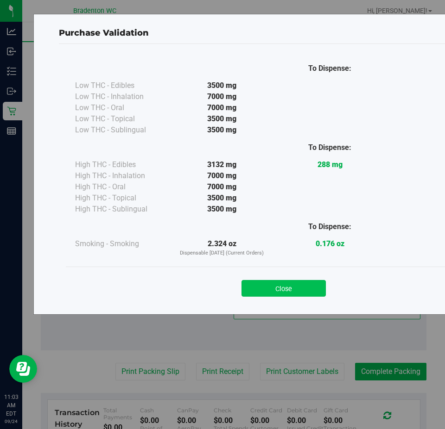
click at [289, 281] on button "Close" at bounding box center [283, 288] width 84 height 17
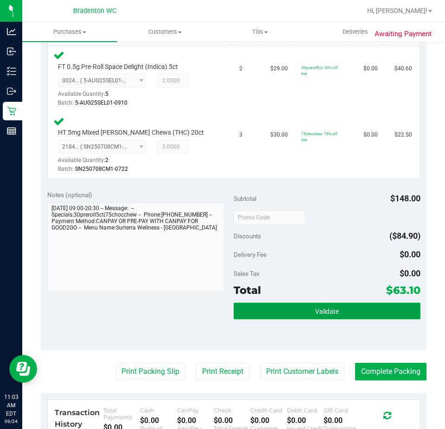
click at [355, 316] on button "Validate" at bounding box center [326, 311] width 187 height 17
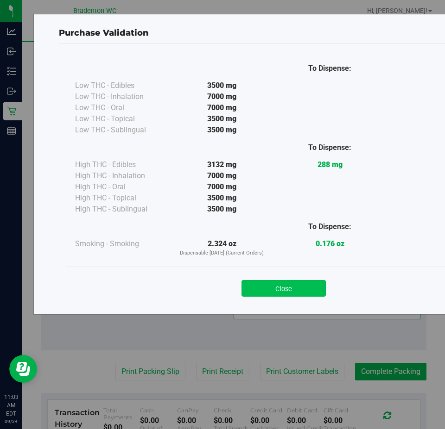
click at [296, 292] on button "Close" at bounding box center [283, 288] width 84 height 17
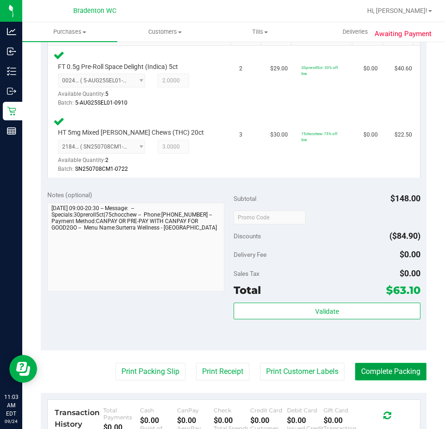
click at [389, 365] on button "Complete Packing" at bounding box center [390, 372] width 71 height 18
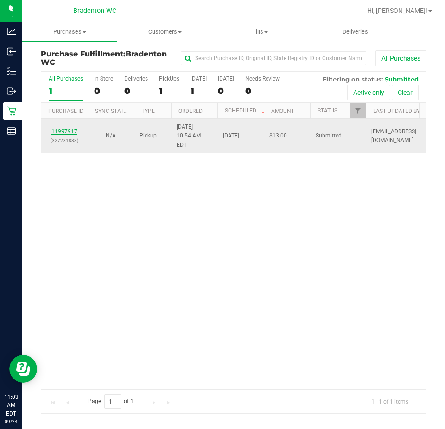
click at [64, 128] on link "11997917" at bounding box center [64, 131] width 26 height 6
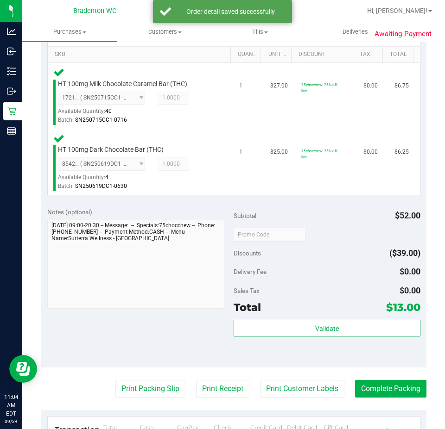
scroll to position [247, 0]
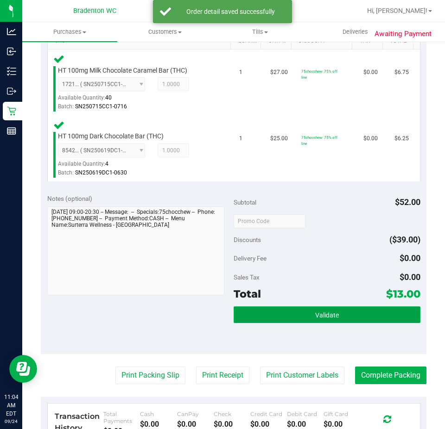
click at [303, 307] on button "Validate" at bounding box center [326, 315] width 187 height 17
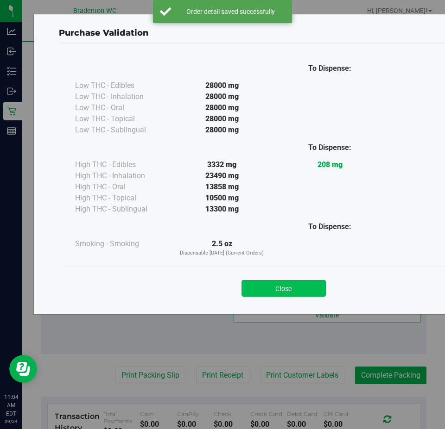
click at [287, 281] on button "Close" at bounding box center [283, 288] width 84 height 17
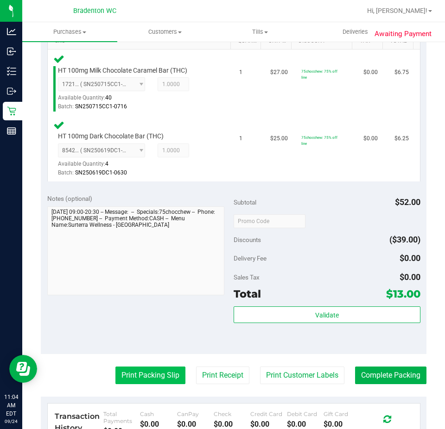
click at [149, 375] on button "Print Packing Slip" at bounding box center [150, 376] width 70 height 18
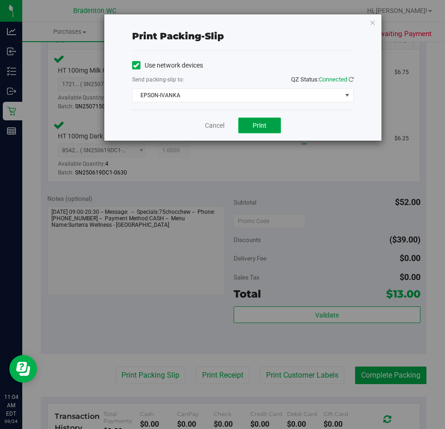
click at [270, 125] on button "Print" at bounding box center [259, 126] width 43 height 16
click at [370, 22] on icon "button" at bounding box center [372, 22] width 6 height 11
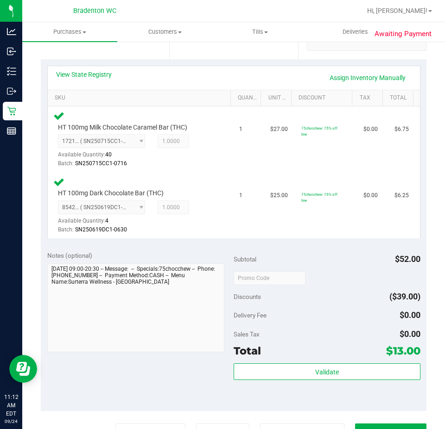
scroll to position [191, 0]
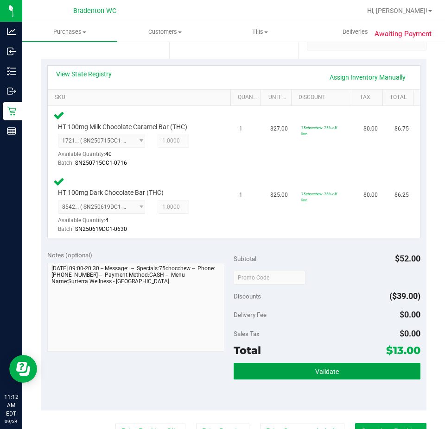
click at [324, 365] on button "Validate" at bounding box center [326, 371] width 187 height 17
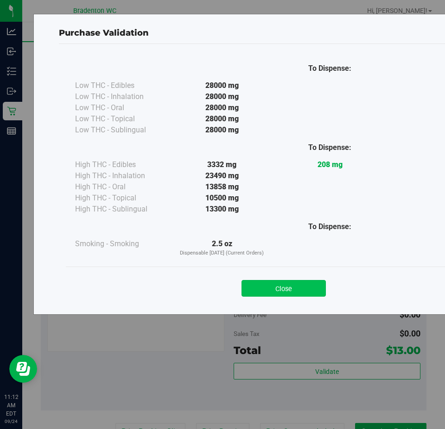
click at [281, 281] on button "Close" at bounding box center [283, 288] width 84 height 17
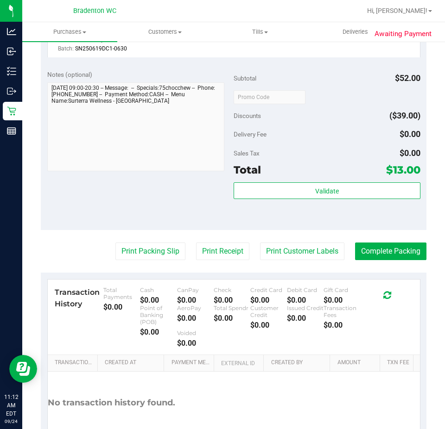
scroll to position [432, 0]
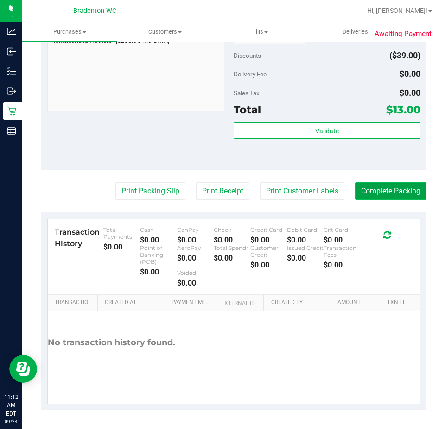
click at [389, 194] on button "Complete Packing" at bounding box center [390, 192] width 71 height 18
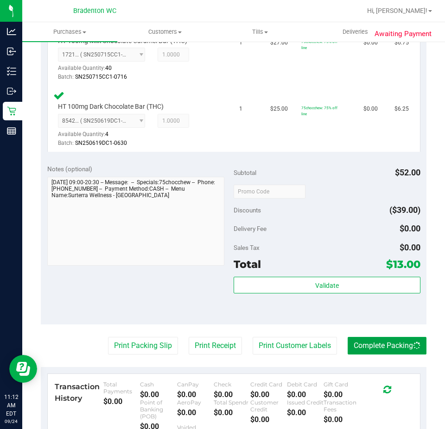
scroll to position [200, 0]
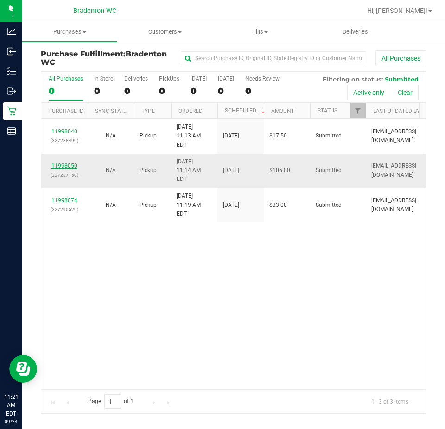
click at [71, 162] on div "11998050 (327287150)" at bounding box center [64, 171] width 35 height 18
click at [72, 163] on link "11998050" at bounding box center [64, 166] width 26 height 6
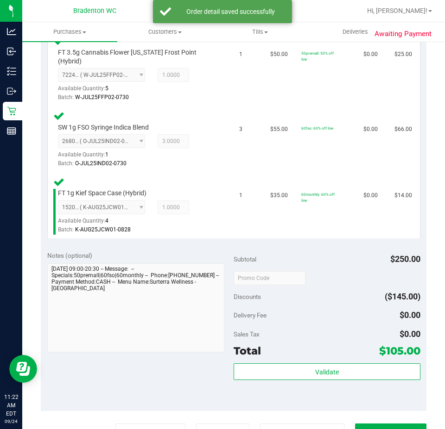
scroll to position [278, 0]
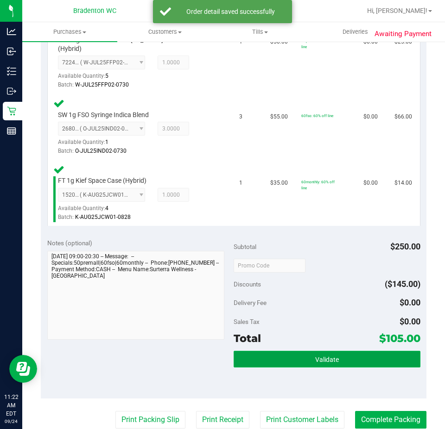
click at [321, 356] on span "Validate" at bounding box center [327, 359] width 24 height 7
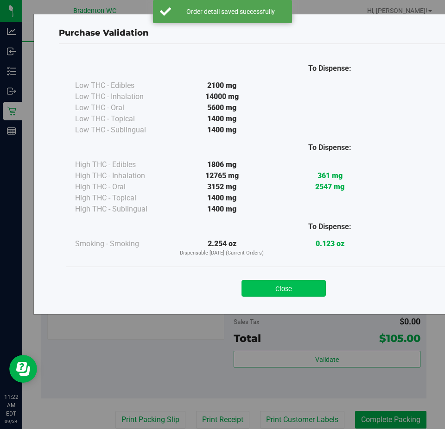
click at [295, 283] on button "Close" at bounding box center [283, 288] width 84 height 17
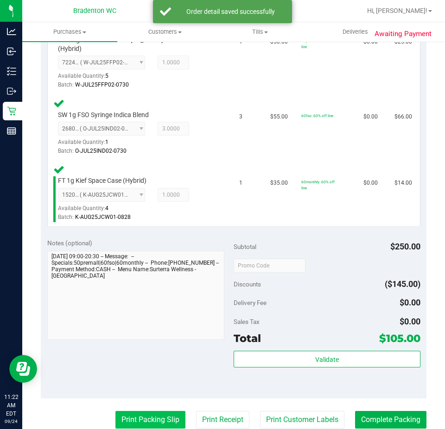
click at [149, 404] on purchase-details "Back Edit Purchase Cancel Purchase View Profile # 11998050 BioTrack ID: - Submi…" at bounding box center [233, 206] width 385 height 868
click at [149, 411] on button "Print Packing Slip" at bounding box center [150, 420] width 70 height 18
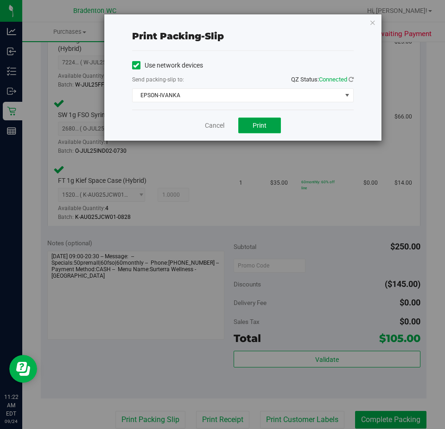
click at [268, 126] on button "Print" at bounding box center [259, 126] width 43 height 16
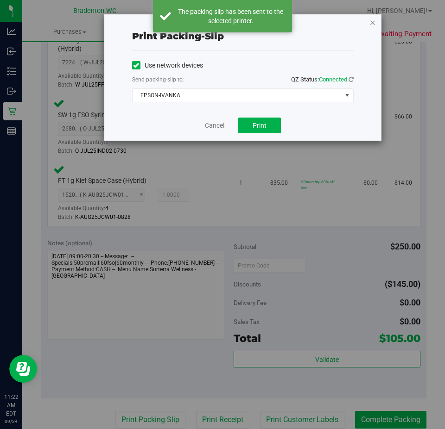
click at [373, 20] on icon "button" at bounding box center [372, 22] width 6 height 11
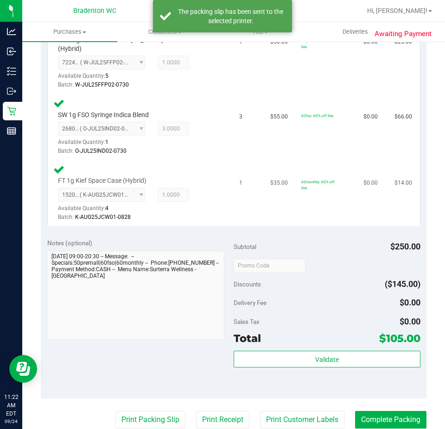
click at [296, 189] on td "60monthly: 60% off line" at bounding box center [327, 193] width 62 height 66
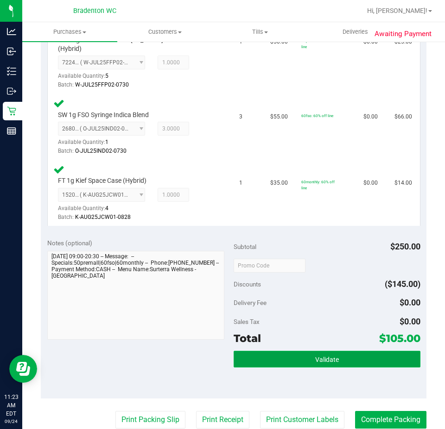
click at [340, 354] on button "Validate" at bounding box center [326, 359] width 187 height 17
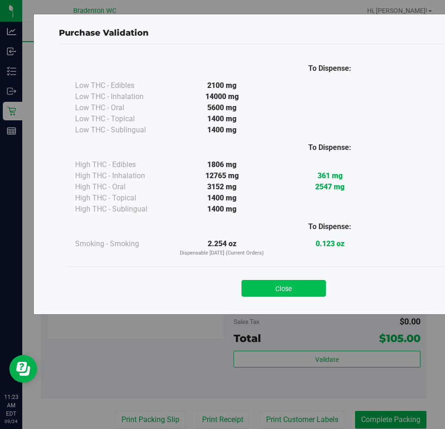
click at [285, 290] on button "Close" at bounding box center [283, 288] width 84 height 17
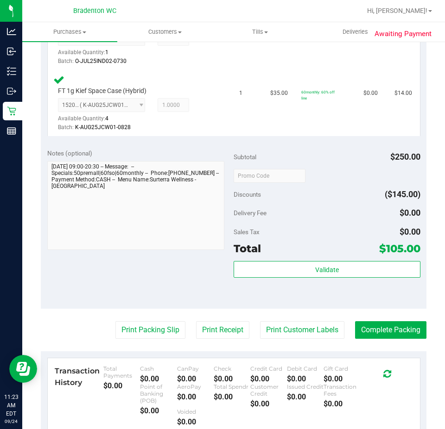
scroll to position [369, 0]
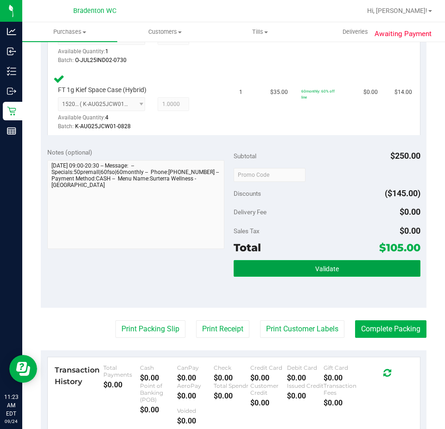
click at [391, 260] on button "Validate" at bounding box center [326, 268] width 187 height 17
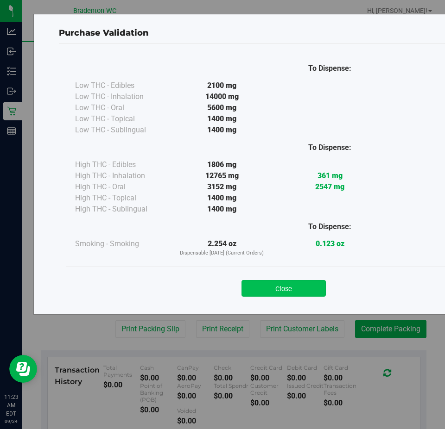
click at [313, 281] on button "Close" at bounding box center [283, 288] width 84 height 17
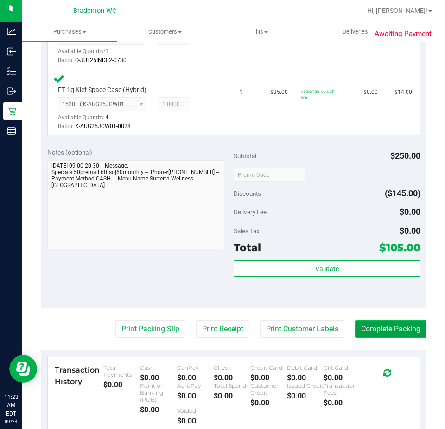
click at [368, 321] on button "Complete Packing" at bounding box center [390, 330] width 71 height 18
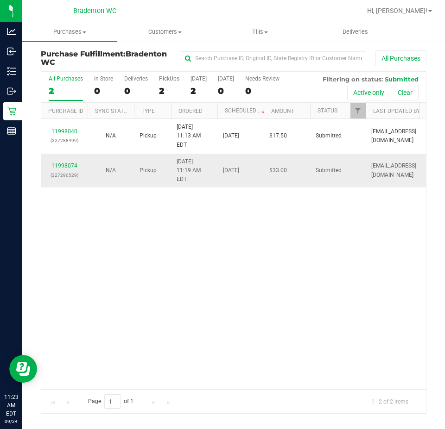
click at [63, 162] on div "11998074 (327290529)" at bounding box center [64, 171] width 35 height 18
click at [76, 163] on link "11998074" at bounding box center [64, 166] width 26 height 6
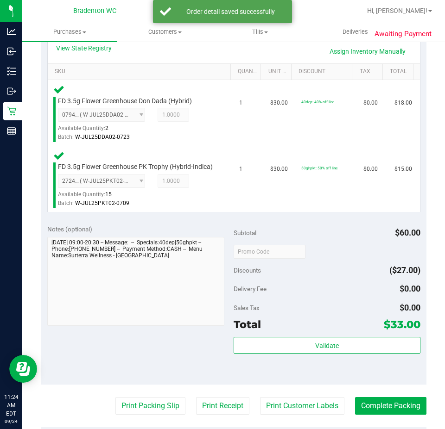
scroll to position [285, 0]
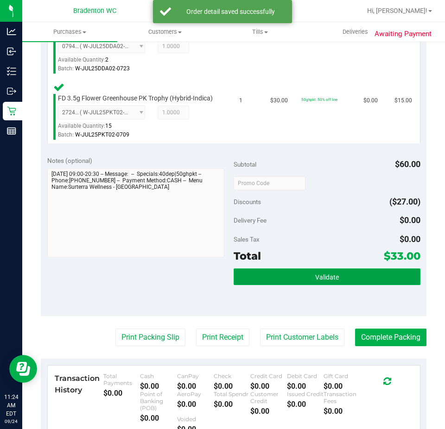
click at [332, 281] on span "Validate" at bounding box center [327, 277] width 24 height 7
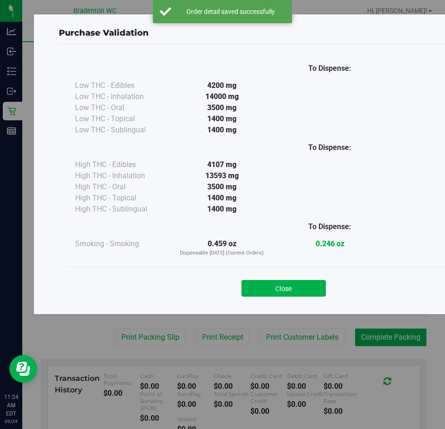
click at [292, 272] on div "Close" at bounding box center [283, 286] width 435 height 38
click at [283, 294] on button "Close" at bounding box center [283, 288] width 84 height 17
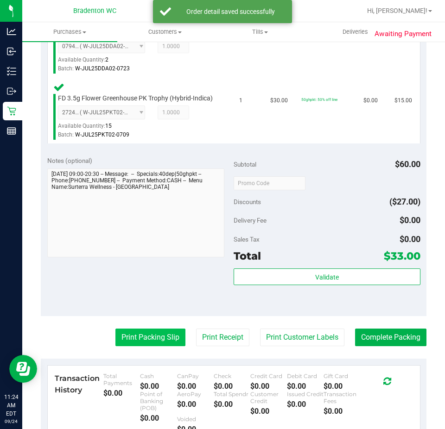
click at [123, 346] on button "Print Packing Slip" at bounding box center [150, 338] width 70 height 18
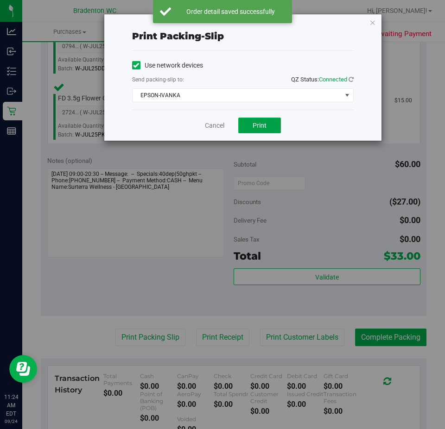
click at [279, 124] on button "Print" at bounding box center [259, 126] width 43 height 16
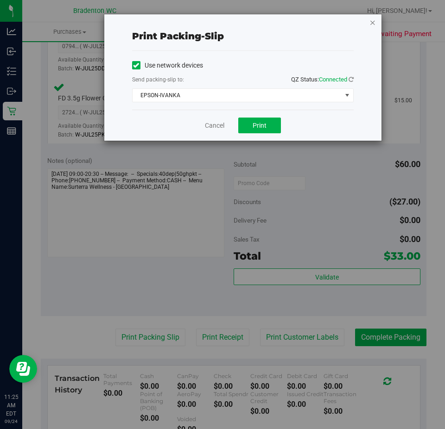
click at [372, 25] on icon "button" at bounding box center [372, 22] width 6 height 11
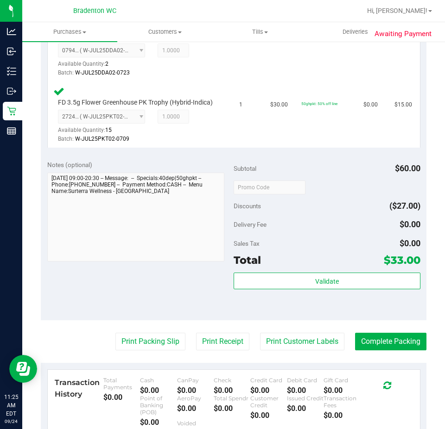
scroll to position [282, 0]
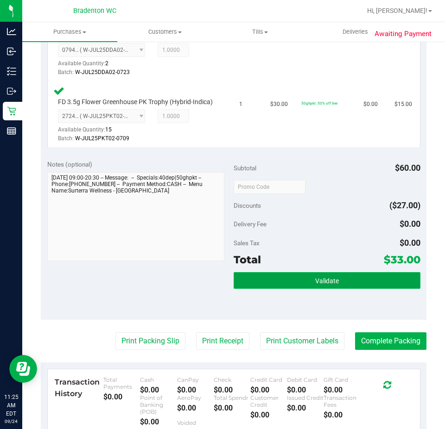
click at [390, 289] on button "Validate" at bounding box center [326, 280] width 187 height 17
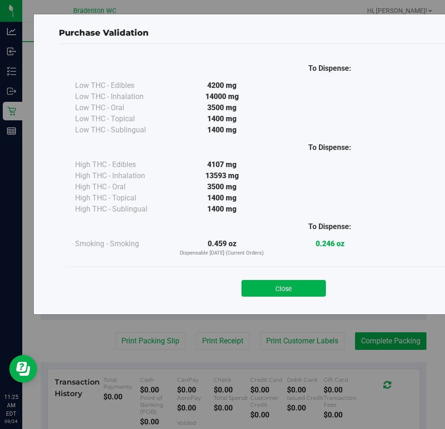
click at [303, 269] on div "Close" at bounding box center [283, 286] width 435 height 38
click at [309, 289] on button "Close" at bounding box center [283, 288] width 84 height 17
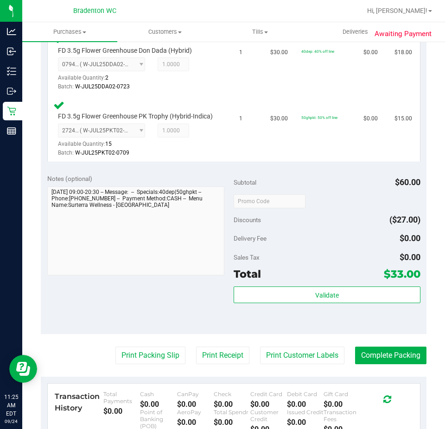
scroll to position [265, 0]
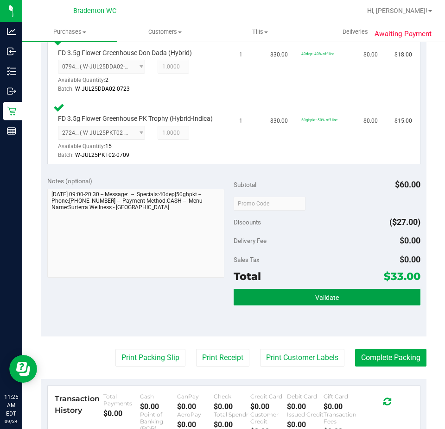
click at [368, 303] on button "Validate" at bounding box center [326, 297] width 187 height 17
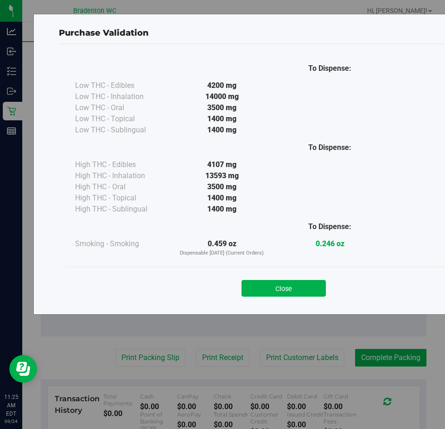
click at [288, 272] on div "Close" at bounding box center [283, 286] width 435 height 38
click at [304, 288] on button "Close" at bounding box center [283, 288] width 84 height 17
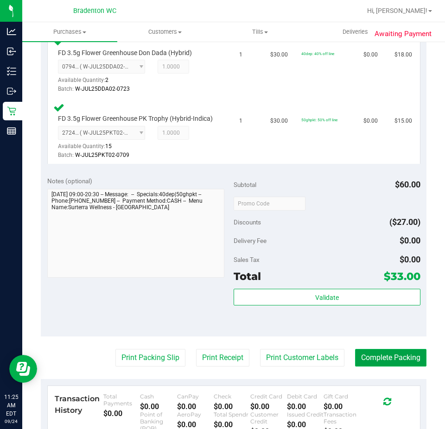
click at [384, 361] on button "Complete Packing" at bounding box center [390, 358] width 71 height 18
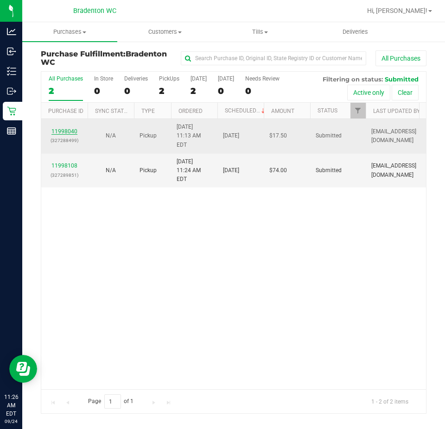
click at [76, 128] on link "11998040" at bounding box center [64, 131] width 26 height 6
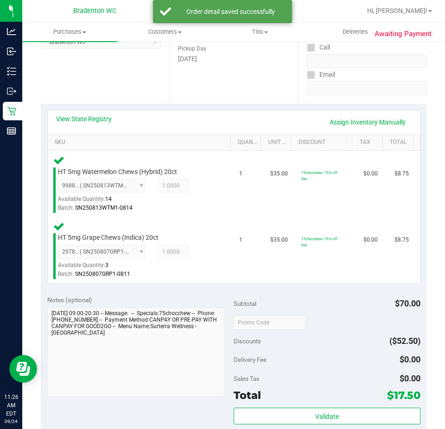
scroll to position [157, 0]
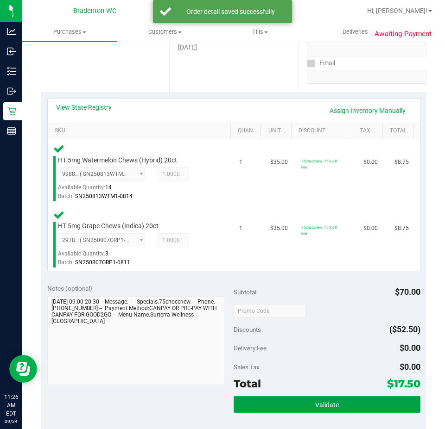
click at [340, 397] on button "Validate" at bounding box center [326, 405] width 187 height 17
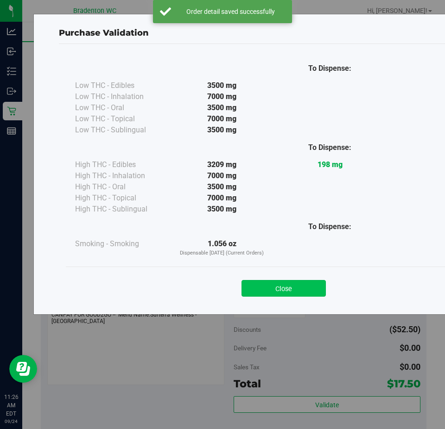
click at [299, 295] on button "Close" at bounding box center [283, 288] width 84 height 17
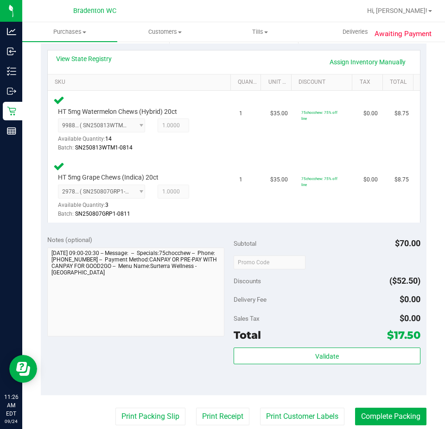
scroll to position [208, 0]
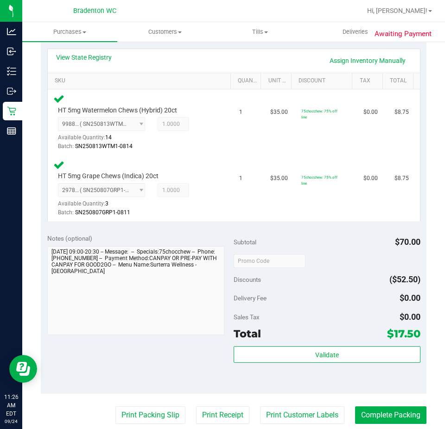
click at [319, 380] on div "Validate" at bounding box center [326, 367] width 187 height 42
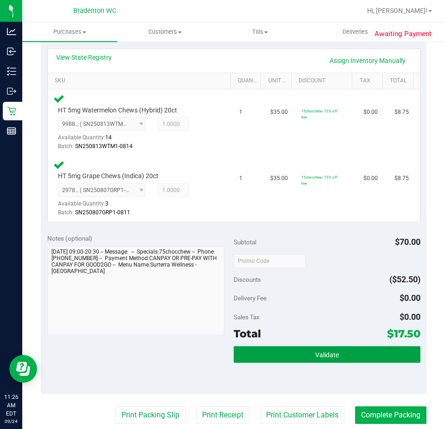
click at [309, 362] on button "Validate" at bounding box center [326, 354] width 187 height 17
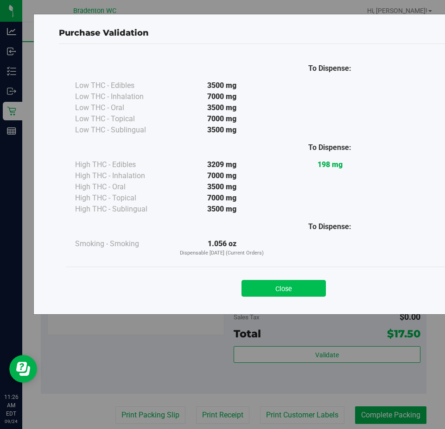
click at [273, 292] on button "Close" at bounding box center [283, 288] width 84 height 17
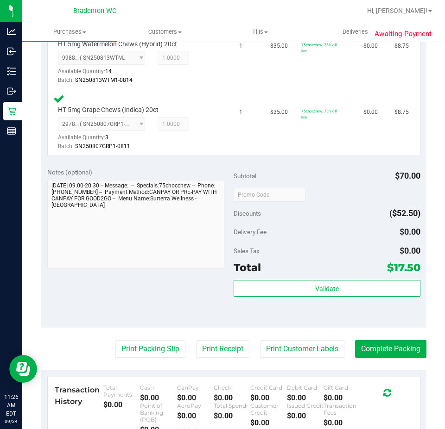
scroll to position [279, 0]
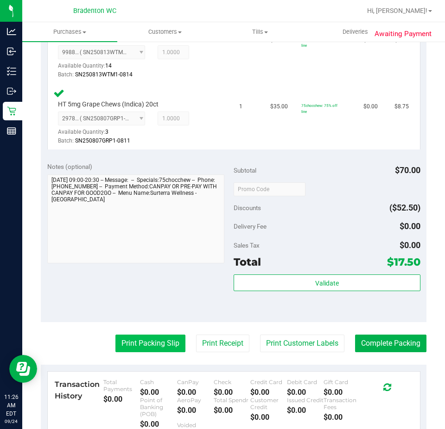
click at [153, 341] on button "Print Packing Slip" at bounding box center [150, 344] width 70 height 18
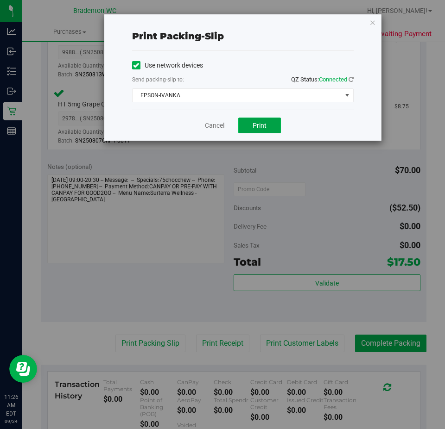
click at [258, 132] on button "Print" at bounding box center [259, 126] width 43 height 16
click at [373, 23] on icon "button" at bounding box center [372, 22] width 6 height 11
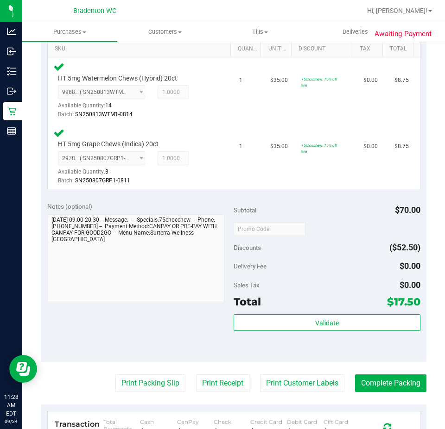
scroll to position [187, 0]
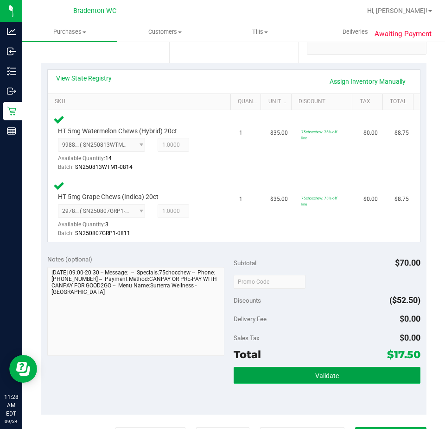
drag, startPoint x: 284, startPoint y: 368, endPoint x: 283, endPoint y: 376, distance: 8.0
click at [284, 376] on button "Validate" at bounding box center [326, 375] width 187 height 17
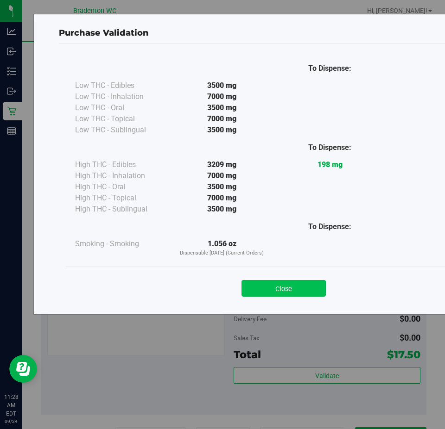
click at [285, 282] on button "Close" at bounding box center [283, 288] width 84 height 17
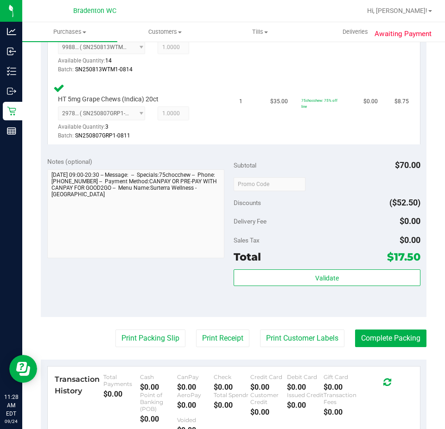
scroll to position [371, 0]
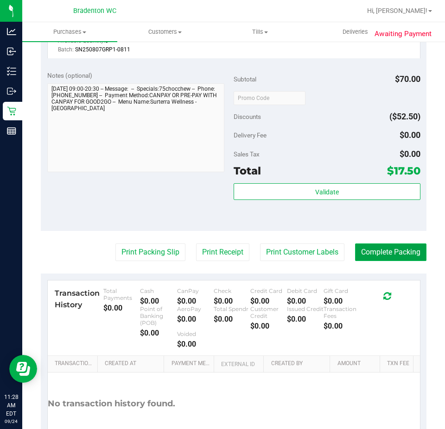
click at [378, 253] on button "Complete Packing" at bounding box center [390, 253] width 71 height 18
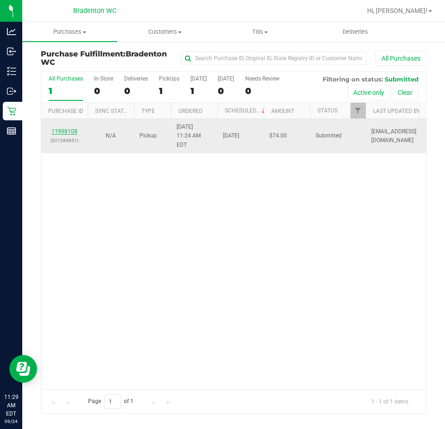
click at [57, 129] on link "11998108" at bounding box center [64, 131] width 26 height 6
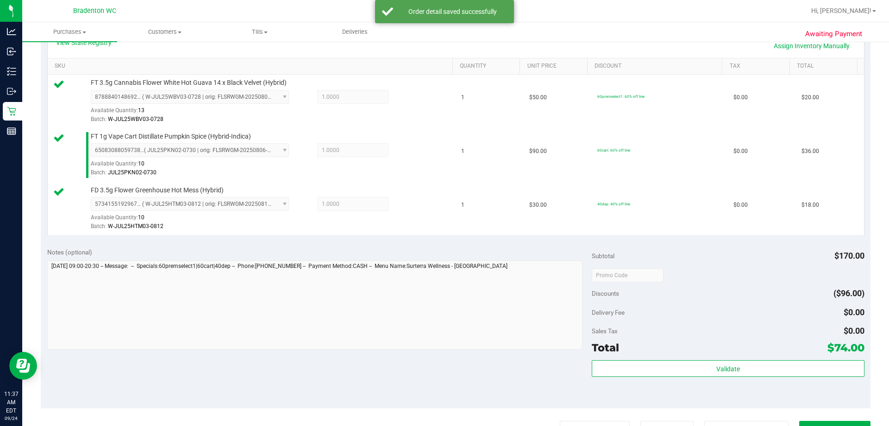
scroll to position [223, 0]
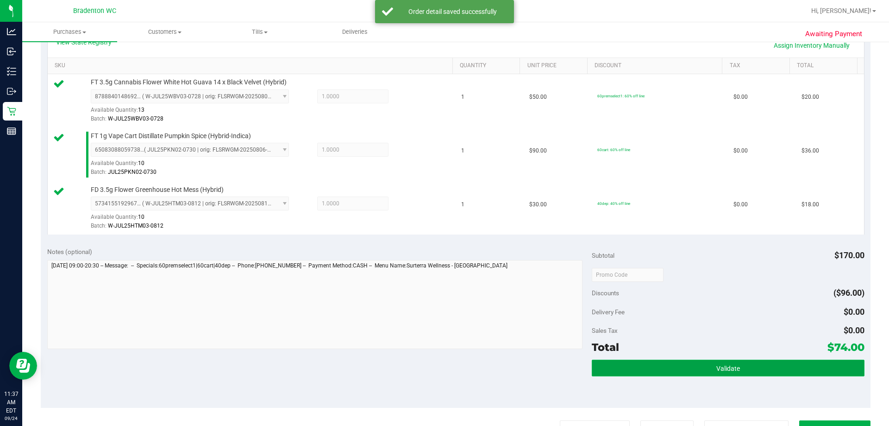
click at [643, 366] on button "Validate" at bounding box center [728, 367] width 272 height 17
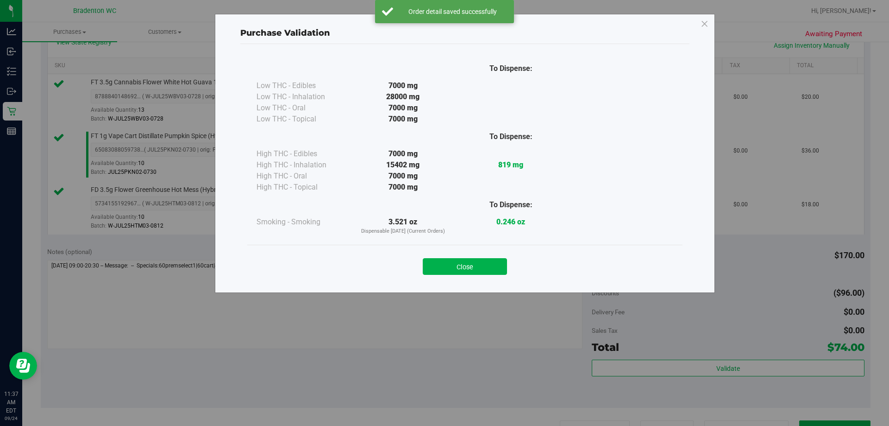
click at [500, 285] on div "Purchase Validation To Dispense: Low THC - Edibles 7000 mg" at bounding box center [465, 153] width 500 height 279
click at [483, 259] on button "Close" at bounding box center [465, 266] width 84 height 17
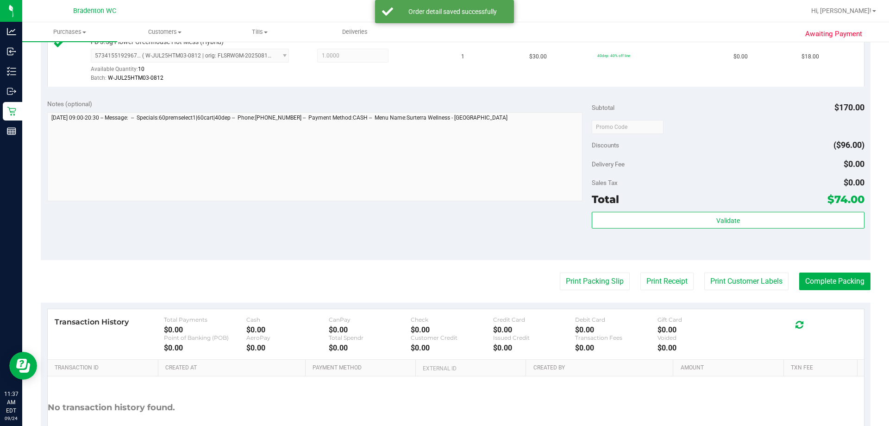
scroll to position [439, 0]
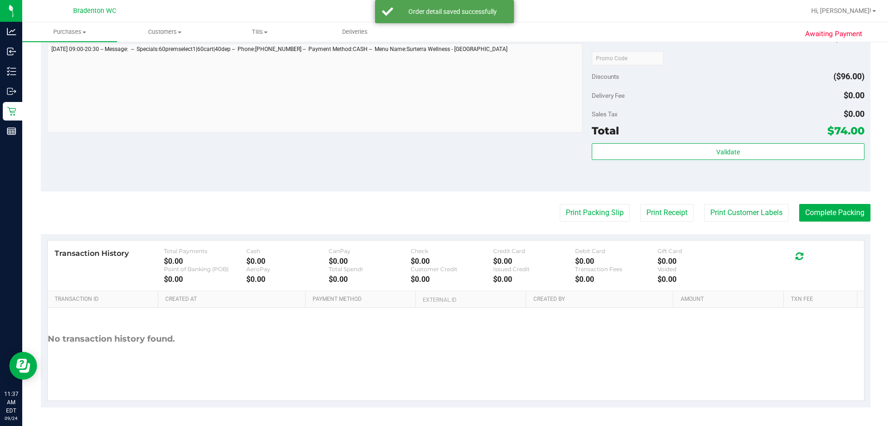
click at [578, 178] on div "Notes (optional) Subtotal $170.00 Discounts ($96.00) Delivery Fee $0.00 Sales T…" at bounding box center [456, 108] width 830 height 167
click at [584, 206] on button "Print Packing Slip" at bounding box center [595, 213] width 70 height 18
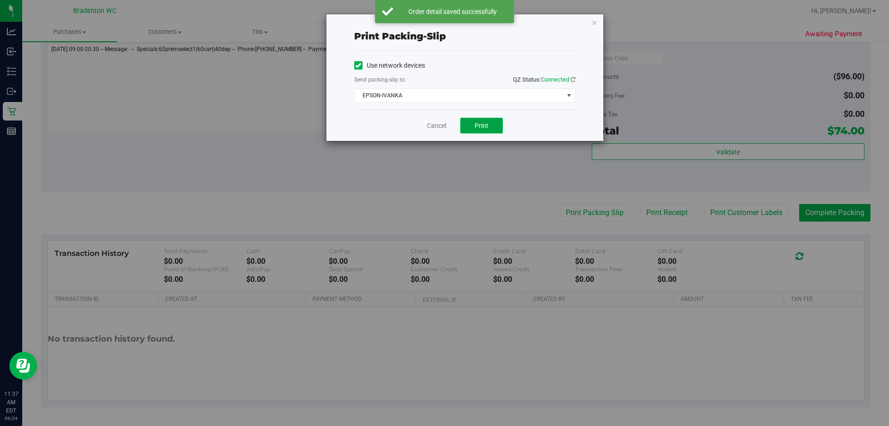
click at [477, 123] on span "Print" at bounding box center [482, 125] width 14 height 7
click at [596, 20] on icon "button" at bounding box center [595, 22] width 6 height 11
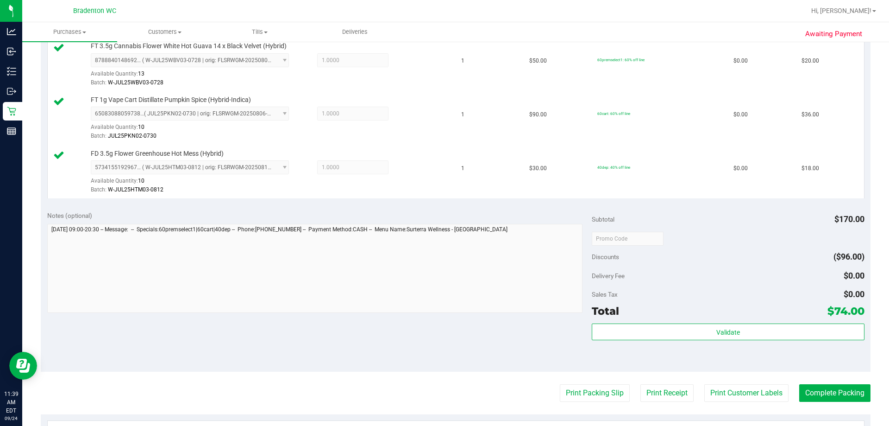
scroll to position [265, 0]
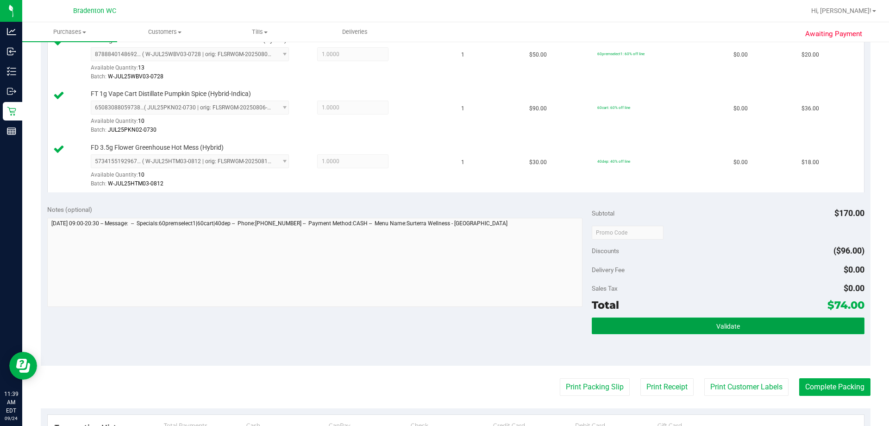
click at [661, 319] on button "Validate" at bounding box center [728, 325] width 272 height 17
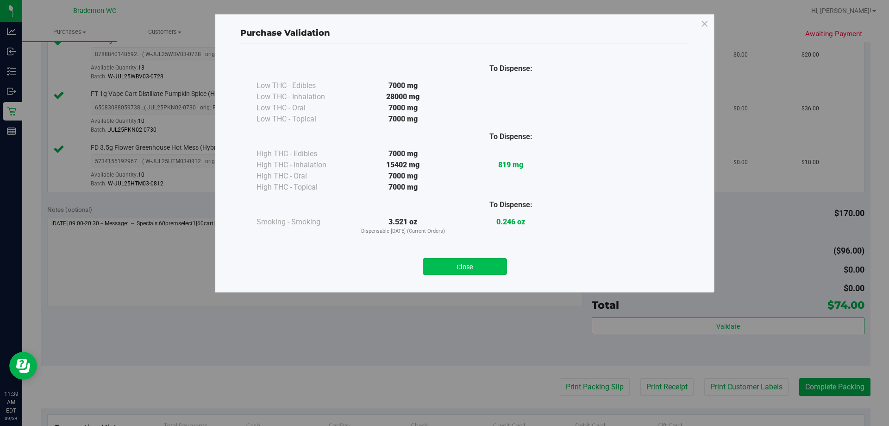
click at [486, 263] on button "Close" at bounding box center [465, 266] width 84 height 17
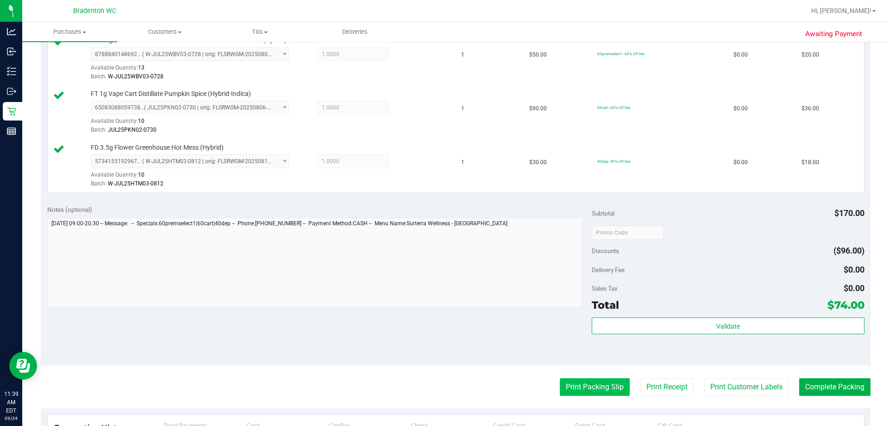
click at [579, 389] on button "Print Packing Slip" at bounding box center [595, 387] width 70 height 18
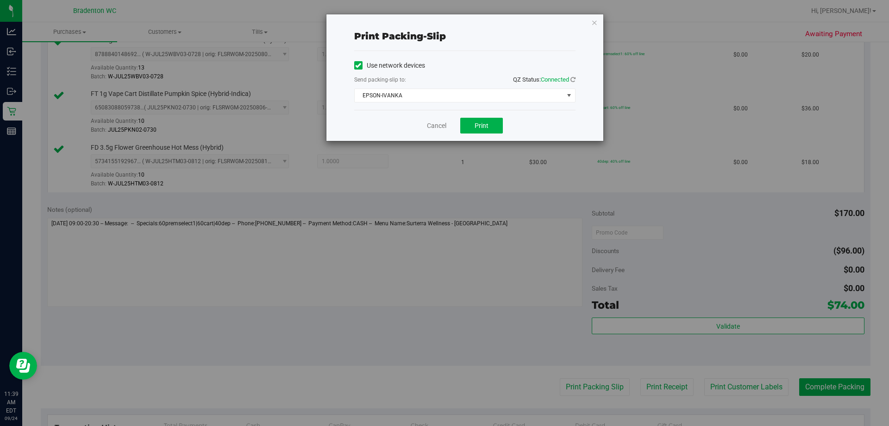
click at [605, 27] on div "Print packing-slip Use network devices Send packing-slip to: QZ Status: Connect…" at bounding box center [448, 213] width 896 height 426
click at [594, 22] on icon "button" at bounding box center [595, 22] width 6 height 11
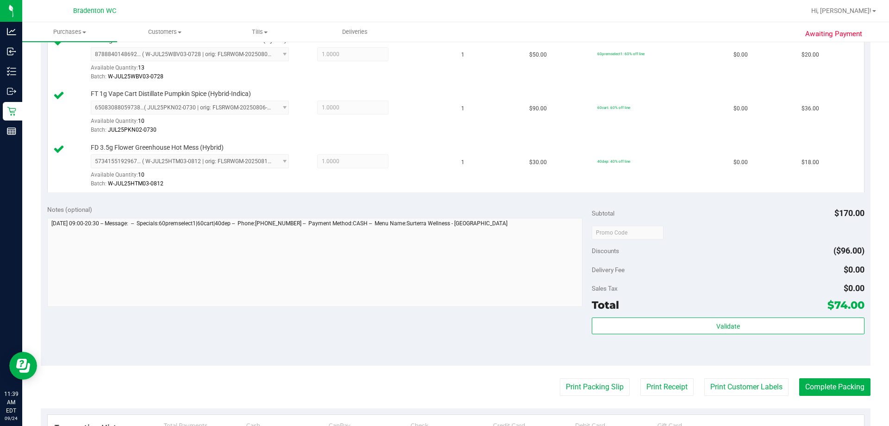
click at [834, 407] on purchase-details "Back Edit Purchase Cancel Purchase View Profile # 11998108 BioTrack ID: - Submi…" at bounding box center [456, 183] width 830 height 796
click at [823, 392] on button "Complete Packing" at bounding box center [835, 387] width 71 height 18
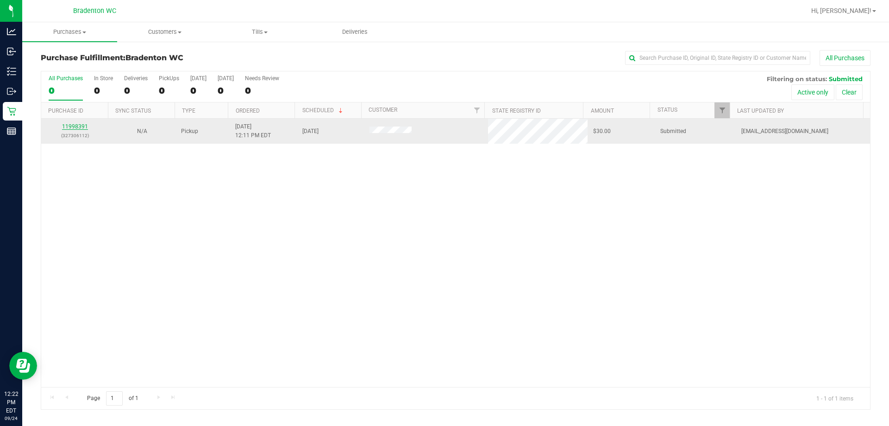
click at [75, 126] on link "11998391" at bounding box center [75, 126] width 26 height 6
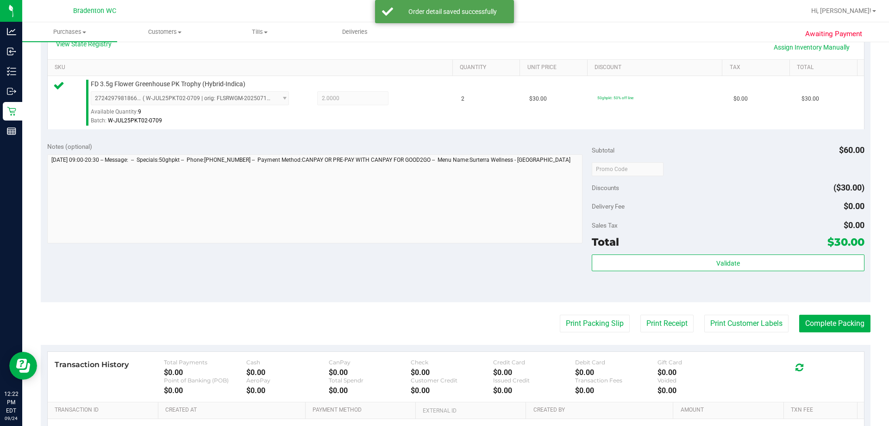
scroll to position [232, 0]
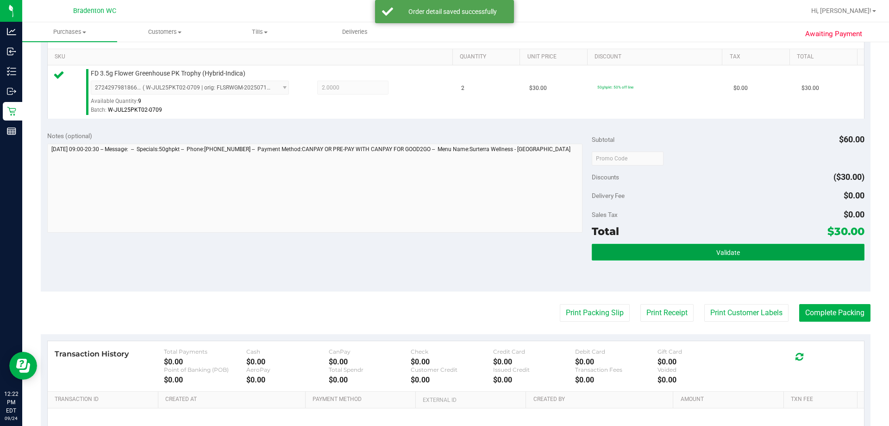
click at [661, 257] on button "Validate" at bounding box center [728, 252] width 272 height 17
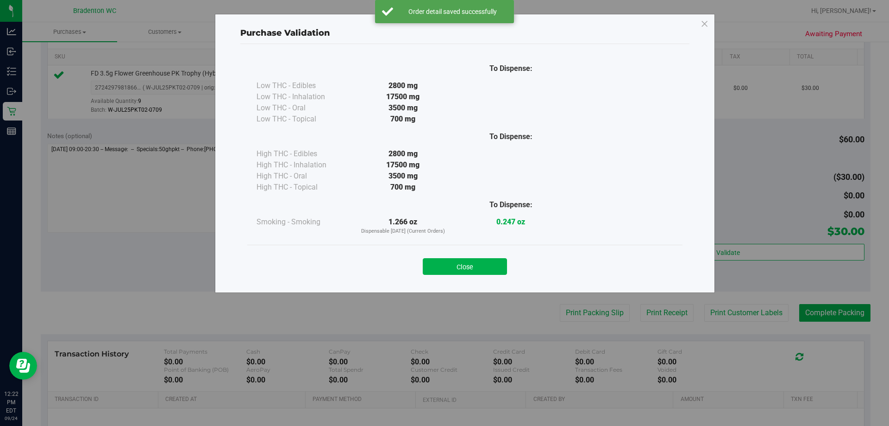
drag, startPoint x: 490, startPoint y: 266, endPoint x: 561, endPoint y: 328, distance: 94.6
click at [490, 266] on button "Close" at bounding box center [465, 266] width 84 height 17
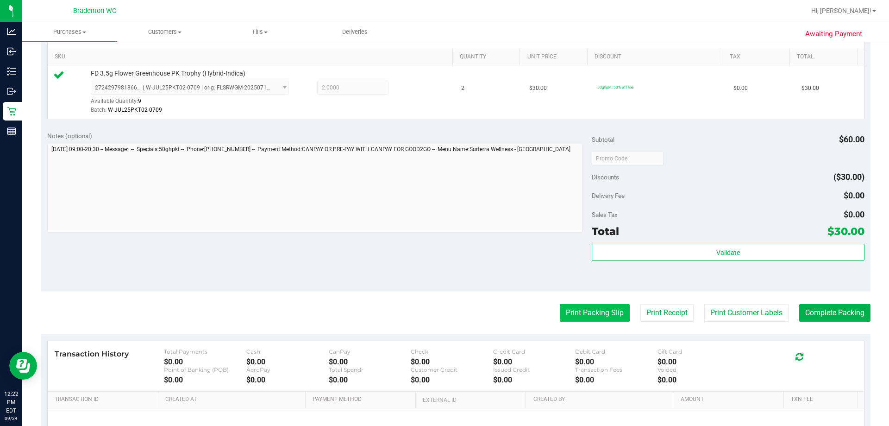
click at [593, 311] on button "Print Packing Slip" at bounding box center [595, 313] width 70 height 18
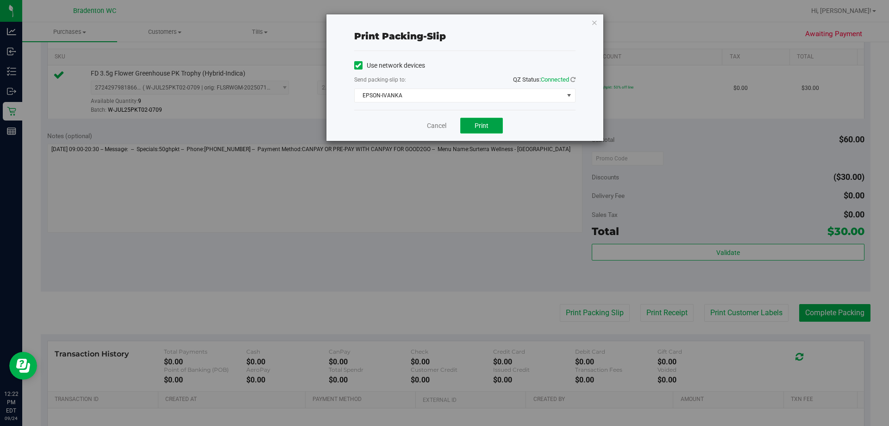
click at [486, 128] on span "Print" at bounding box center [482, 125] width 14 height 7
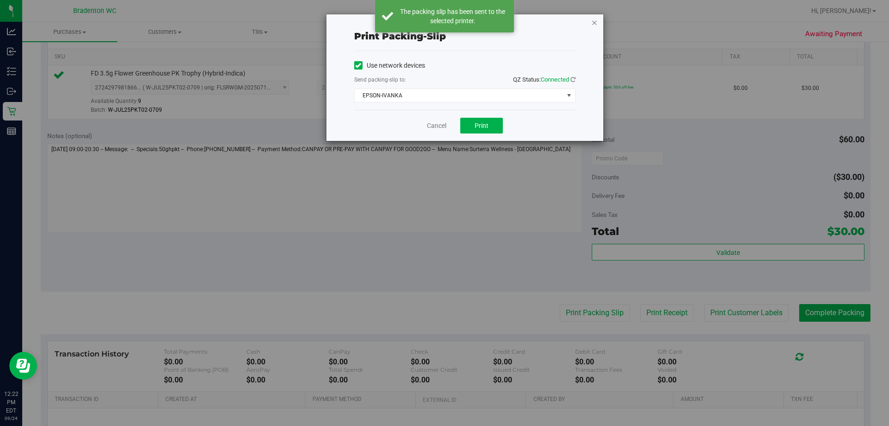
click at [592, 25] on icon "button" at bounding box center [595, 22] width 6 height 11
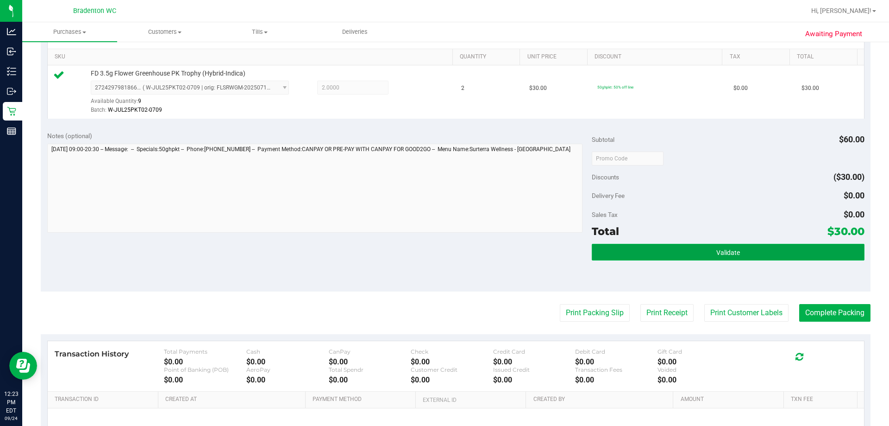
click at [724, 244] on button "Validate" at bounding box center [728, 252] width 272 height 17
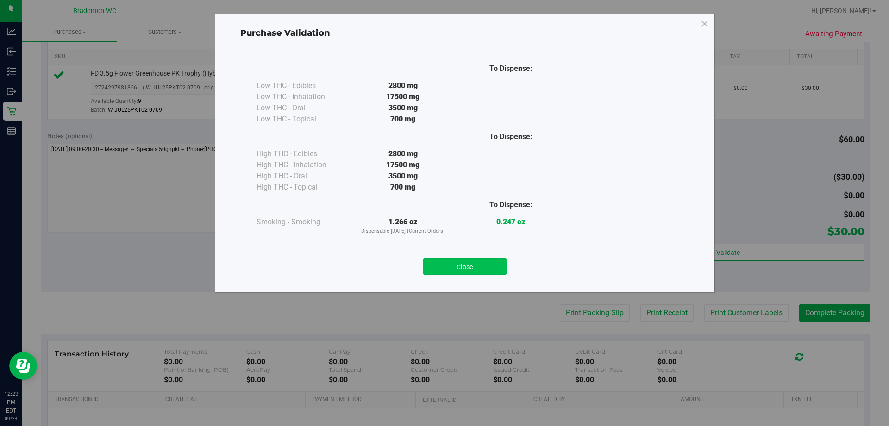
click at [477, 268] on button "Close" at bounding box center [465, 266] width 84 height 17
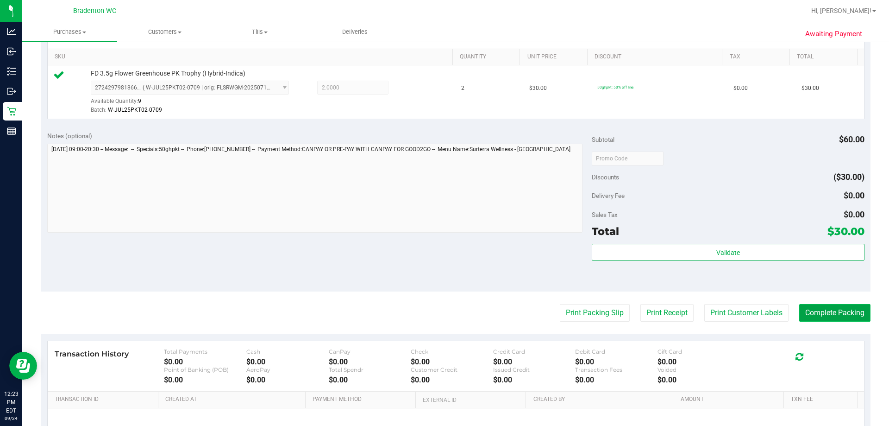
click at [860, 304] on button "Complete Packing" at bounding box center [835, 313] width 71 height 18
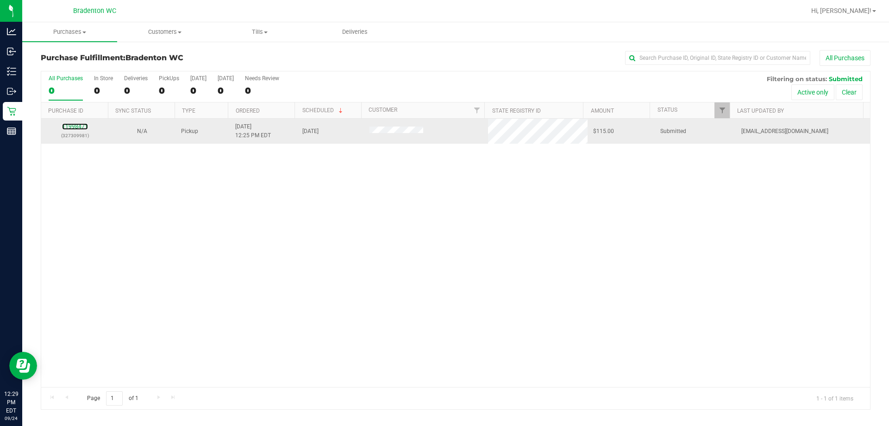
click at [84, 122] on div "11998471 (327309981)" at bounding box center [75, 131] width 56 height 18
click at [72, 129] on link "11998471" at bounding box center [75, 126] width 26 height 6
click at [83, 129] on link "11998471" at bounding box center [75, 126] width 26 height 6
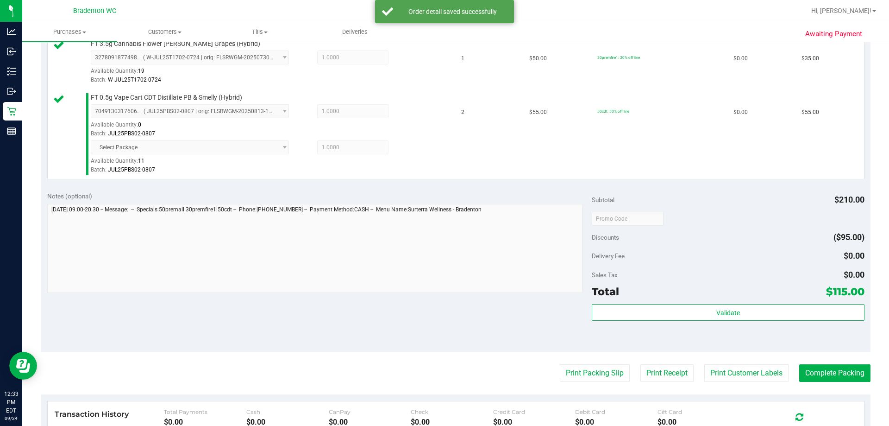
scroll to position [334, 0]
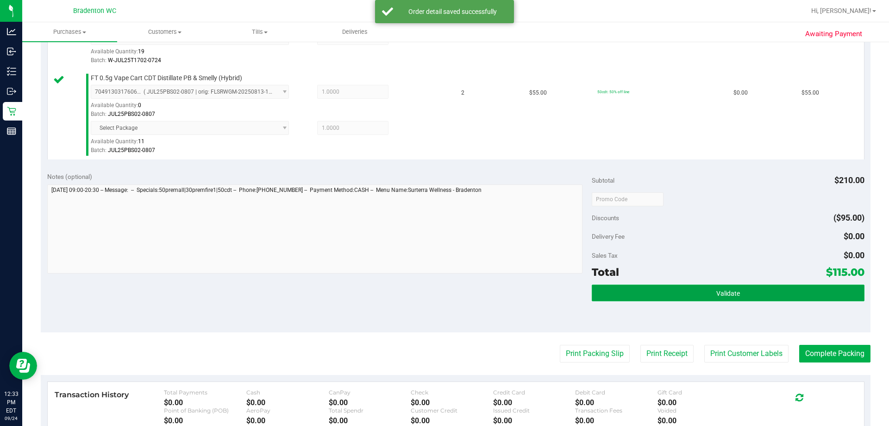
click at [656, 290] on button "Validate" at bounding box center [728, 292] width 272 height 17
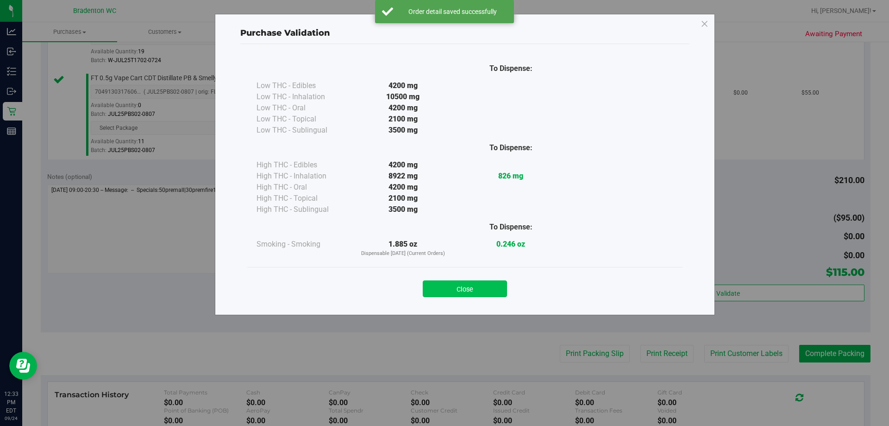
click at [454, 291] on button "Close" at bounding box center [465, 288] width 84 height 17
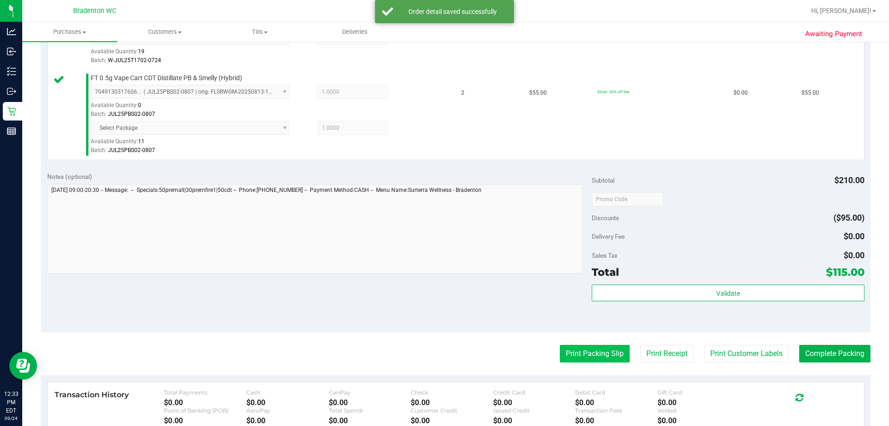
click at [573, 358] on button "Print Packing Slip" at bounding box center [595, 354] width 70 height 18
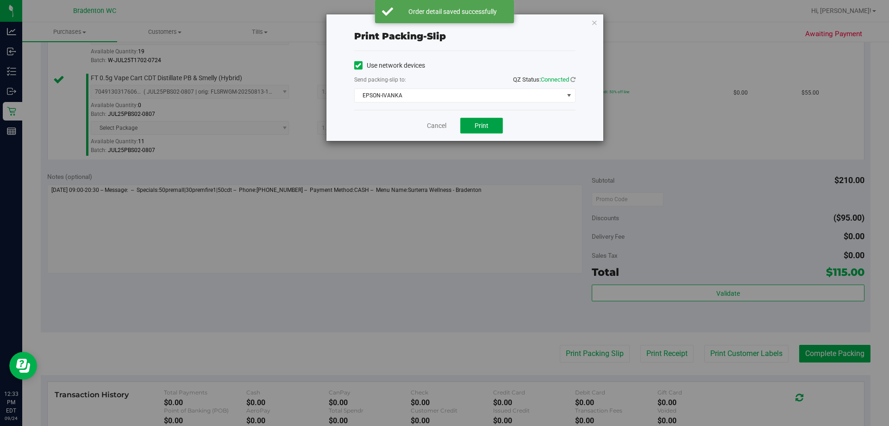
click at [489, 132] on button "Print" at bounding box center [481, 126] width 43 height 16
click at [594, 19] on icon "button" at bounding box center [595, 22] width 6 height 11
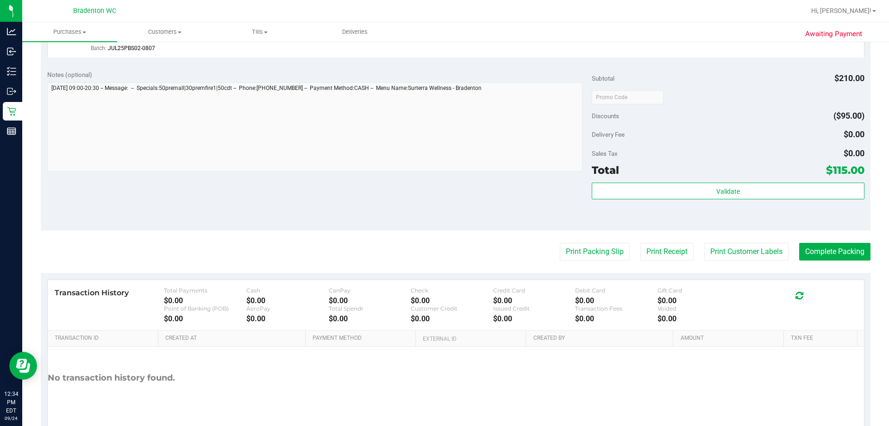
scroll to position [435, 0]
click at [702, 213] on div "Validate" at bounding box center [728, 204] width 272 height 42
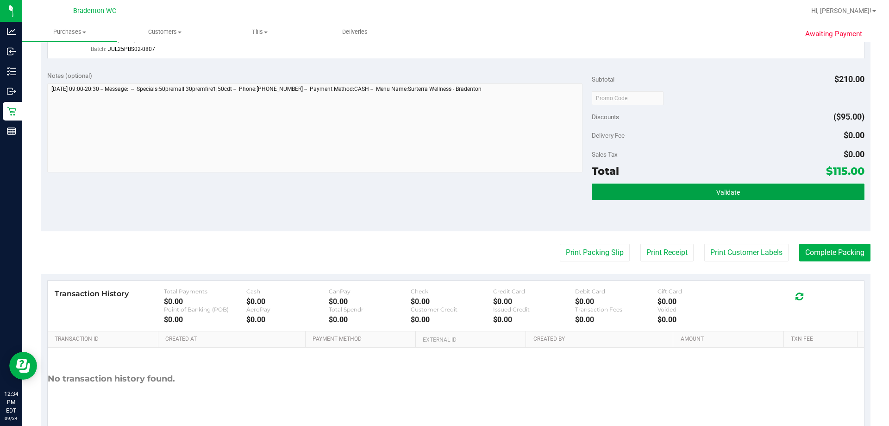
click at [705, 189] on button "Validate" at bounding box center [728, 191] width 272 height 17
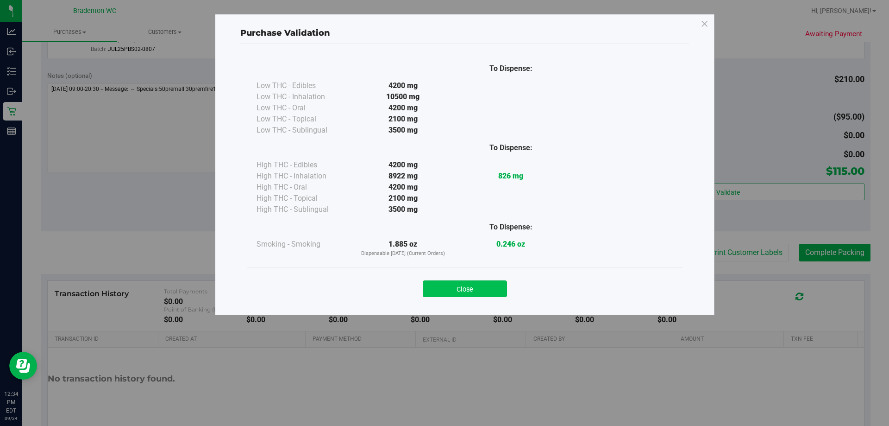
click at [480, 283] on button "Close" at bounding box center [465, 288] width 84 height 17
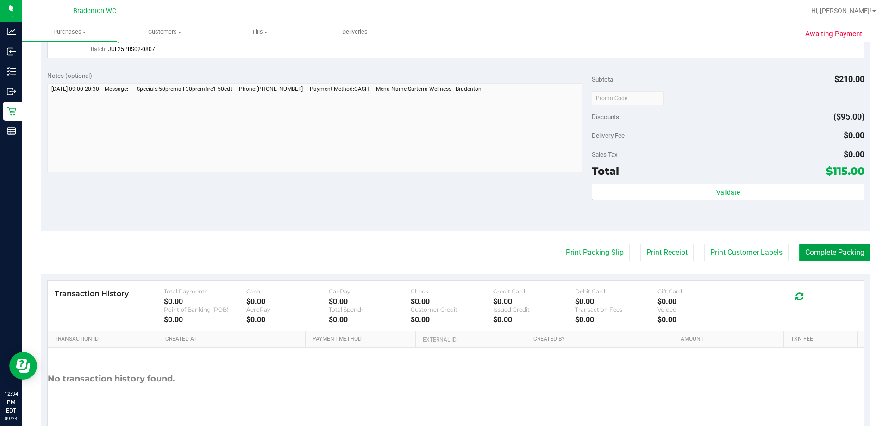
click at [817, 249] on button "Complete Packing" at bounding box center [835, 253] width 71 height 18
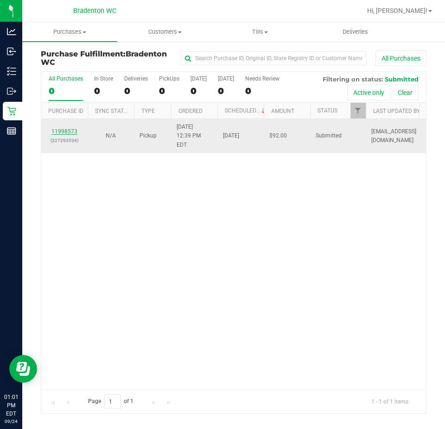
click at [70, 128] on link "11998573" at bounding box center [64, 131] width 26 height 6
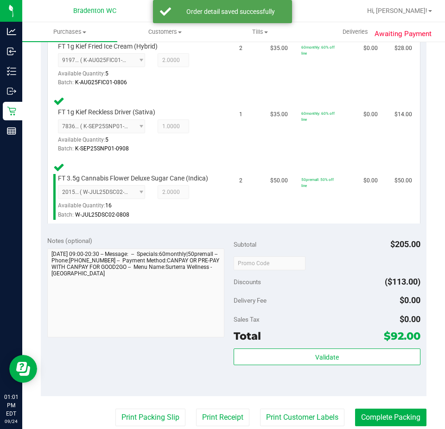
scroll to position [271, 0]
click at [287, 340] on div "Total $92.00" at bounding box center [326, 336] width 187 height 17
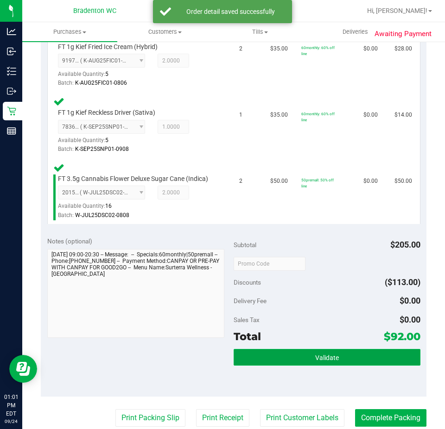
click at [294, 365] on button "Validate" at bounding box center [326, 357] width 187 height 17
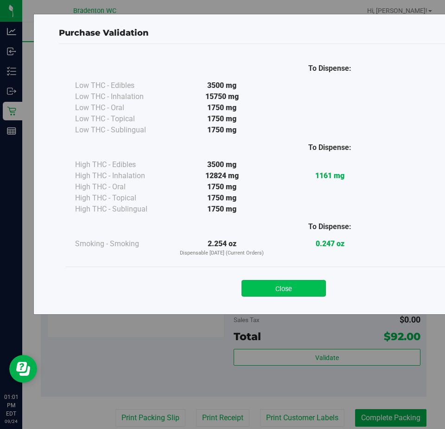
click at [303, 287] on button "Close" at bounding box center [283, 288] width 84 height 17
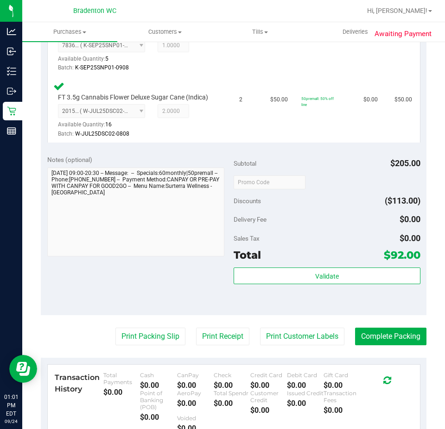
scroll to position [409, 0]
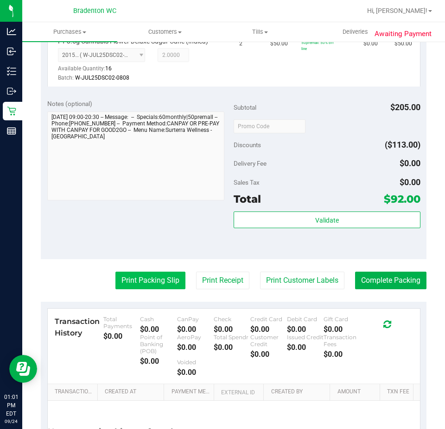
click at [147, 285] on button "Print Packing Slip" at bounding box center [150, 281] width 70 height 18
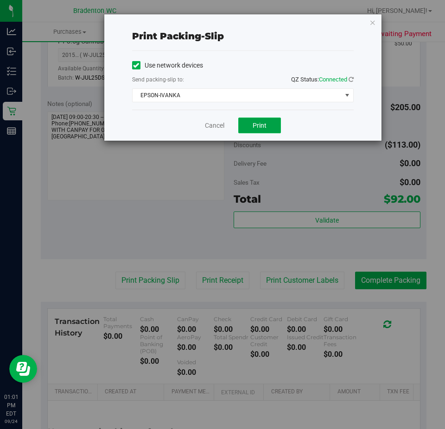
click at [277, 126] on button "Print" at bounding box center [259, 126] width 43 height 16
click at [373, 22] on icon "button" at bounding box center [372, 22] width 6 height 11
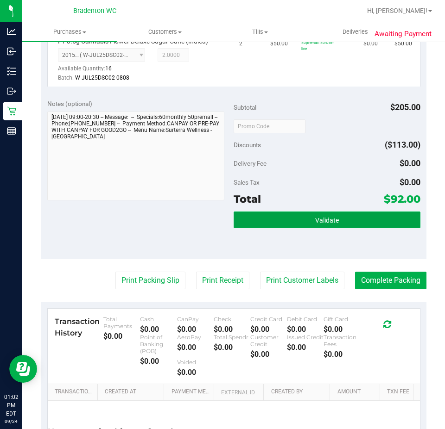
click at [331, 225] on button "Validate" at bounding box center [326, 220] width 187 height 17
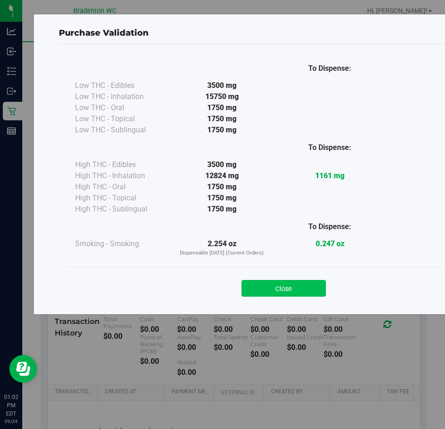
click at [299, 293] on button "Close" at bounding box center [283, 288] width 84 height 17
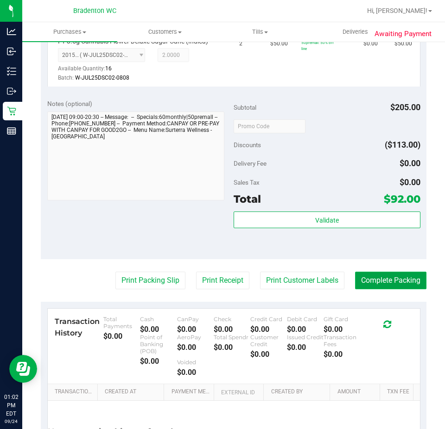
click at [389, 283] on button "Complete Packing" at bounding box center [390, 281] width 71 height 18
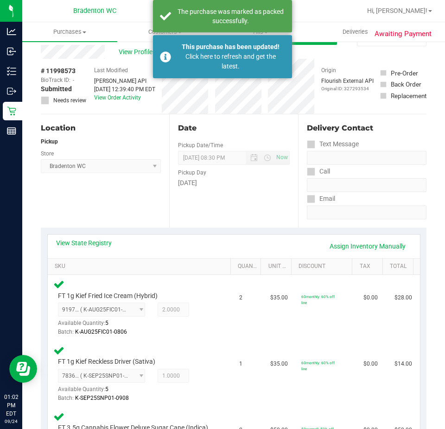
scroll to position [0, 0]
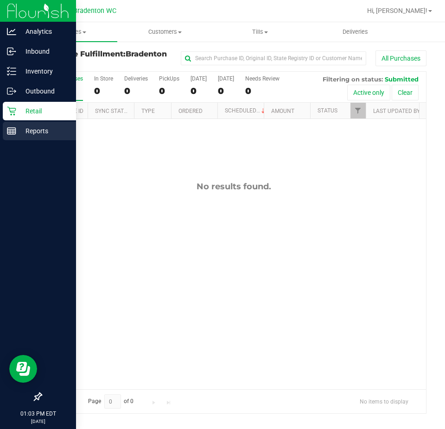
click at [17, 128] on p "Reports" at bounding box center [44, 131] width 56 height 11
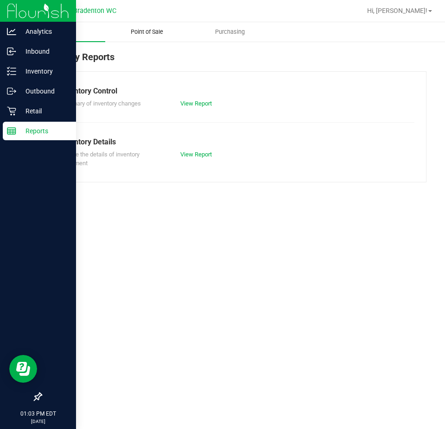
click at [150, 32] on span "Point of Sale" at bounding box center [146, 32] width 57 height 8
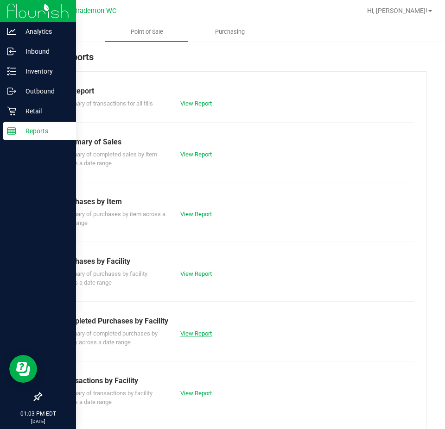
click at [195, 333] on link "View Report" at bounding box center [195, 333] width 31 height 7
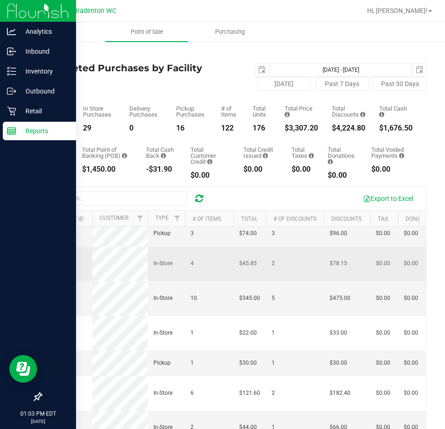
scroll to position [232, 0]
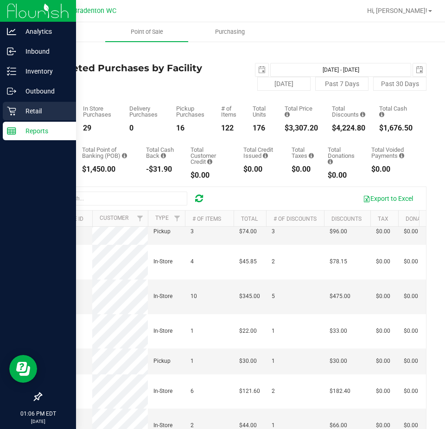
click at [14, 107] on icon at bounding box center [11, 111] width 9 height 9
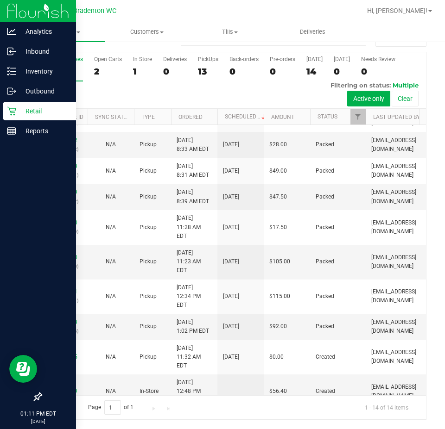
scroll to position [131, 0]
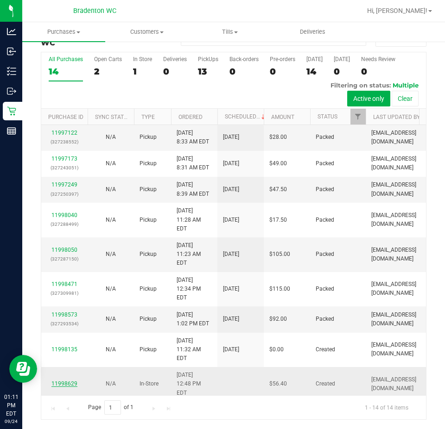
click at [65, 381] on link "11998629" at bounding box center [64, 384] width 26 height 6
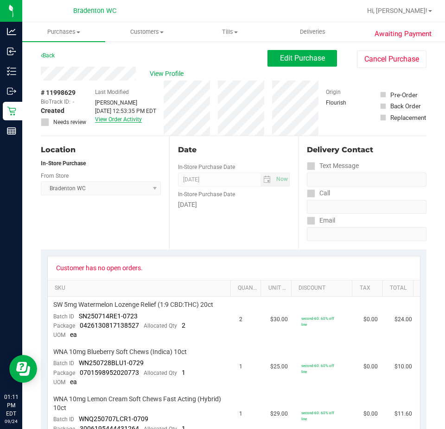
click at [104, 120] on link "View Order Activity" at bounding box center [118, 119] width 47 height 6
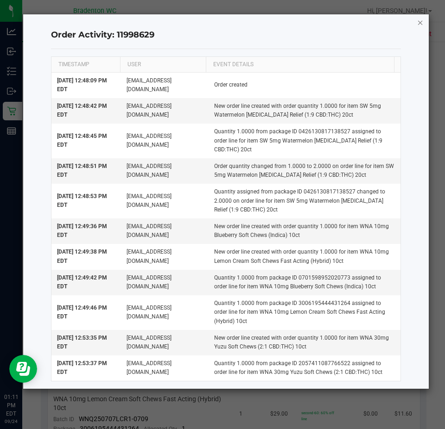
click at [422, 24] on icon "button" at bounding box center [420, 22] width 6 height 11
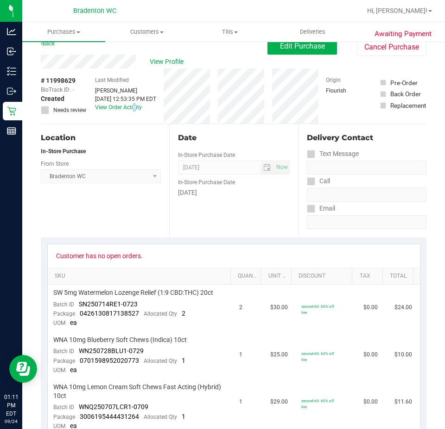
scroll to position [11, 0]
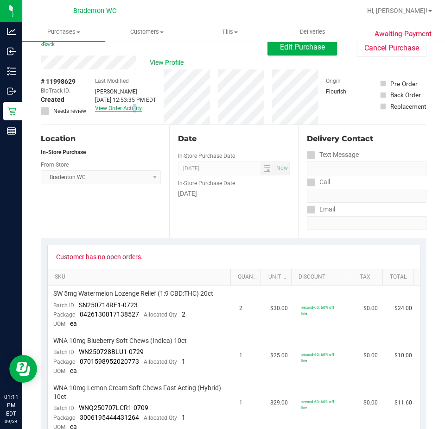
click at [125, 110] on link "View Order Activity" at bounding box center [118, 108] width 47 height 6
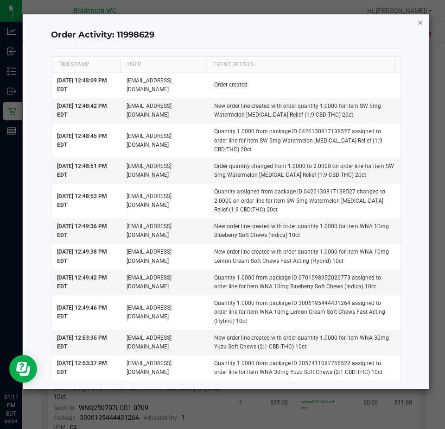
click at [422, 26] on icon "button" at bounding box center [420, 22] width 6 height 11
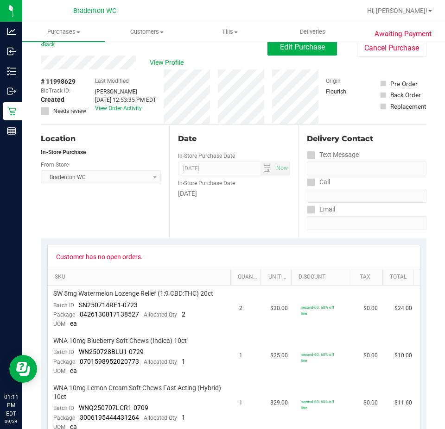
scroll to position [0, 0]
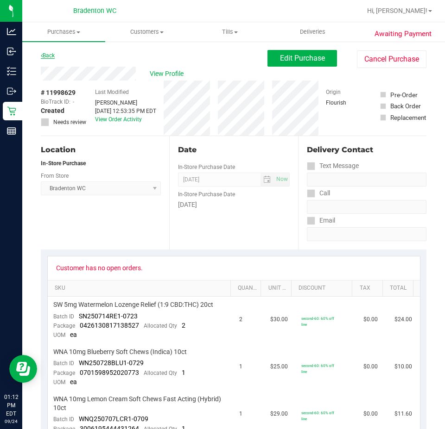
click at [52, 56] on link "Back" at bounding box center [48, 55] width 14 height 6
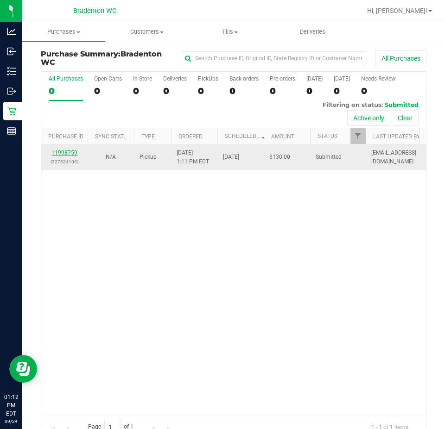
click at [64, 151] on link "11998759" at bounding box center [64, 153] width 26 height 6
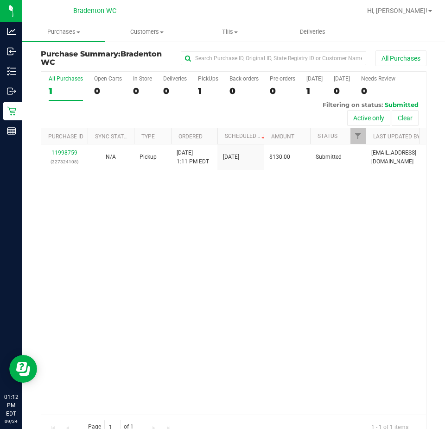
click at [364, 136] on div at bounding box center [366, 136] width 4 height 16
click at [359, 138] on span "Filter" at bounding box center [357, 135] width 7 height 7
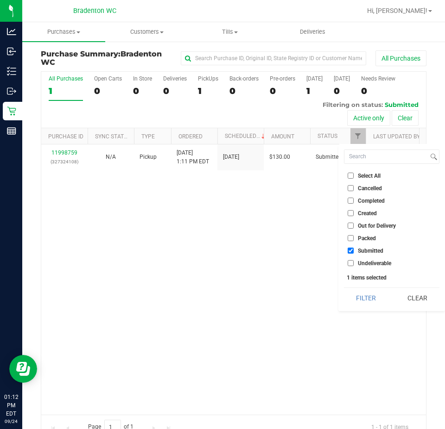
click at [357, 241] on label "Packed" at bounding box center [361, 238] width 28 height 6
click at [353, 241] on input "Packed" at bounding box center [350, 238] width 6 height 6
checkbox input "true"
click at [361, 211] on span "Created" at bounding box center [367, 214] width 19 height 6
click at [353, 211] on input "Created" at bounding box center [350, 213] width 6 height 6
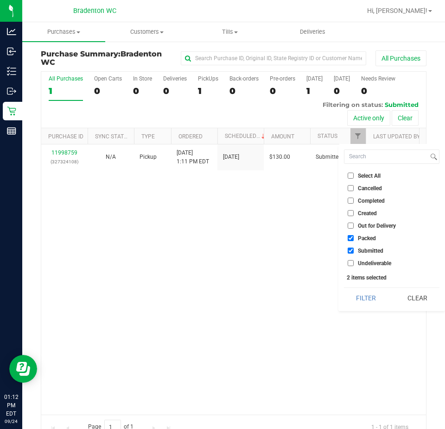
checkbox input "true"
click at [352, 296] on button "Filter" at bounding box center [366, 298] width 44 height 20
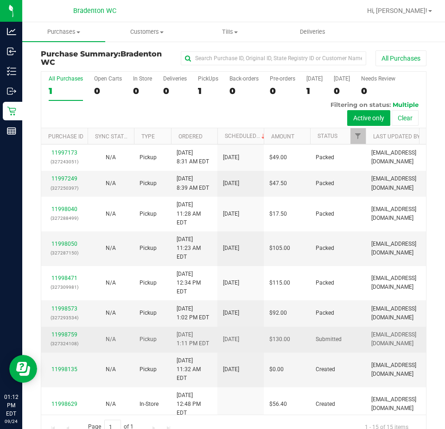
scroll to position [19, 0]
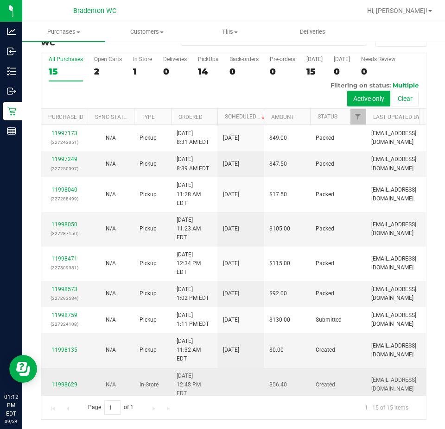
click at [63, 368] on td "11998629" at bounding box center [64, 385] width 46 height 34
click at [65, 382] on link "11998629" at bounding box center [64, 385] width 26 height 6
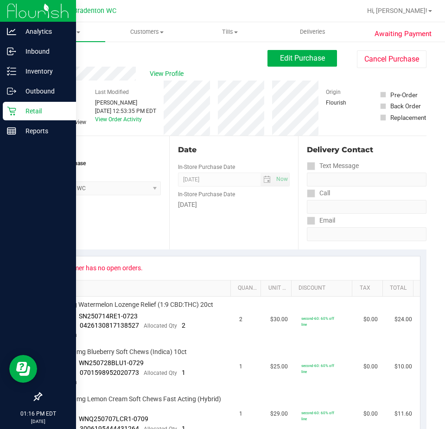
click at [19, 107] on p "Retail" at bounding box center [44, 111] width 56 height 11
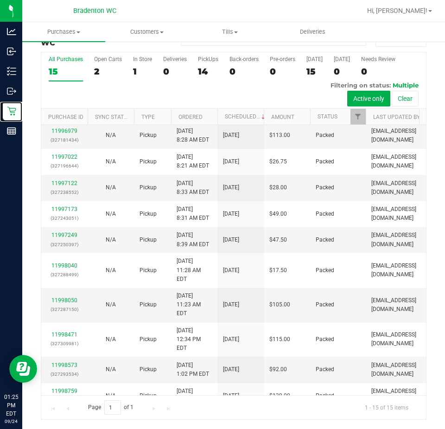
scroll to position [157, 0]
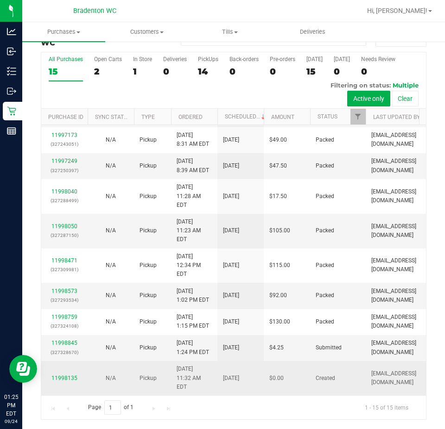
click at [66, 374] on div "11998135" at bounding box center [64, 378] width 35 height 9
click at [62, 375] on link "11998135" at bounding box center [64, 378] width 26 height 6
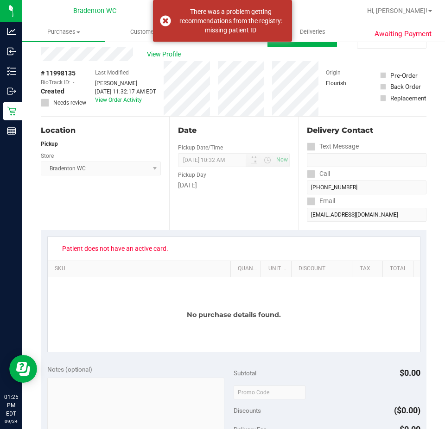
click at [106, 103] on link "View Order Activity" at bounding box center [118, 100] width 47 height 6
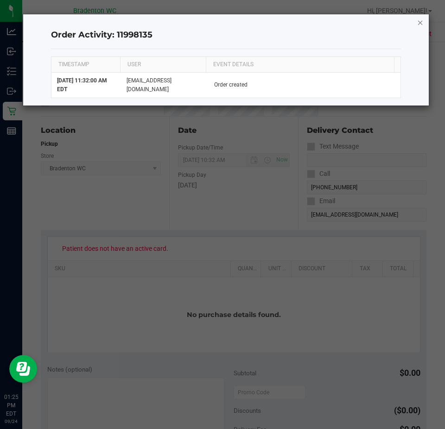
click at [420, 26] on icon "button" at bounding box center [420, 22] width 6 height 11
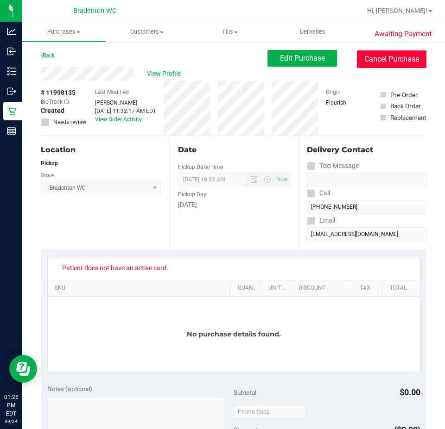
click at [411, 55] on button "Cancel Purchase" at bounding box center [391, 59] width 69 height 18
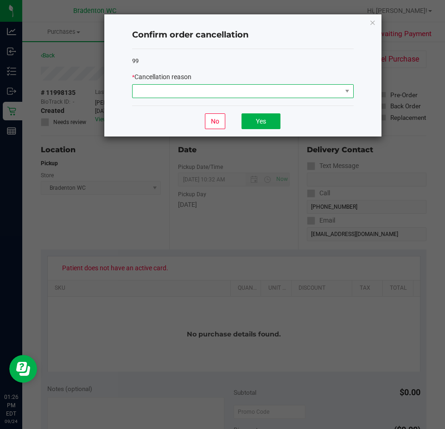
click at [270, 97] on span at bounding box center [236, 91] width 209 height 13
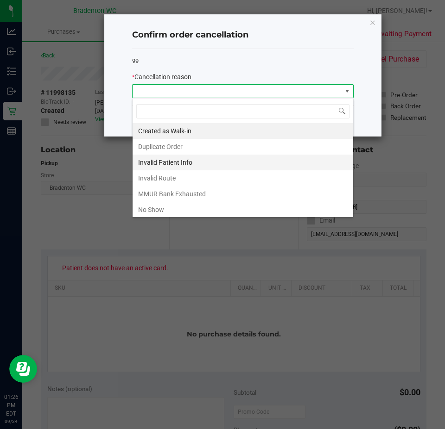
scroll to position [49, 0]
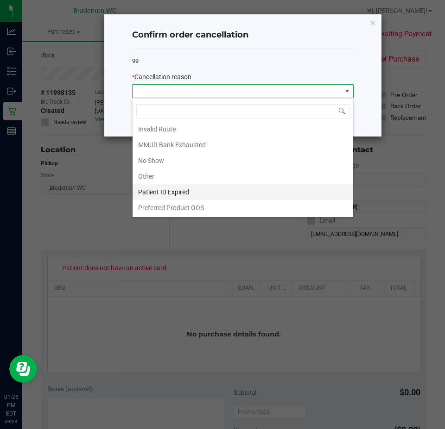
click at [236, 190] on li "Patient ID Expired" at bounding box center [242, 192] width 220 height 16
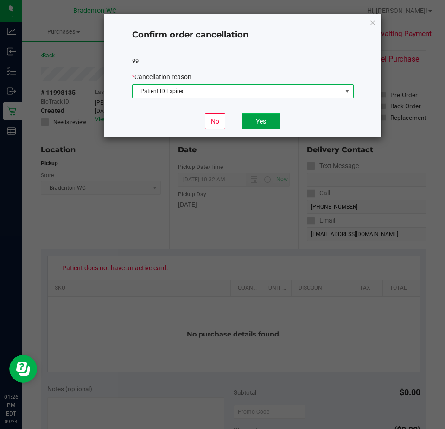
click at [267, 120] on button "Yes" at bounding box center [260, 121] width 39 height 16
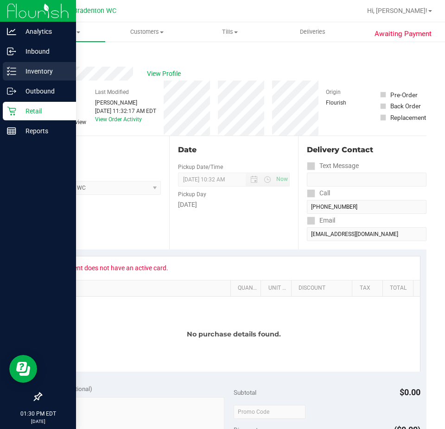
click at [14, 71] on line at bounding box center [13, 71] width 5 height 0
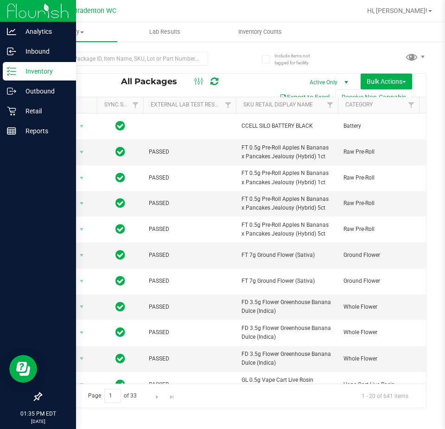
click at [18, 68] on p "Inventory" at bounding box center [44, 71] width 56 height 11
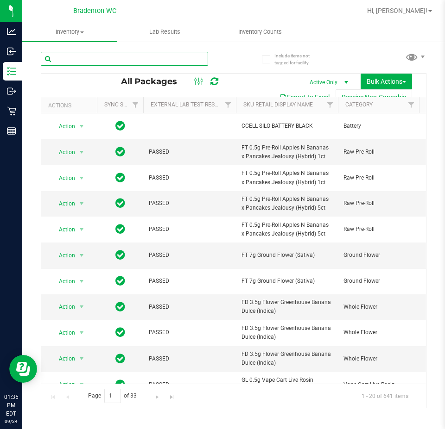
click at [84, 57] on input "text" at bounding box center [124, 59] width 167 height 14
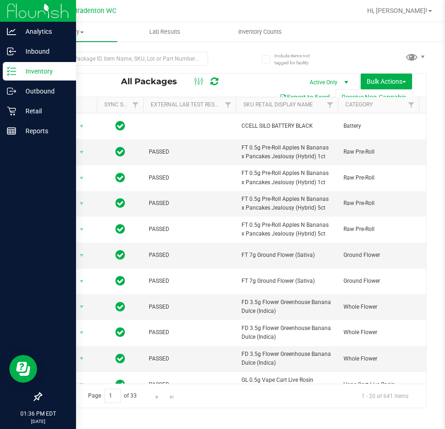
click at [18, 74] on p "Inventory" at bounding box center [44, 71] width 56 height 11
click at [17, 63] on div "Inventory" at bounding box center [39, 71] width 73 height 19
click at [34, 67] on p "Inventory" at bounding box center [44, 71] width 56 height 11
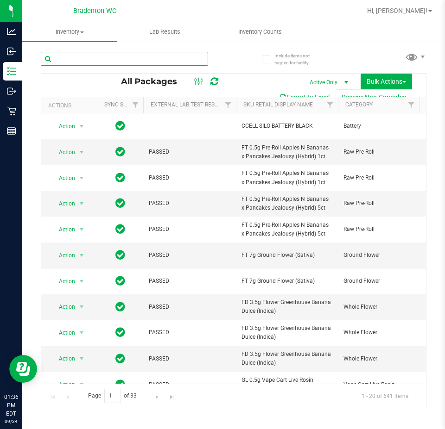
click at [71, 57] on input "text" at bounding box center [124, 59] width 167 height 14
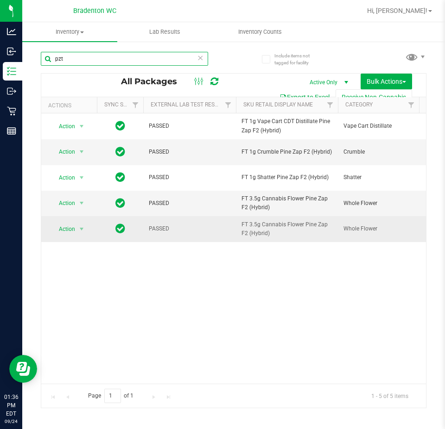
type input "pzt"
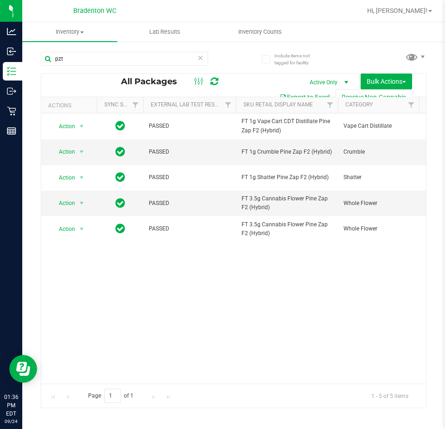
click at [254, 272] on div "Action Action Edit attributes Global inventory Locate package Package audit log…" at bounding box center [233, 248] width 384 height 271
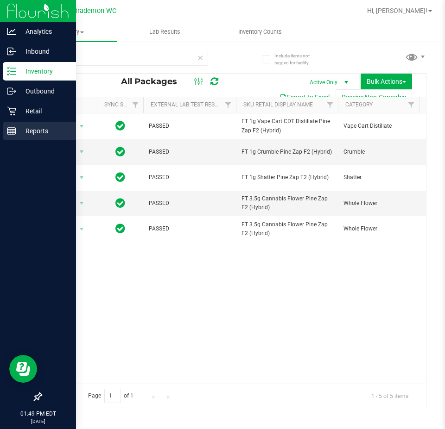
click at [21, 123] on div "Reports" at bounding box center [39, 131] width 73 height 19
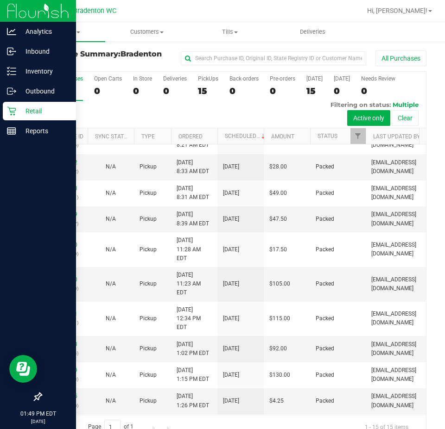
scroll to position [19, 0]
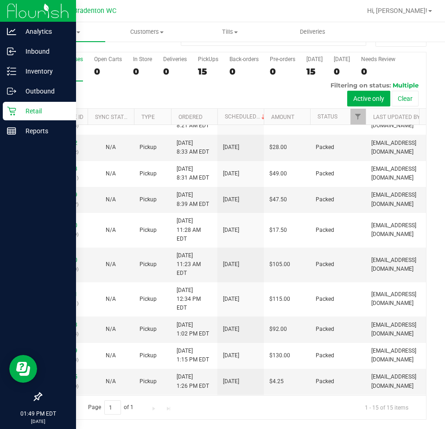
click at [248, 403] on div "Page 1 of 1 1 - 15 of 15 items" at bounding box center [233, 408] width 384 height 24
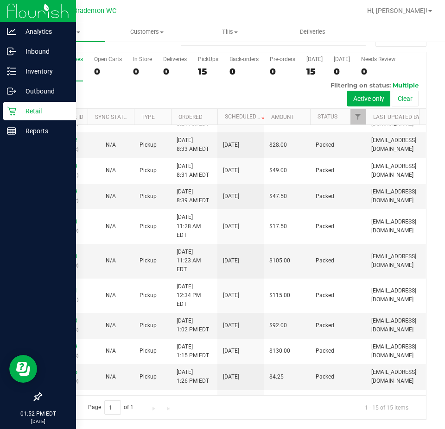
scroll to position [0, 0]
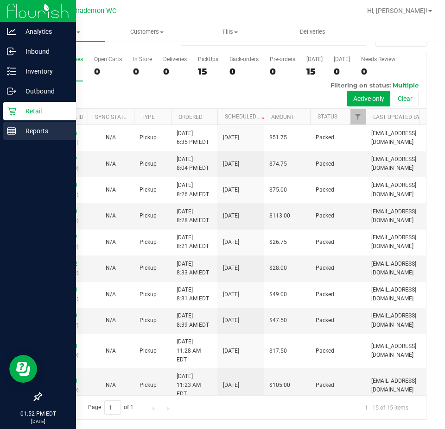
click at [27, 129] on p "Reports" at bounding box center [44, 131] width 56 height 11
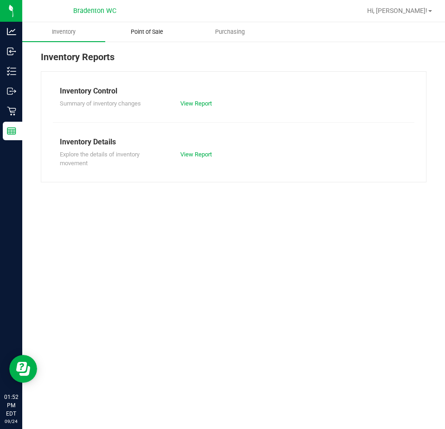
click at [148, 37] on uib-tab-heading "Point of Sale" at bounding box center [147, 32] width 82 height 19
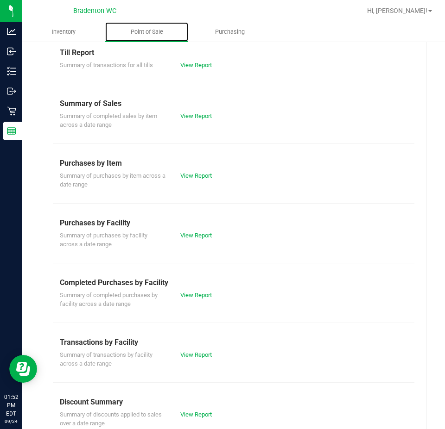
scroll to position [121, 0]
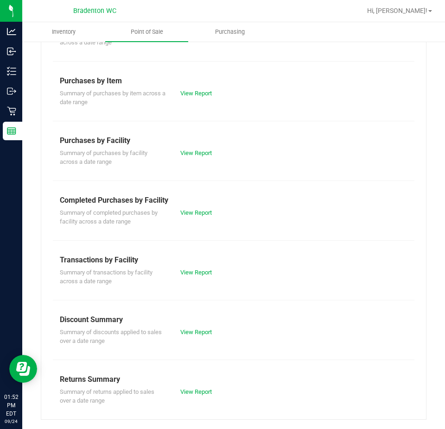
click at [202, 207] on div "Summary of completed purchases by facility across a date range View Report" at bounding box center [233, 216] width 361 height 20
click at [202, 211] on link "View Report" at bounding box center [195, 212] width 31 height 7
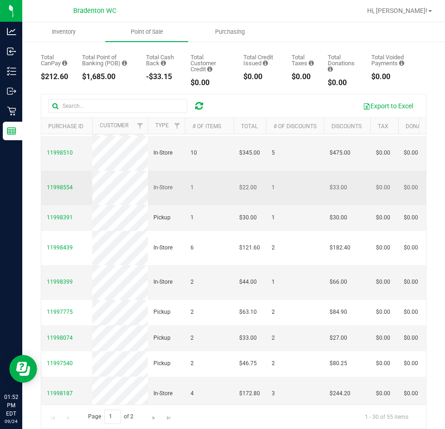
scroll to position [556, 0]
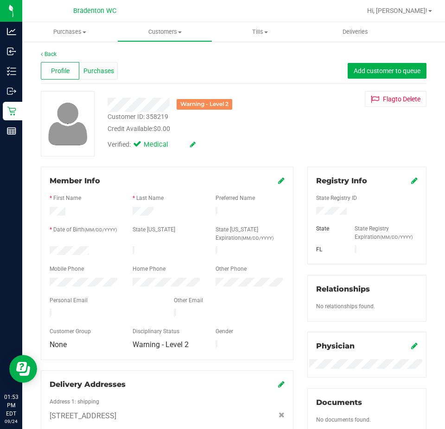
click at [101, 72] on span "Purchases" at bounding box center [98, 71] width 31 height 10
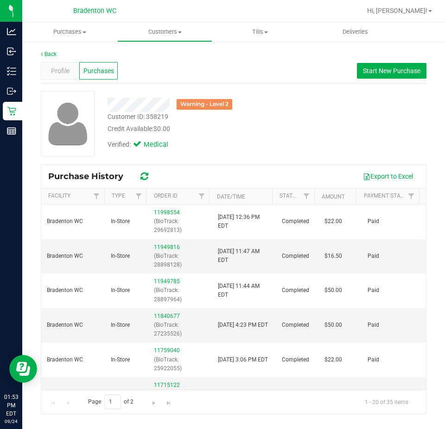
click at [248, 142] on div "Verified: Medical" at bounding box center [201, 144] width 200 height 20
click at [69, 70] on span "Profile" at bounding box center [60, 71] width 19 height 10
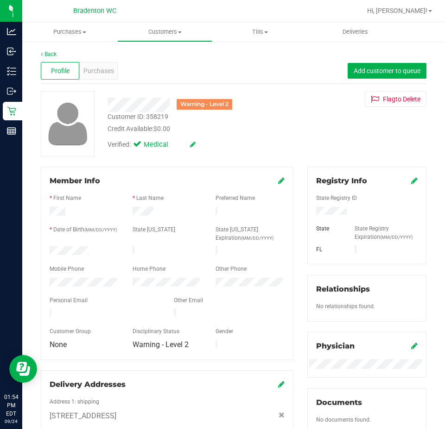
click at [192, 142] on icon at bounding box center [193, 144] width 6 height 6
click at [202, 145] on icon at bounding box center [203, 145] width 7 height 6
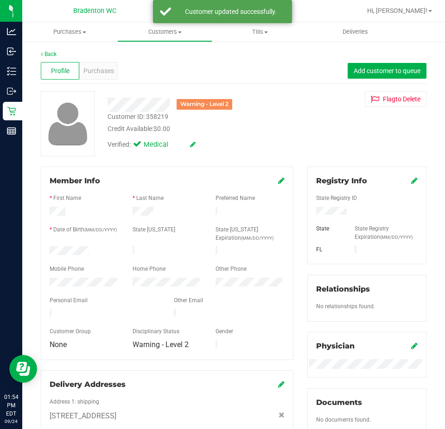
click at [278, 179] on icon at bounding box center [281, 180] width 6 height 7
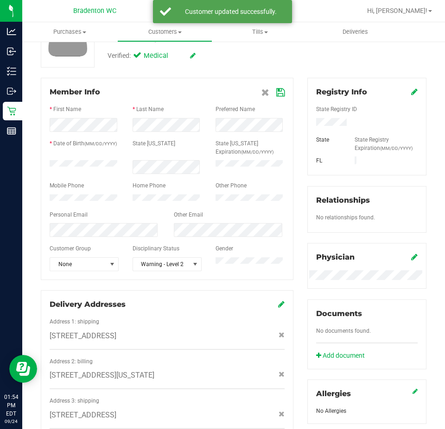
scroll to position [93, 0]
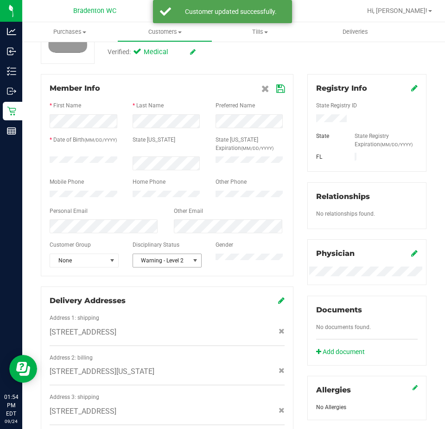
click at [180, 267] on span "Warning - Level 2" at bounding box center [161, 260] width 57 height 13
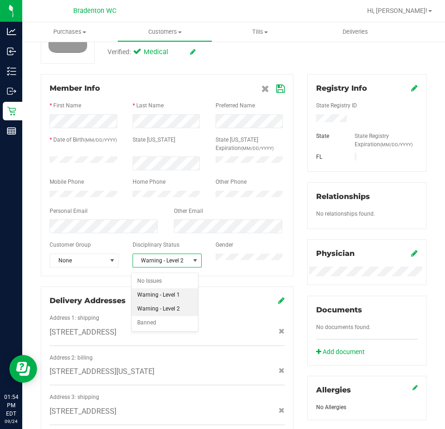
click at [164, 294] on li "Warning - Level 1" at bounding box center [165, 296] width 67 height 14
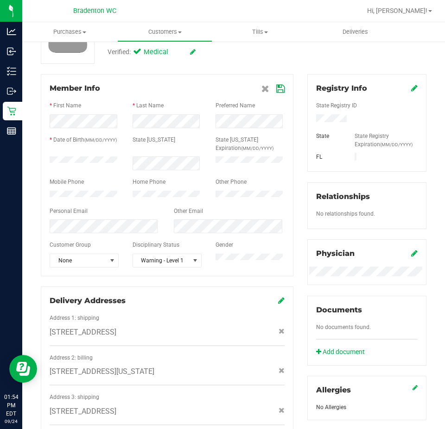
click at [202, 277] on div "Member Info * First Name * Last Name Preferred Name * Date of Birth (MM/DD/YYYY…" at bounding box center [167, 175] width 252 height 202
click at [276, 90] on icon at bounding box center [280, 88] width 8 height 7
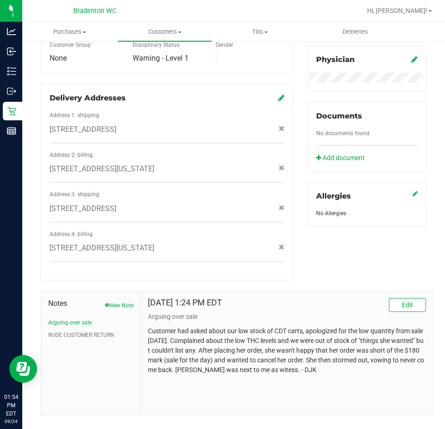
scroll to position [295, 0]
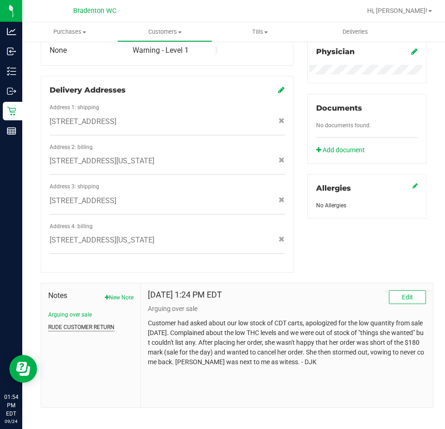
click at [107, 323] on button "RUDE CUSTOMER RETURN" at bounding box center [81, 327] width 66 height 8
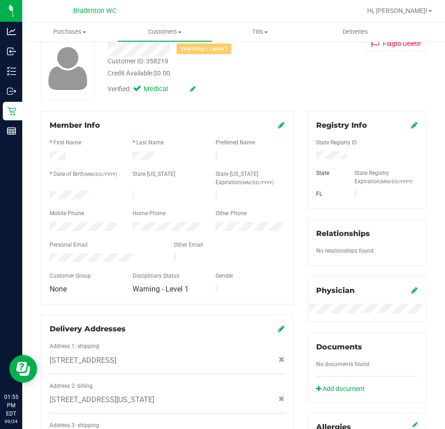
scroll to position [0, 0]
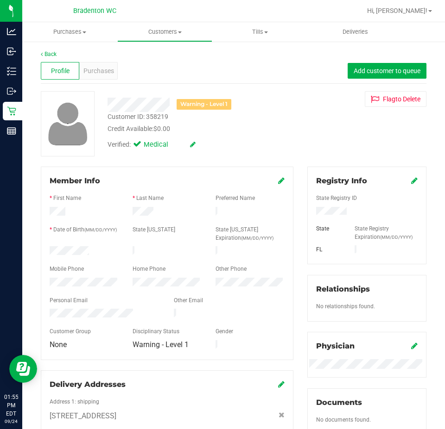
drag, startPoint x: 40, startPoint y: 53, endPoint x: 53, endPoint y: 66, distance: 18.3
click at [50, 64] on div "Back Profile Purchases Add customer to queue Warning - Level 1 Customer ID: 358…" at bounding box center [233, 399] width 422 height 717
click at [49, 51] on link "Back" at bounding box center [49, 54] width 16 height 6
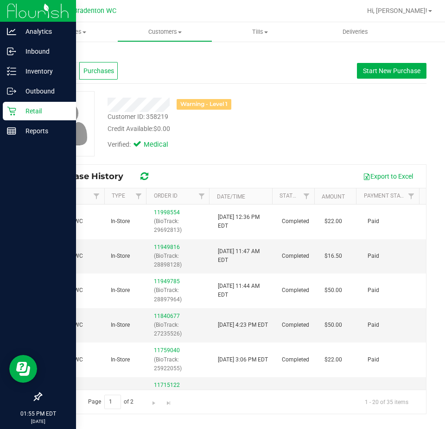
click at [12, 113] on icon at bounding box center [11, 111] width 9 height 9
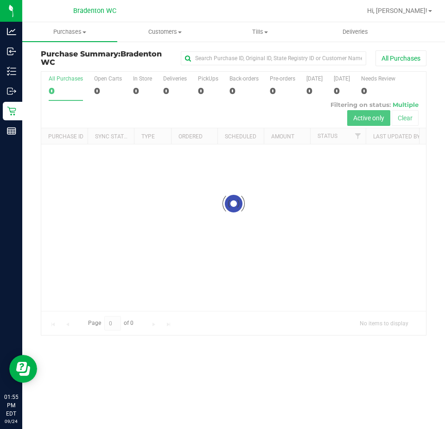
click at [210, 13] on div at bounding box center [263, 11] width 195 height 18
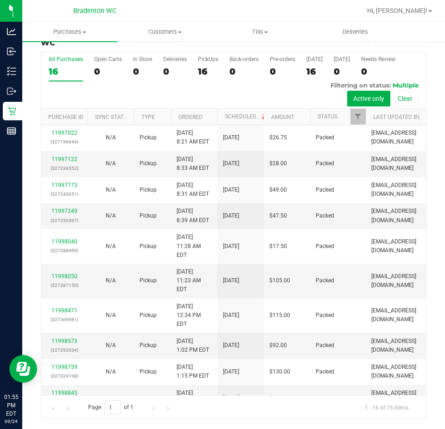
scroll to position [147, 0]
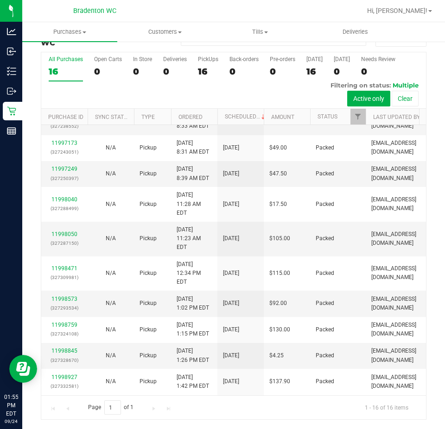
click at [69, 400] on link "11999030" at bounding box center [64, 403] width 26 height 6
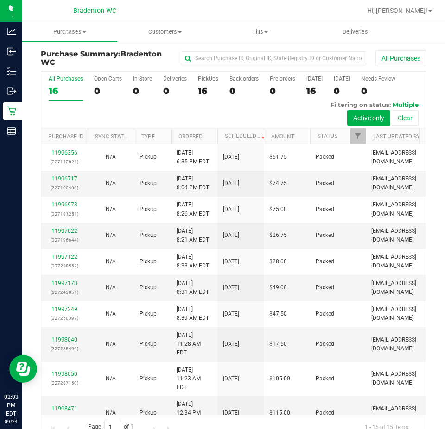
drag, startPoint x: 289, startPoint y: 172, endPoint x: 87, endPoint y: 75, distance: 224.0
drag, startPoint x: 87, startPoint y: 75, endPoint x: 137, endPoint y: 27, distance: 69.1
click at [186, 11] on div at bounding box center [263, 11] width 195 height 18
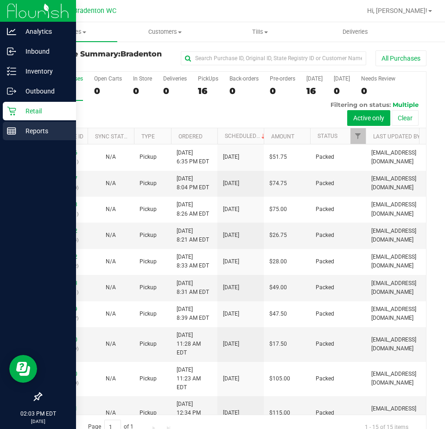
click at [9, 133] on line at bounding box center [11, 133] width 8 height 0
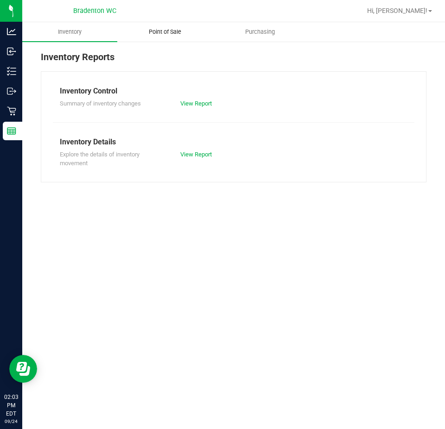
click at [170, 36] on uib-tab-heading "Point of Sale" at bounding box center [165, 32] width 94 height 19
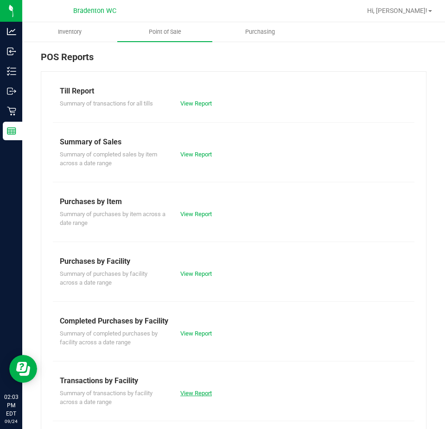
click at [187, 395] on link "View Report" at bounding box center [195, 393] width 31 height 7
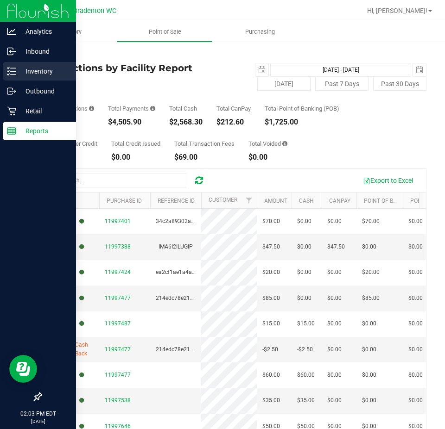
click at [40, 73] on p "Inventory" at bounding box center [44, 71] width 56 height 11
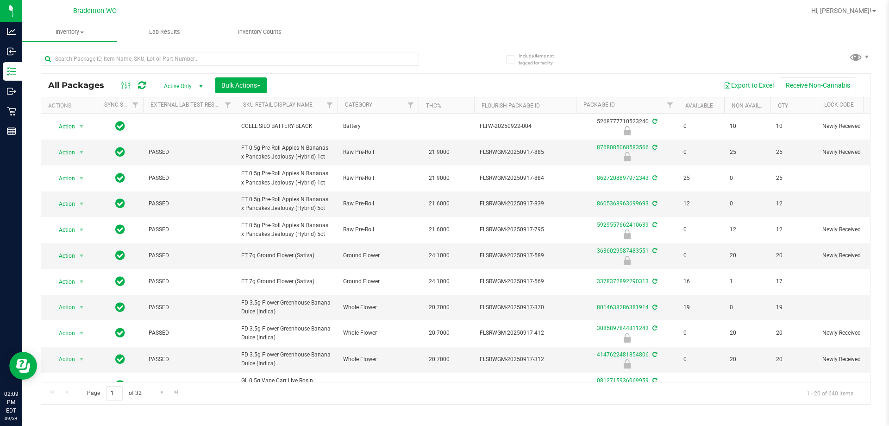
click at [116, 75] on div "All Packages Active Only Active Only Lab Samples Locked All External Internal B…" at bounding box center [455, 85] width 829 height 23
click at [104, 62] on input "text" at bounding box center [230, 59] width 378 height 14
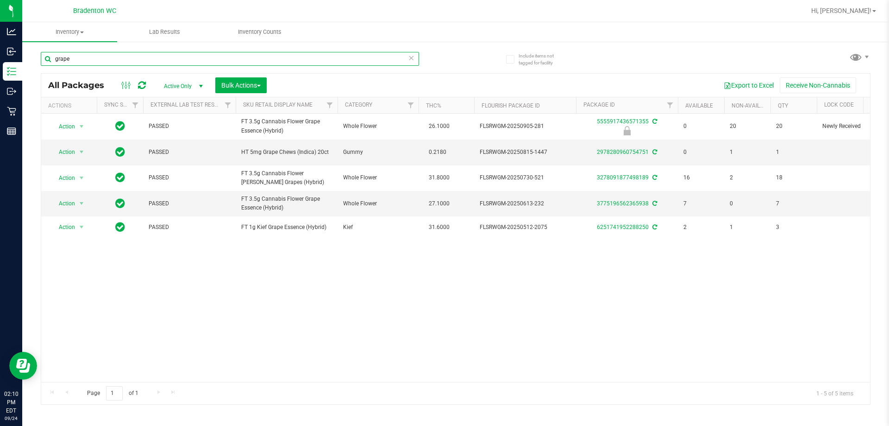
type input "grape"
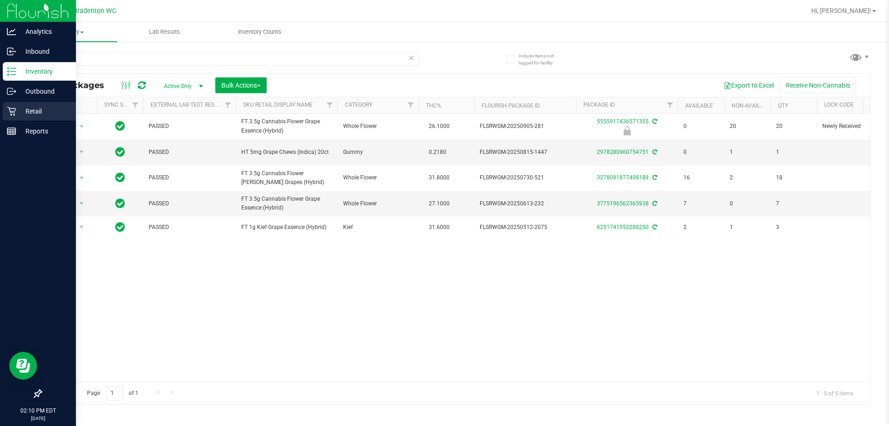
click at [15, 112] on icon at bounding box center [11, 111] width 9 height 9
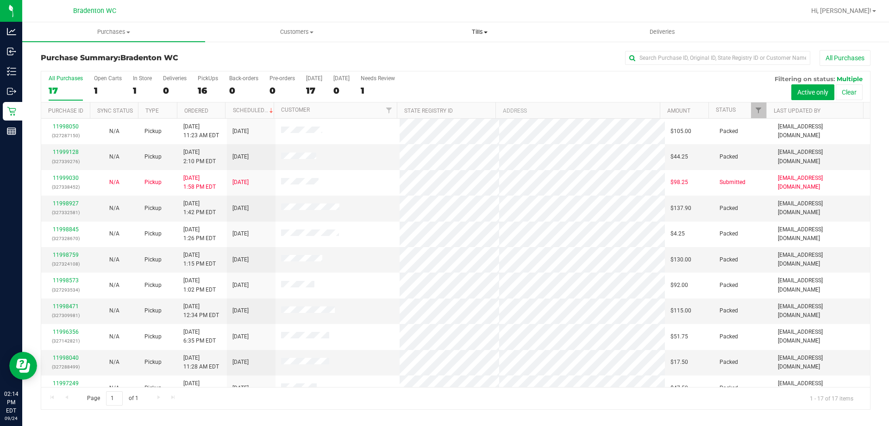
click at [445, 39] on uib-tab-heading "Tills Manage tills Reconcile e-payments" at bounding box center [480, 32] width 182 height 19
click at [343, 56] on div "All Purchases" at bounding box center [594, 58] width 554 height 16
click at [848, 10] on span "Hi, [PERSON_NAME]!" at bounding box center [842, 10] width 60 height 7
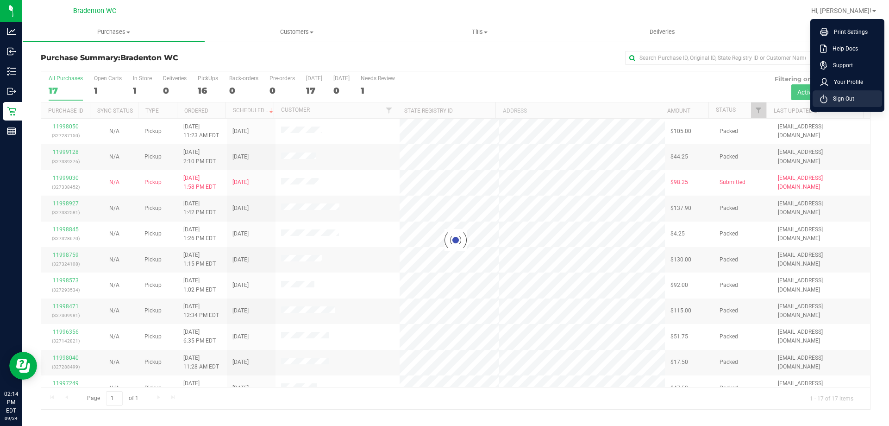
click at [846, 98] on span "Sign Out" at bounding box center [841, 98] width 27 height 9
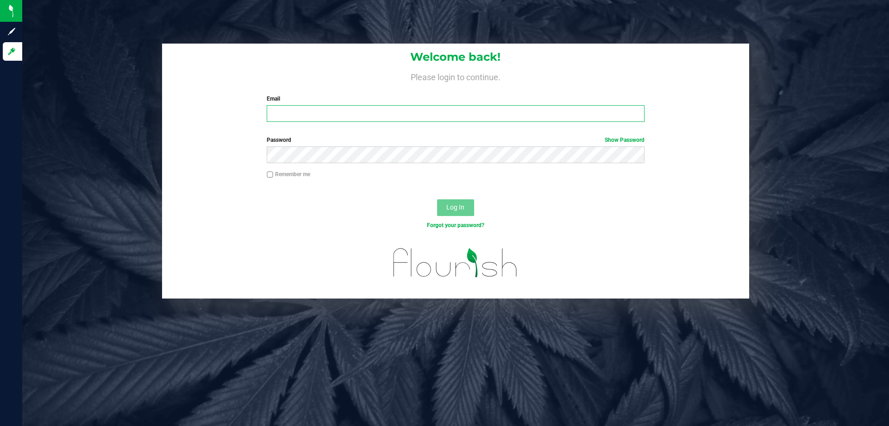
click at [270, 113] on input "Email" at bounding box center [456, 113] width 378 height 17
type input "[EMAIL_ADDRESS][DOMAIN_NAME]"
click at [457, 211] on span "Log In" at bounding box center [456, 206] width 18 height 7
